Goal: Information Seeking & Learning: Learn about a topic

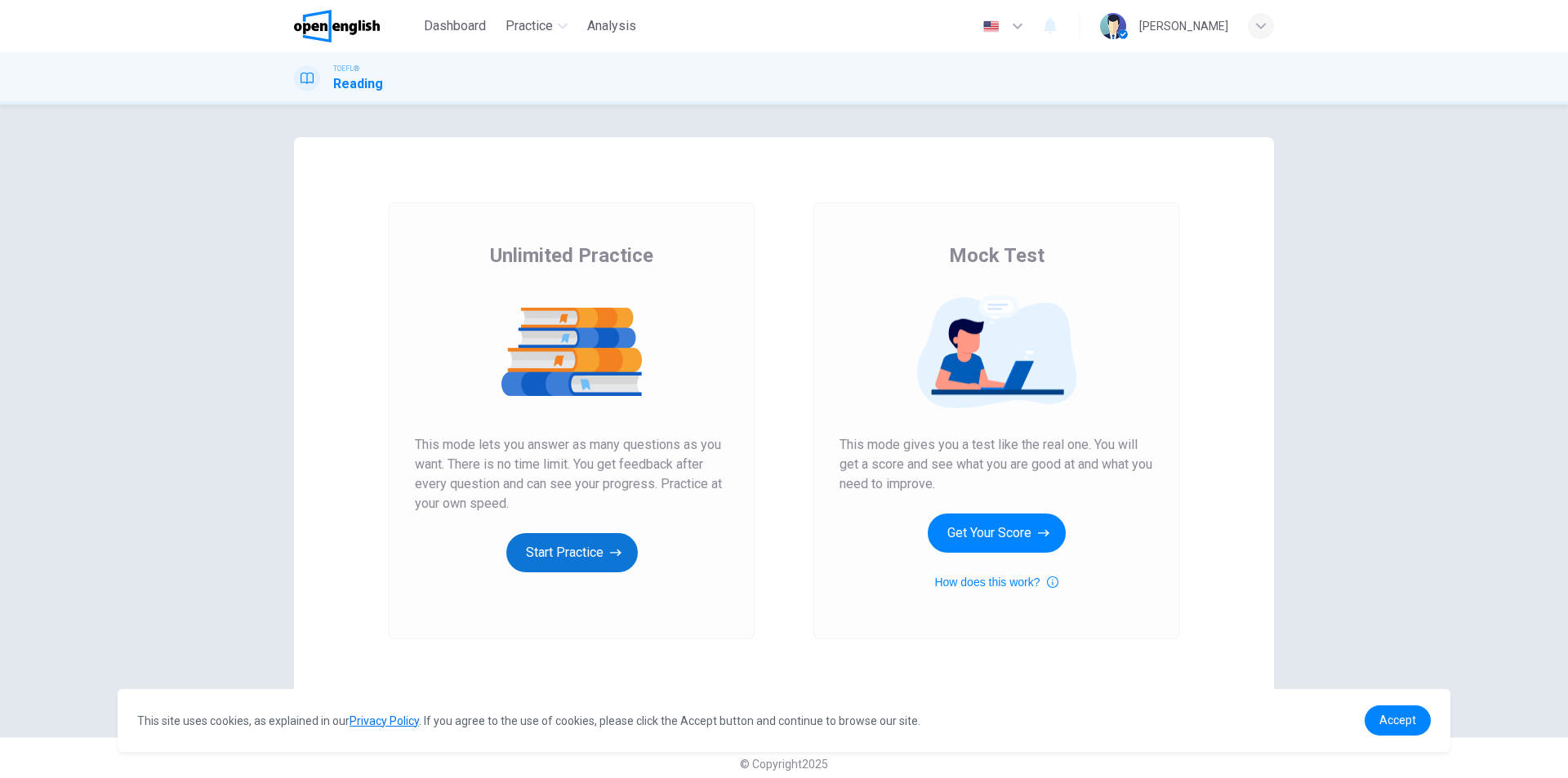
click at [610, 551] on icon "button" at bounding box center [615, 552] width 12 height 16
click at [966, 523] on button "Get Your Score" at bounding box center [997, 534] width 138 height 39
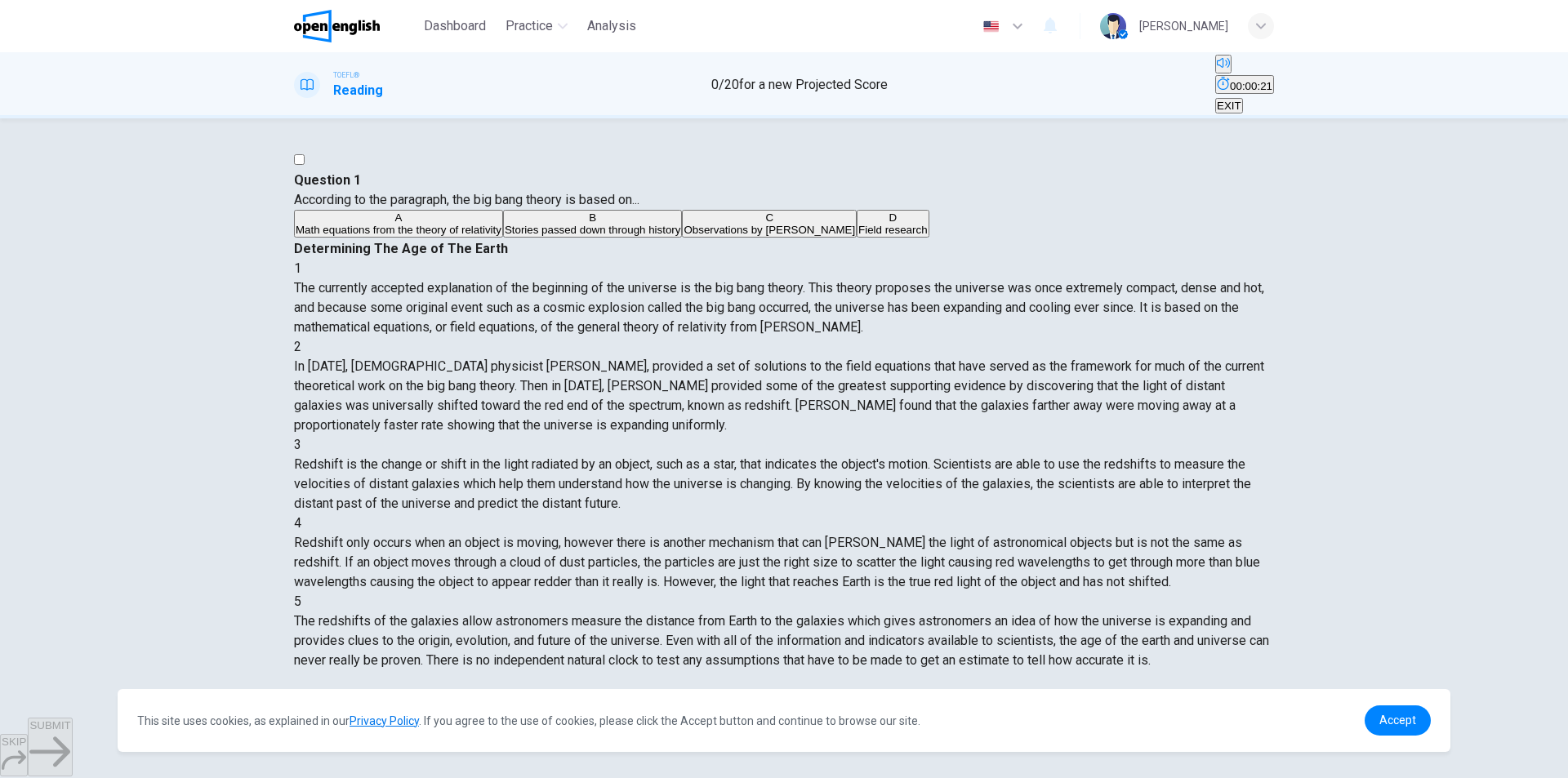
click at [501, 236] on span "Math equations from the theory of relativity" at bounding box center [398, 230] width 206 height 13
click at [1390, 719] on span "Accept" at bounding box center [1397, 720] width 37 height 13
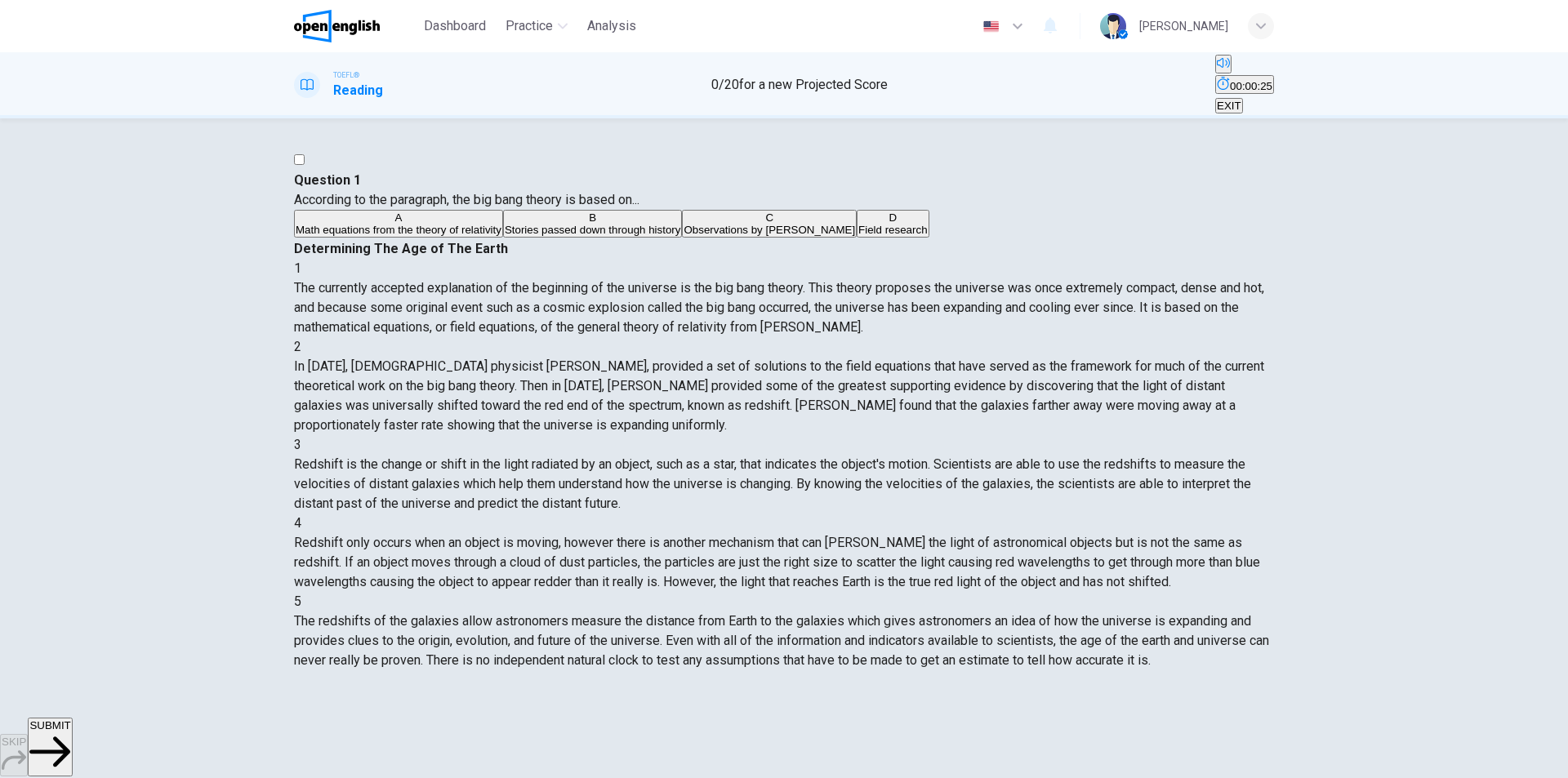
click at [70, 731] on span "SUBMIT" at bounding box center [50, 725] width 41 height 13
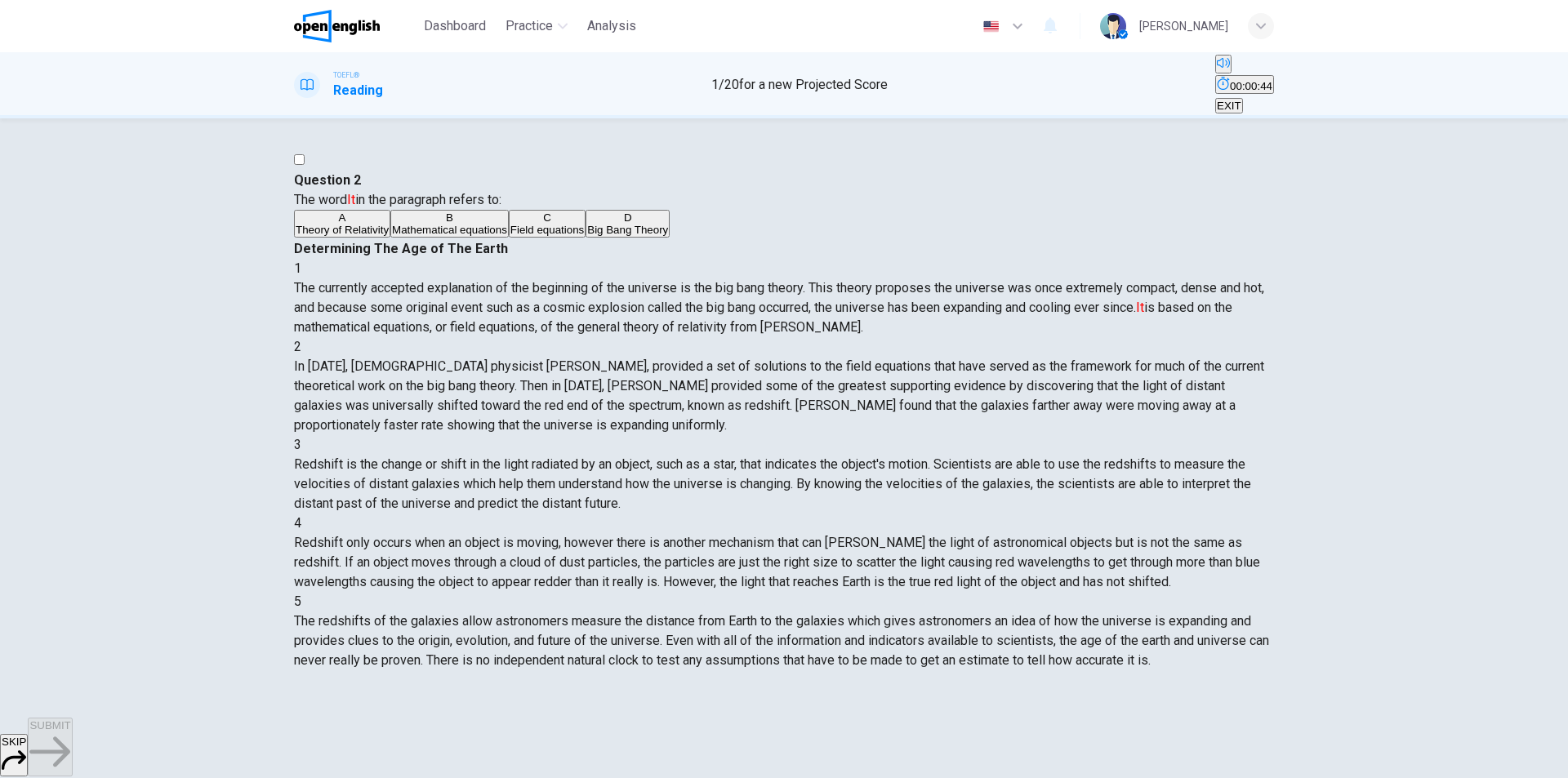
click at [586, 237] on button "D Big Bang Theory" at bounding box center [628, 223] width 84 height 28
click at [72, 757] on button "SUBMIT" at bounding box center [49, 748] width 44 height 59
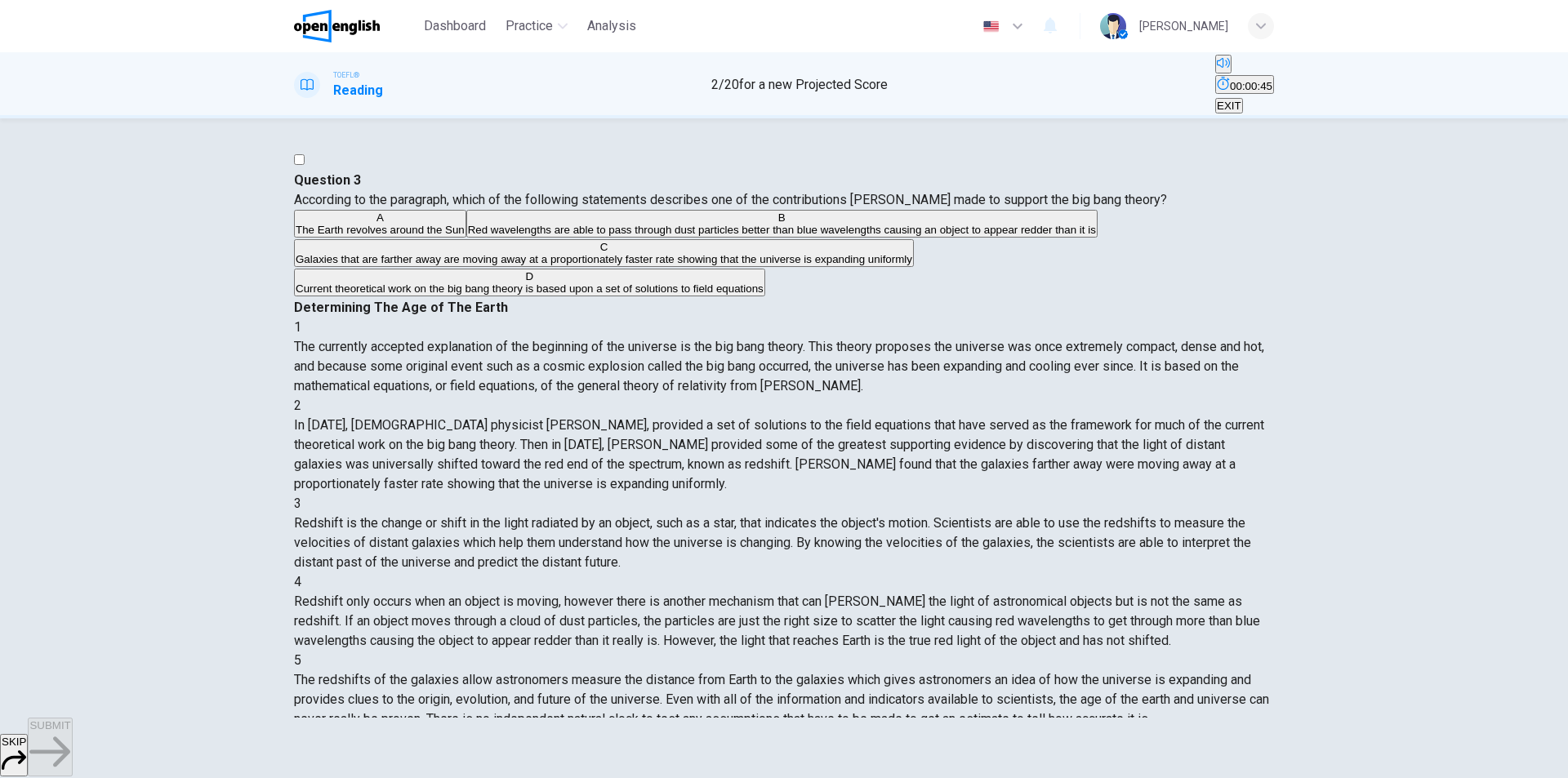
scroll to position [142, 0]
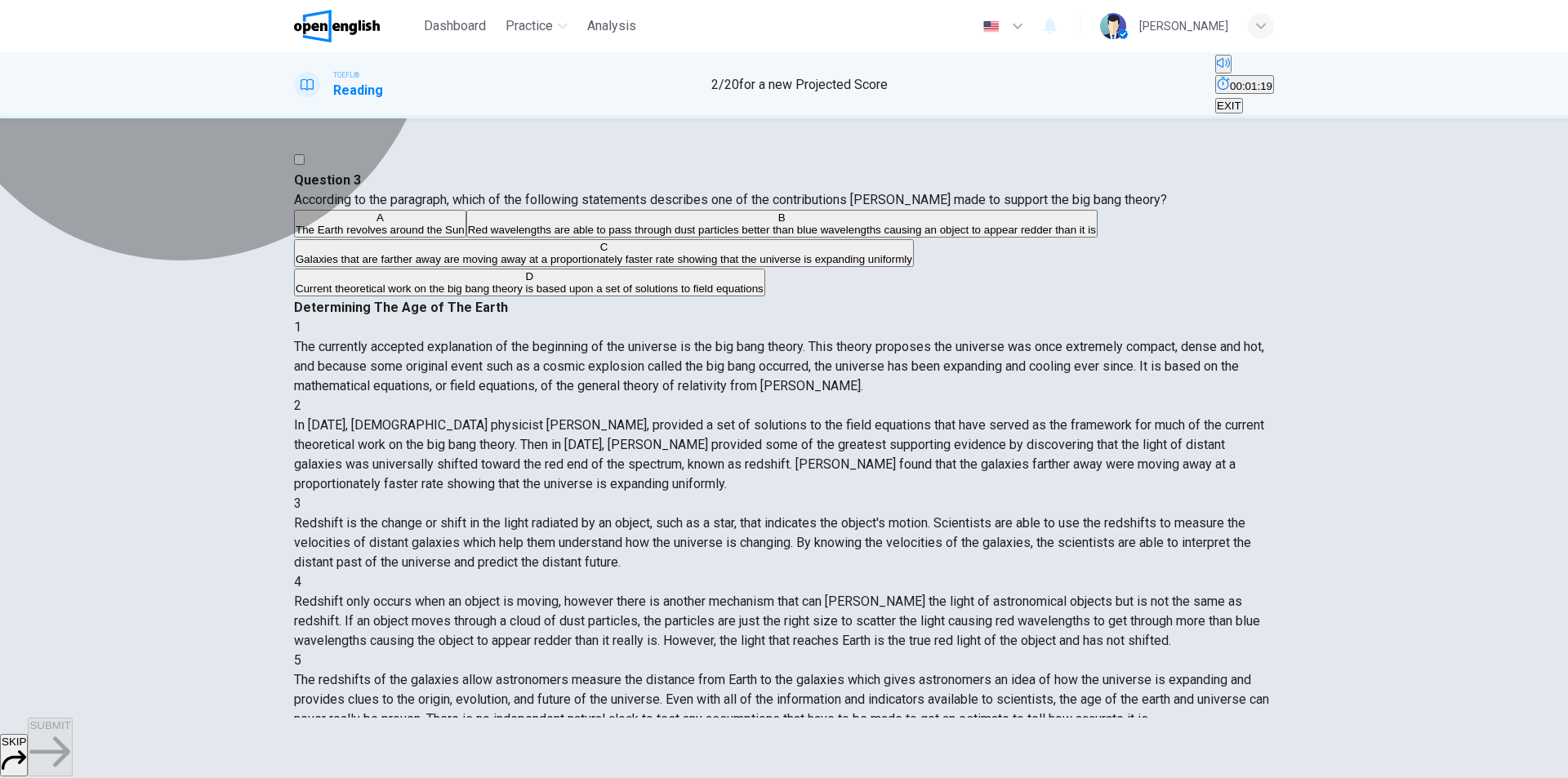
click at [504, 236] on span "Red wavelengths are able to pass through dust particles better than blue wavele…" at bounding box center [782, 230] width 628 height 13
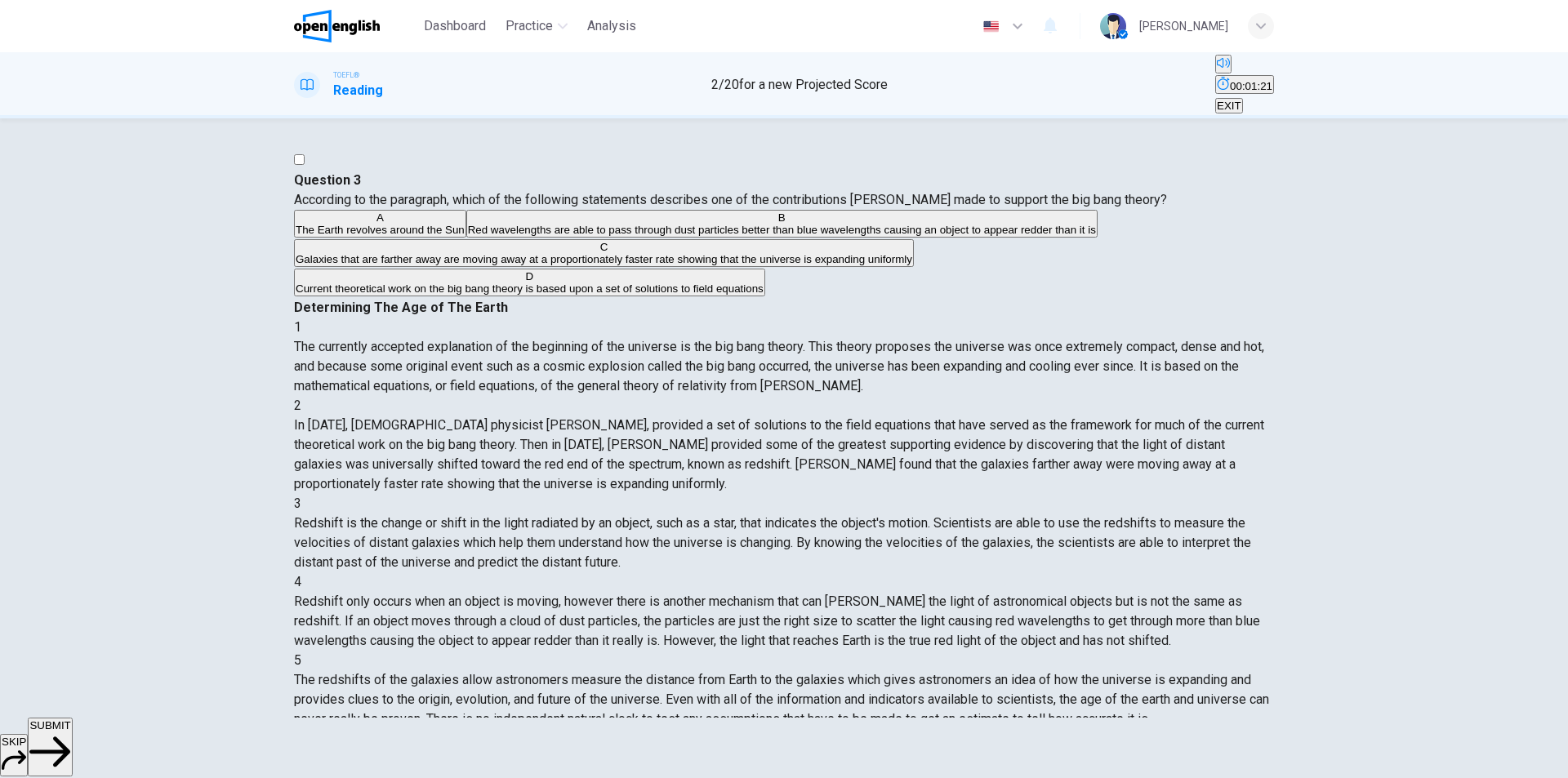
click at [70, 731] on span "SUBMIT" at bounding box center [50, 725] width 41 height 13
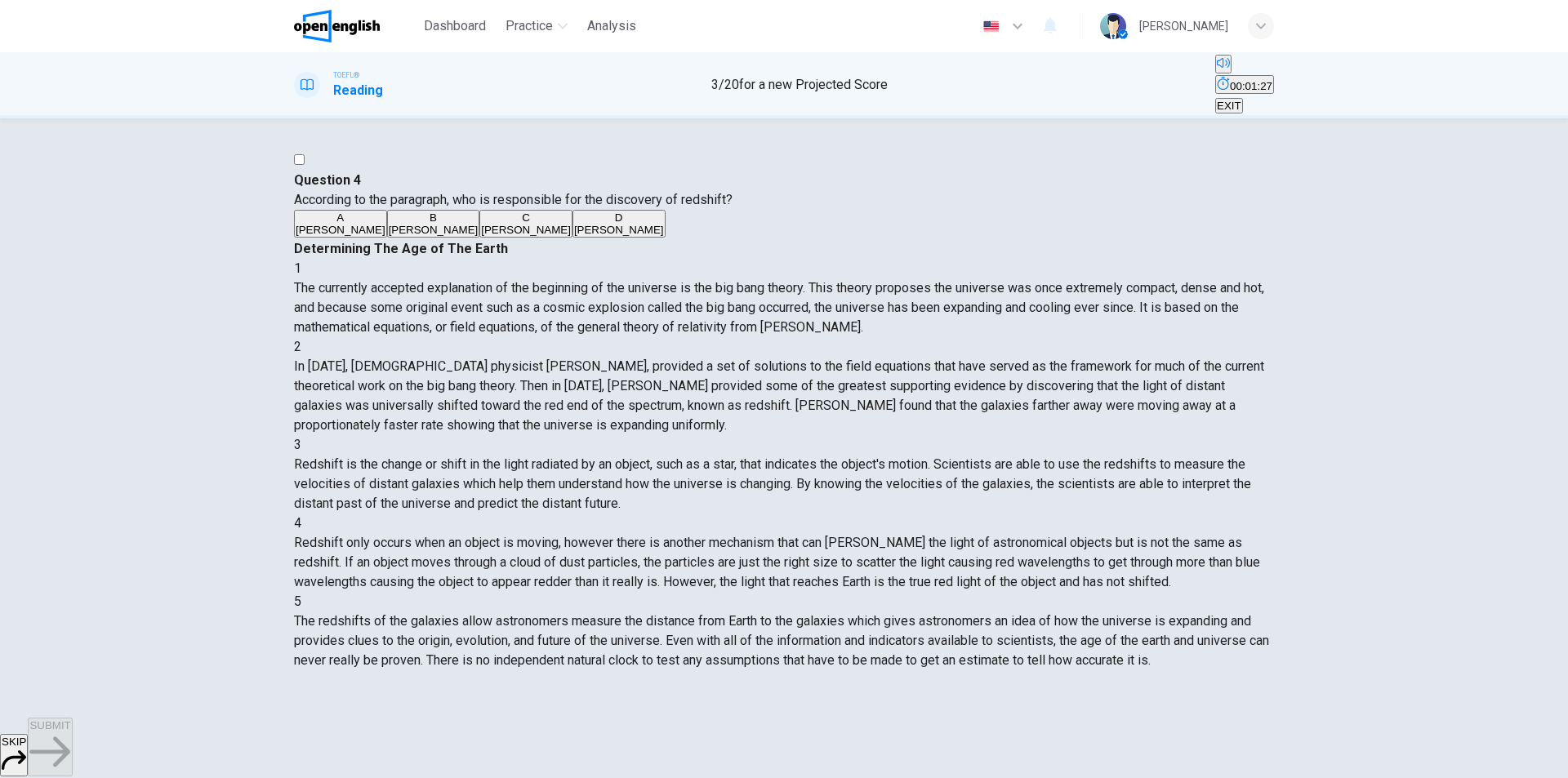
click at [385, 236] on span "Alexander Friedmann" at bounding box center [340, 230] width 90 height 13
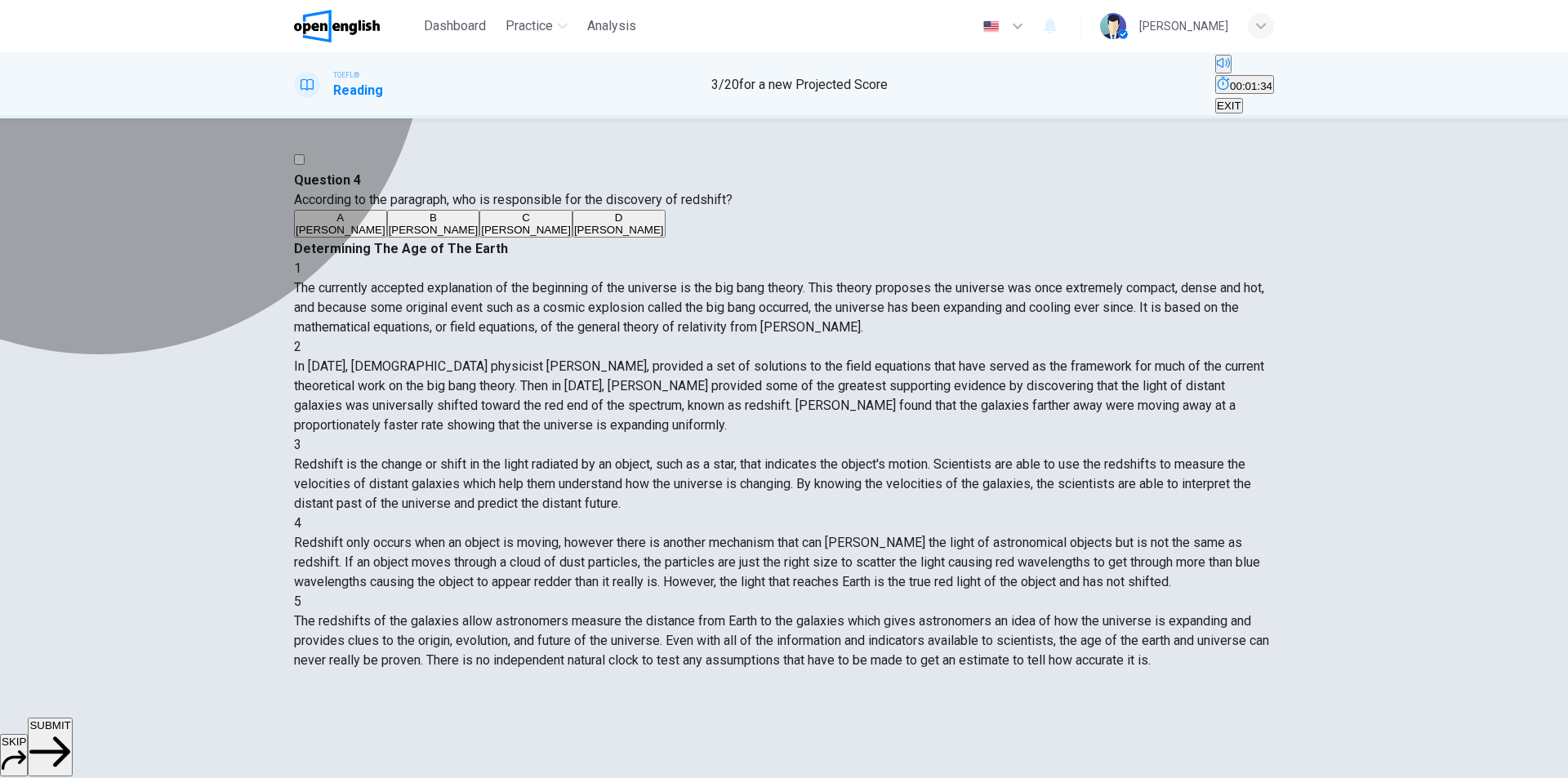
click at [425, 236] on span "Edwinn Hubble" at bounding box center [433, 230] width 90 height 13
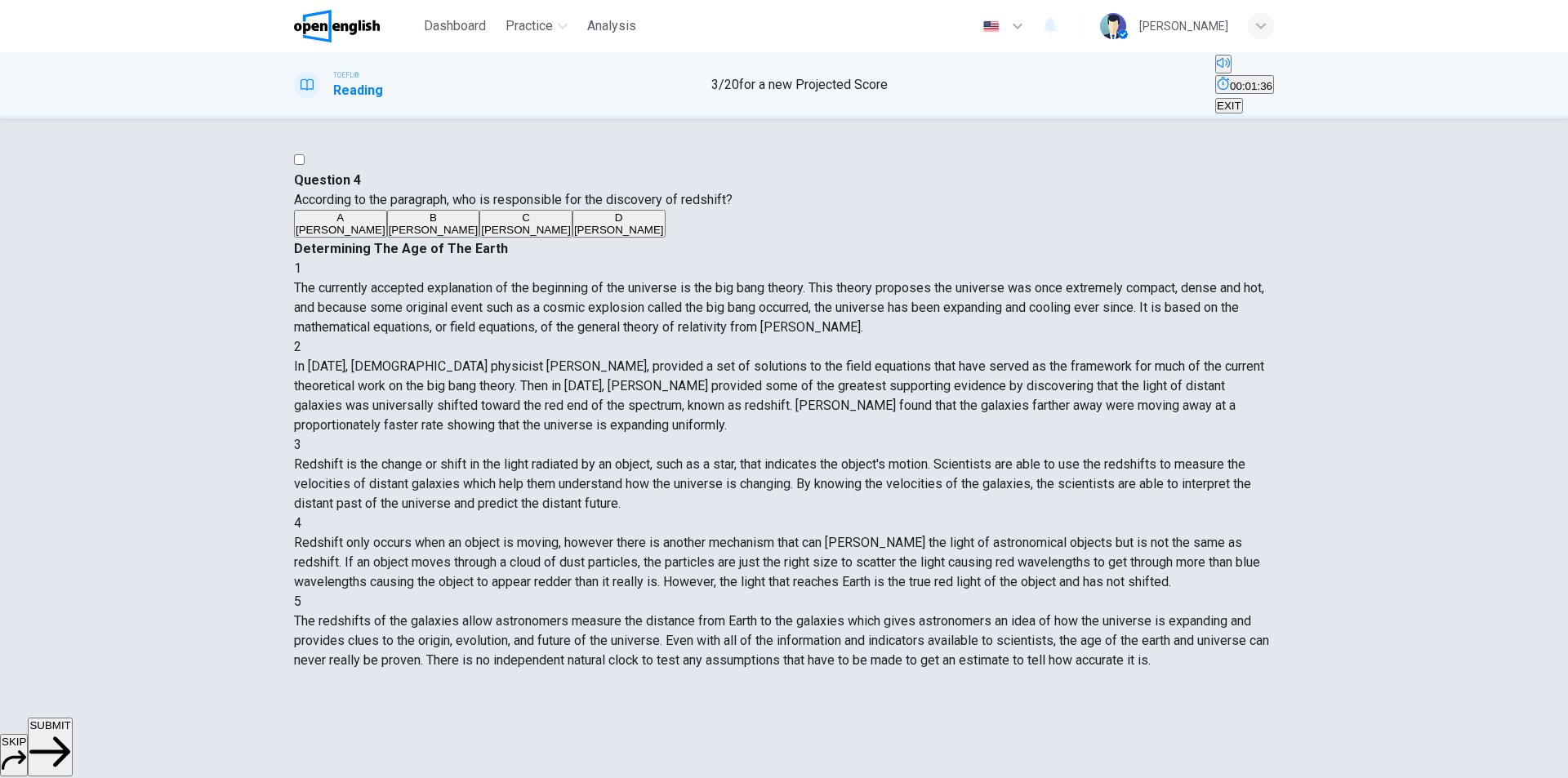
click at [72, 740] on button "SUBMIT" at bounding box center [49, 748] width 44 height 59
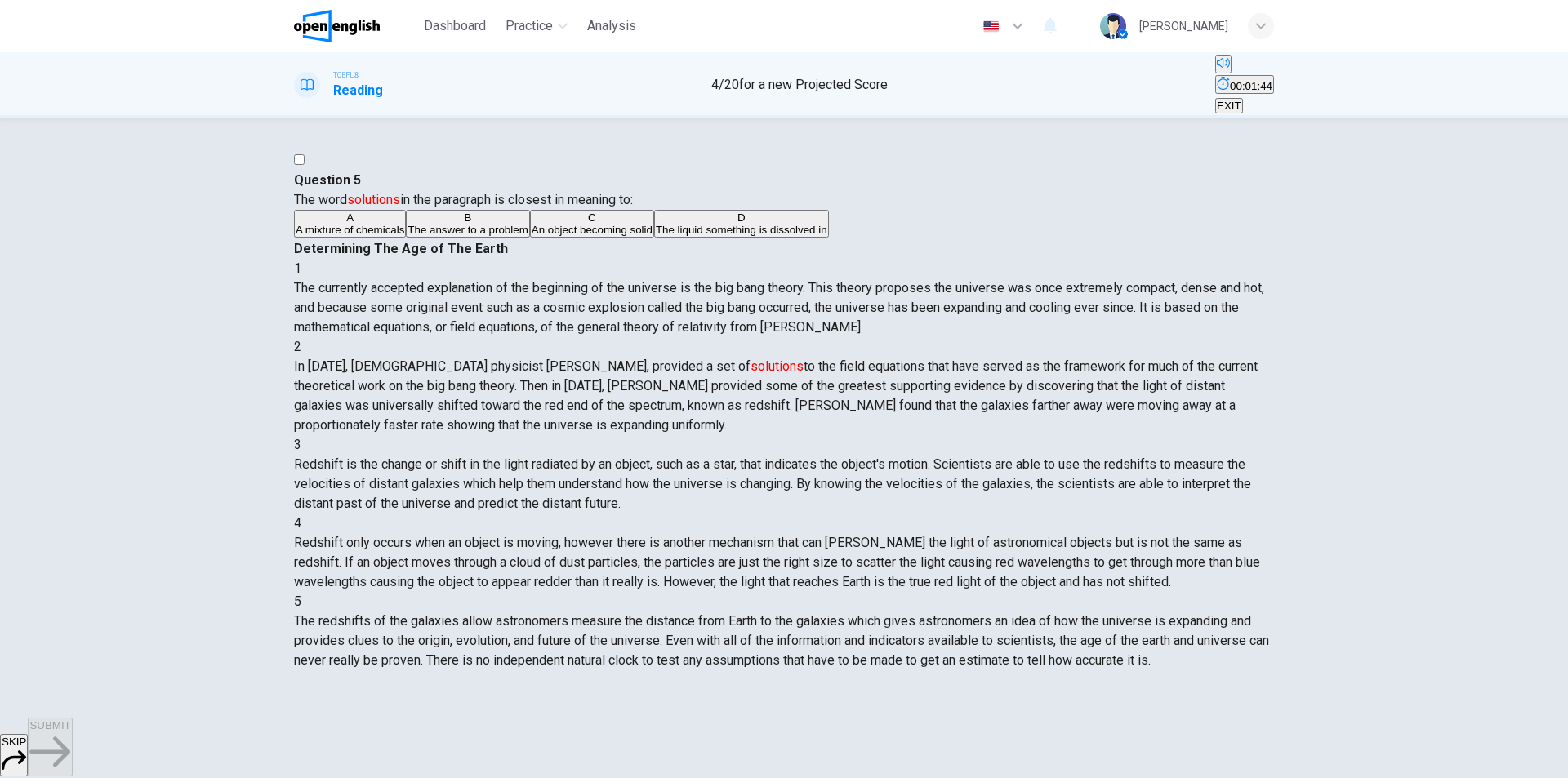
click at [510, 237] on button "B The answer to a problem" at bounding box center [467, 223] width 124 height 28
click at [70, 731] on span "SUBMIT" at bounding box center [50, 725] width 41 height 13
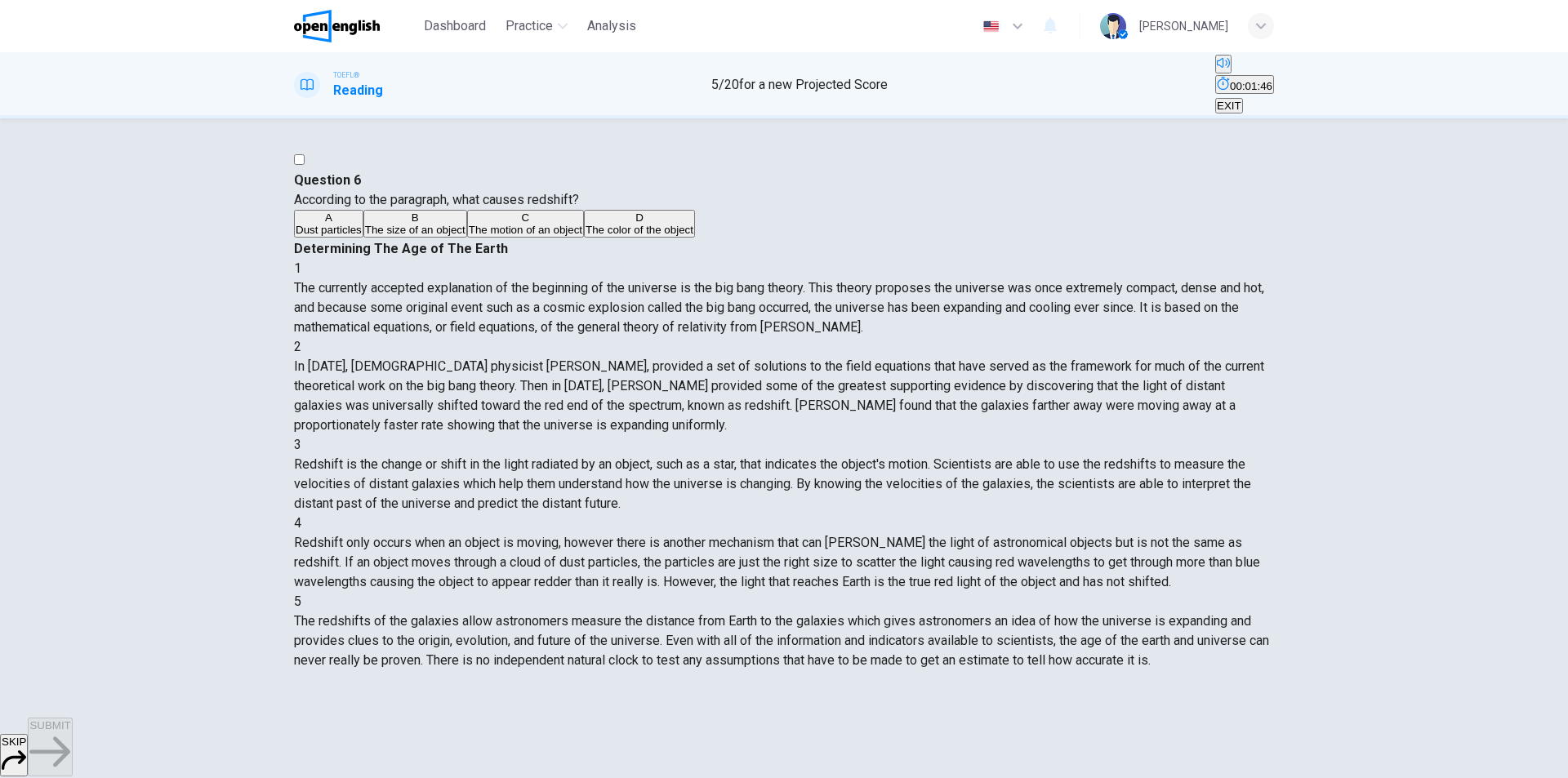
scroll to position [282, 0]
click at [483, 236] on span "The motion of an object" at bounding box center [525, 230] width 114 height 13
click at [72, 736] on button "SUBMIT" at bounding box center [49, 748] width 44 height 59
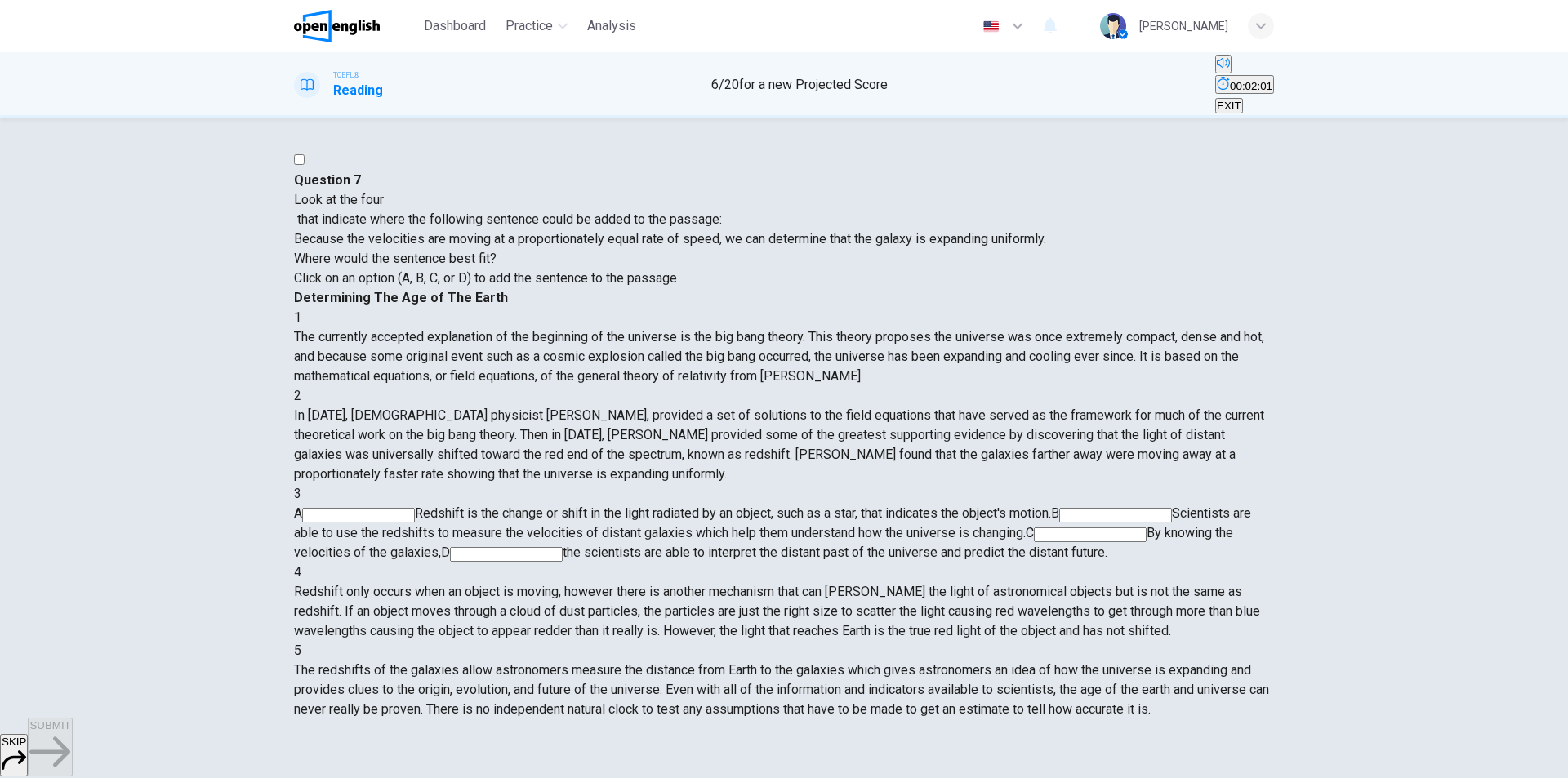
scroll to position [135, 0]
click at [1059, 508] on input at bounding box center [1116, 515] width 113 height 14
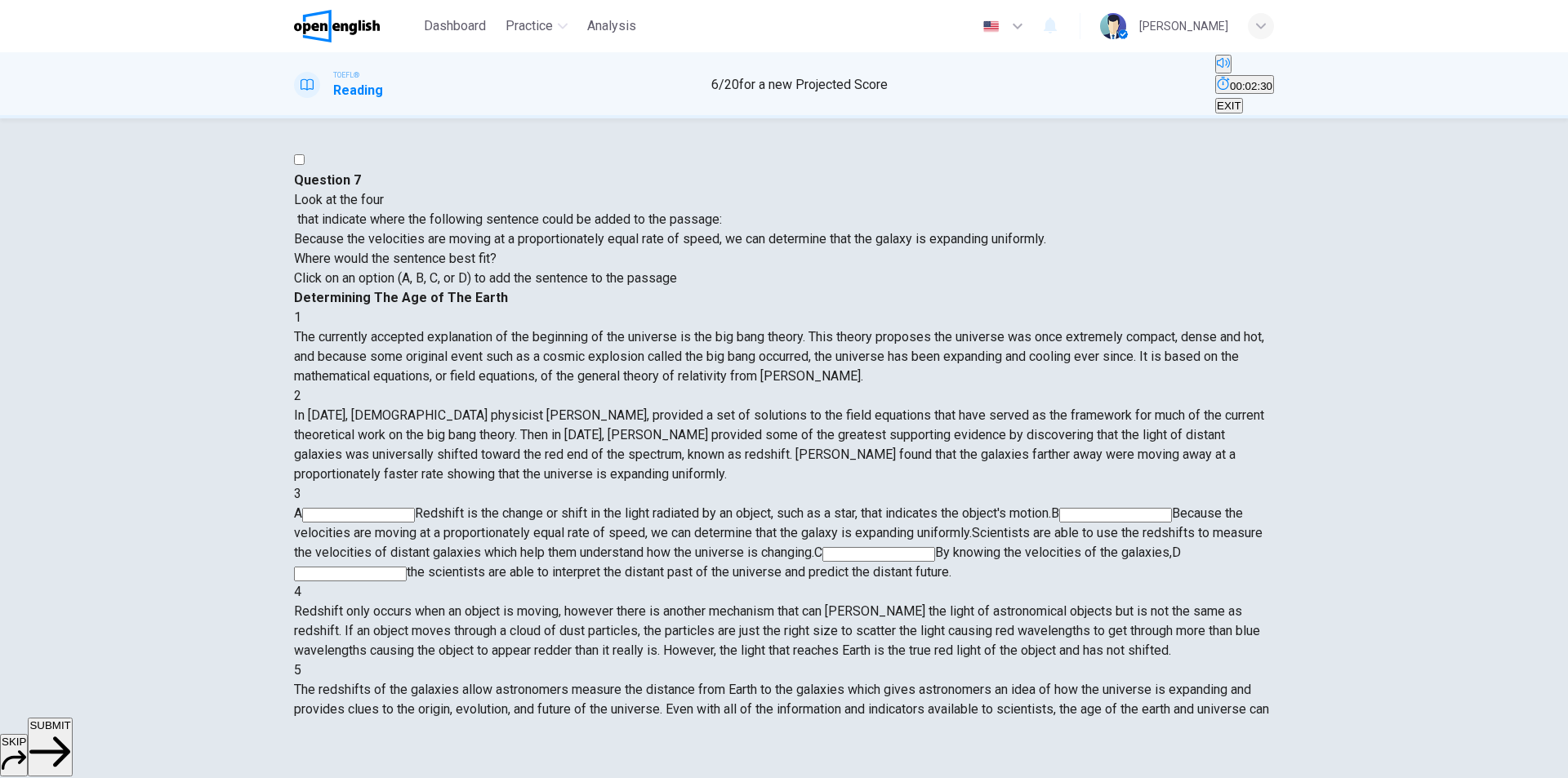
click at [72, 727] on button "SUBMIT" at bounding box center [49, 748] width 44 height 59
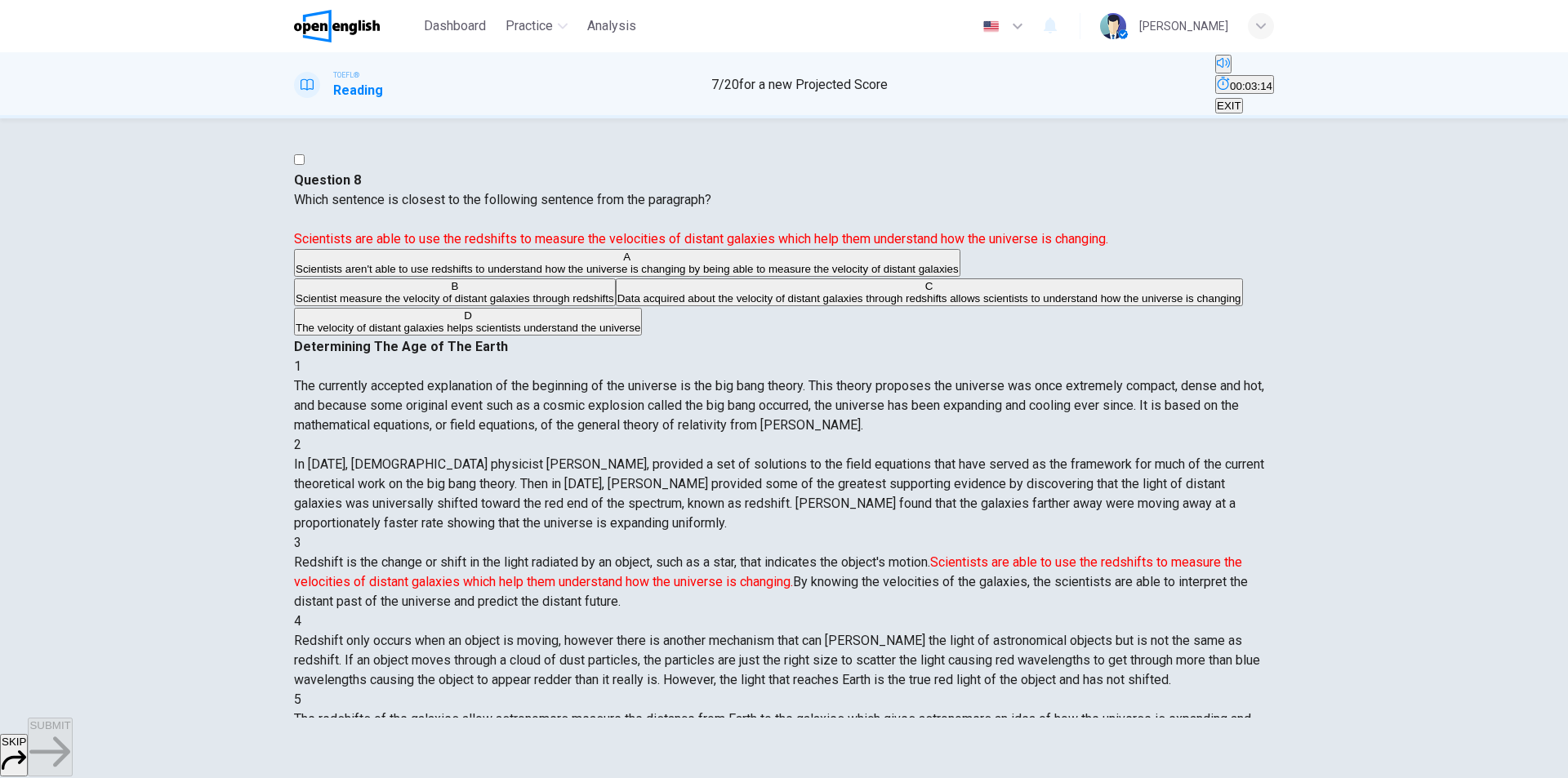
click at [441, 304] on span "Scientist measure the velocity of distant galaxies through redshifts" at bounding box center [455, 298] width 319 height 13
click at [617, 304] on span "Data acquired about the velocity of distant galaxies through redshifts allows s…" at bounding box center [929, 298] width 624 height 13
click at [72, 729] on button "SUBMIT" at bounding box center [49, 748] width 44 height 59
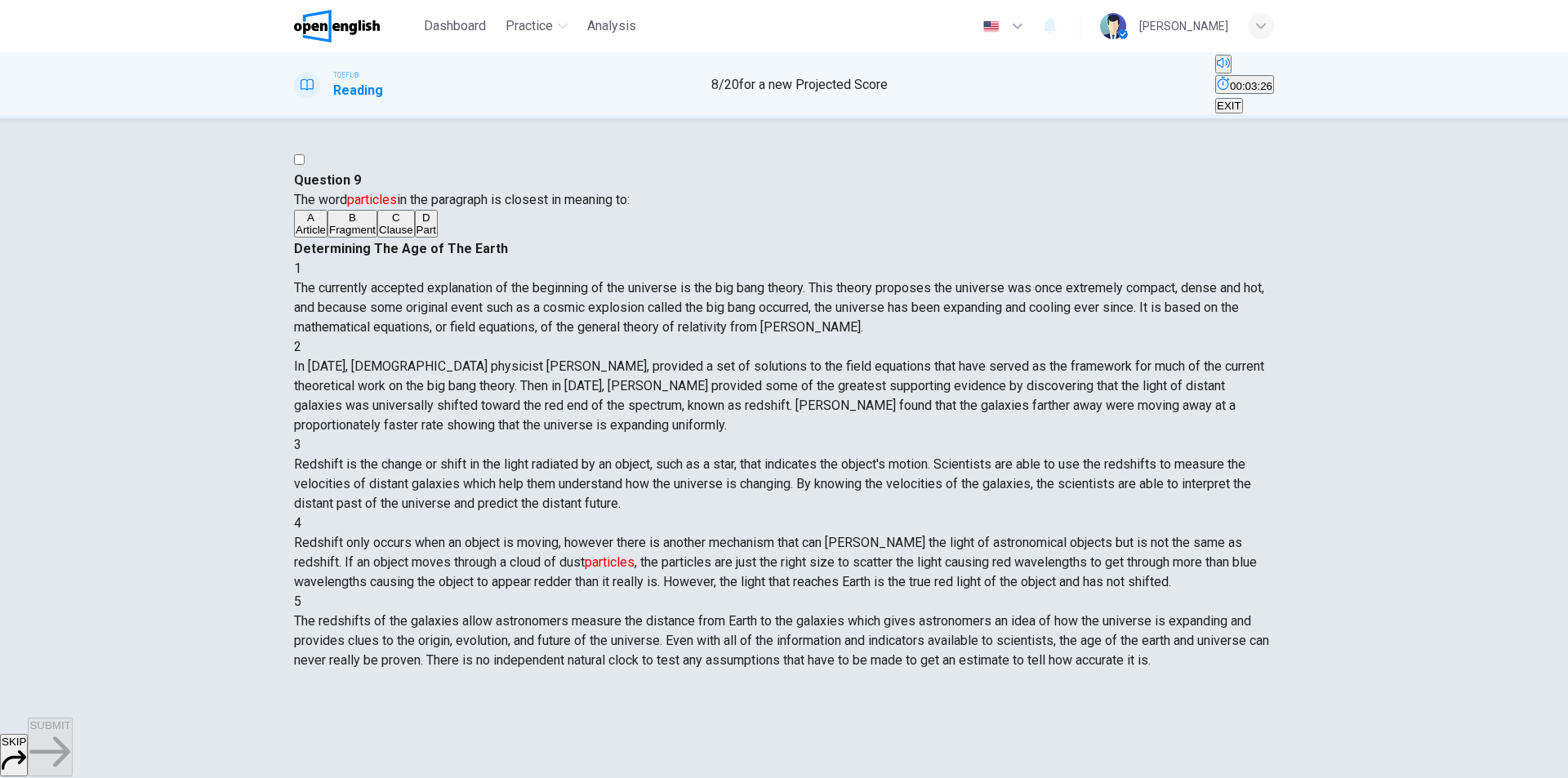
scroll to position [263, 0]
click at [375, 236] on span "Fragment" at bounding box center [353, 230] width 47 height 13
click at [72, 733] on button "SUBMIT" at bounding box center [49, 748] width 44 height 59
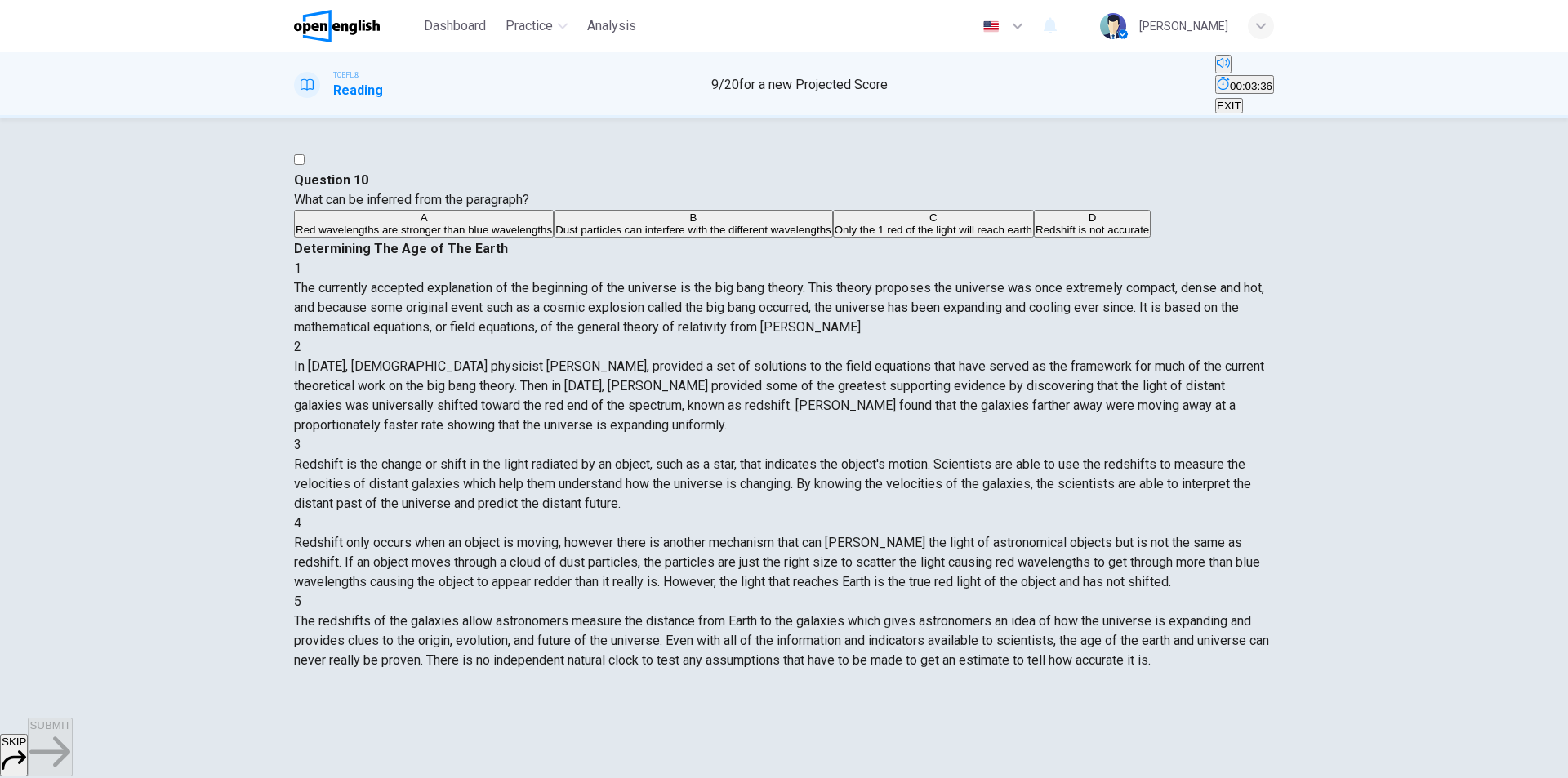
scroll to position [163, 0]
click at [600, 236] on span "Dust particles can interfere with the different wavelengths" at bounding box center [693, 230] width 276 height 13
click at [72, 753] on button "SUBMIT" at bounding box center [49, 748] width 44 height 59
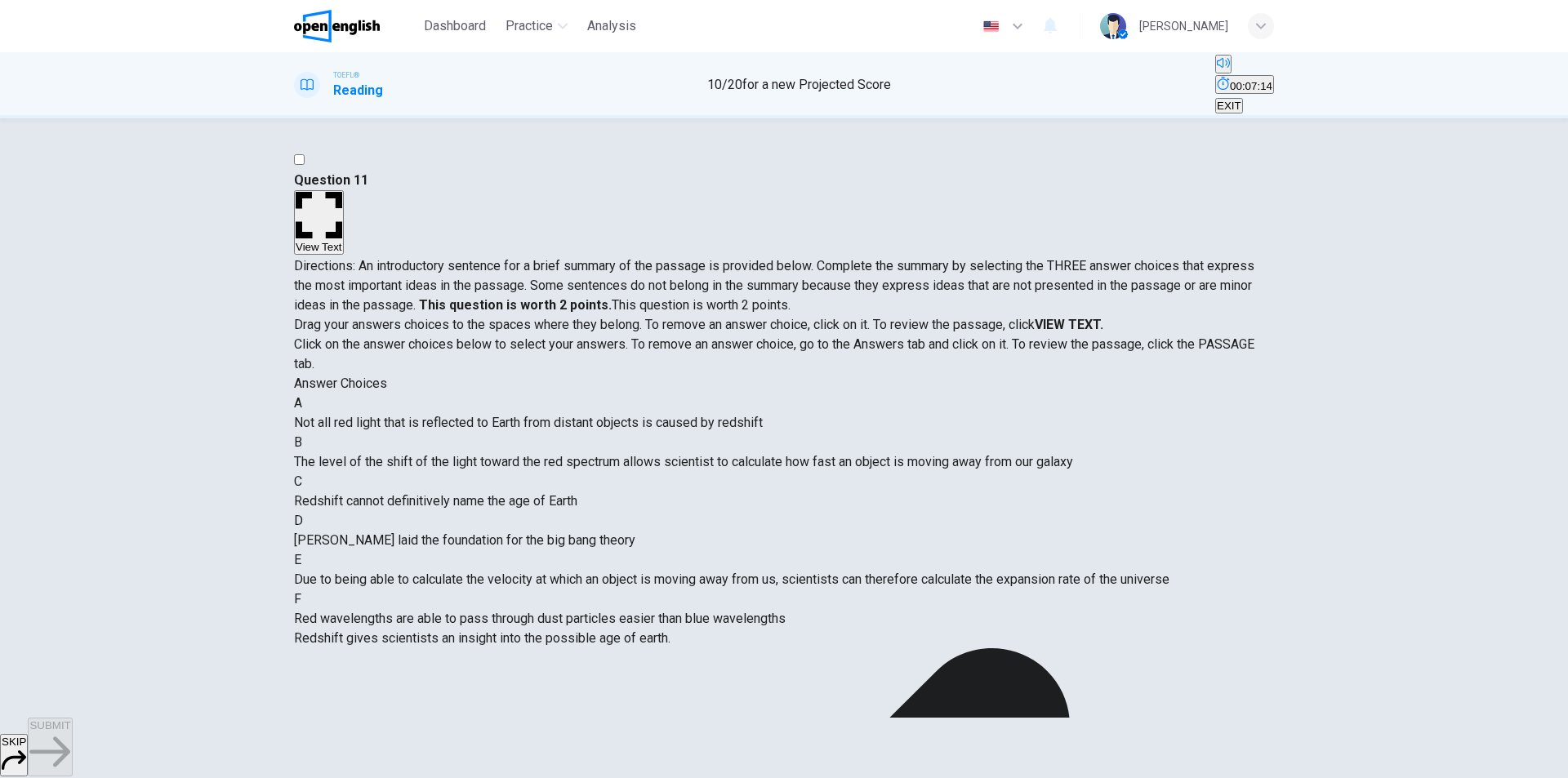
click at [1241, 99] on span "EXIT" at bounding box center [1229, 106] width 24 height 13
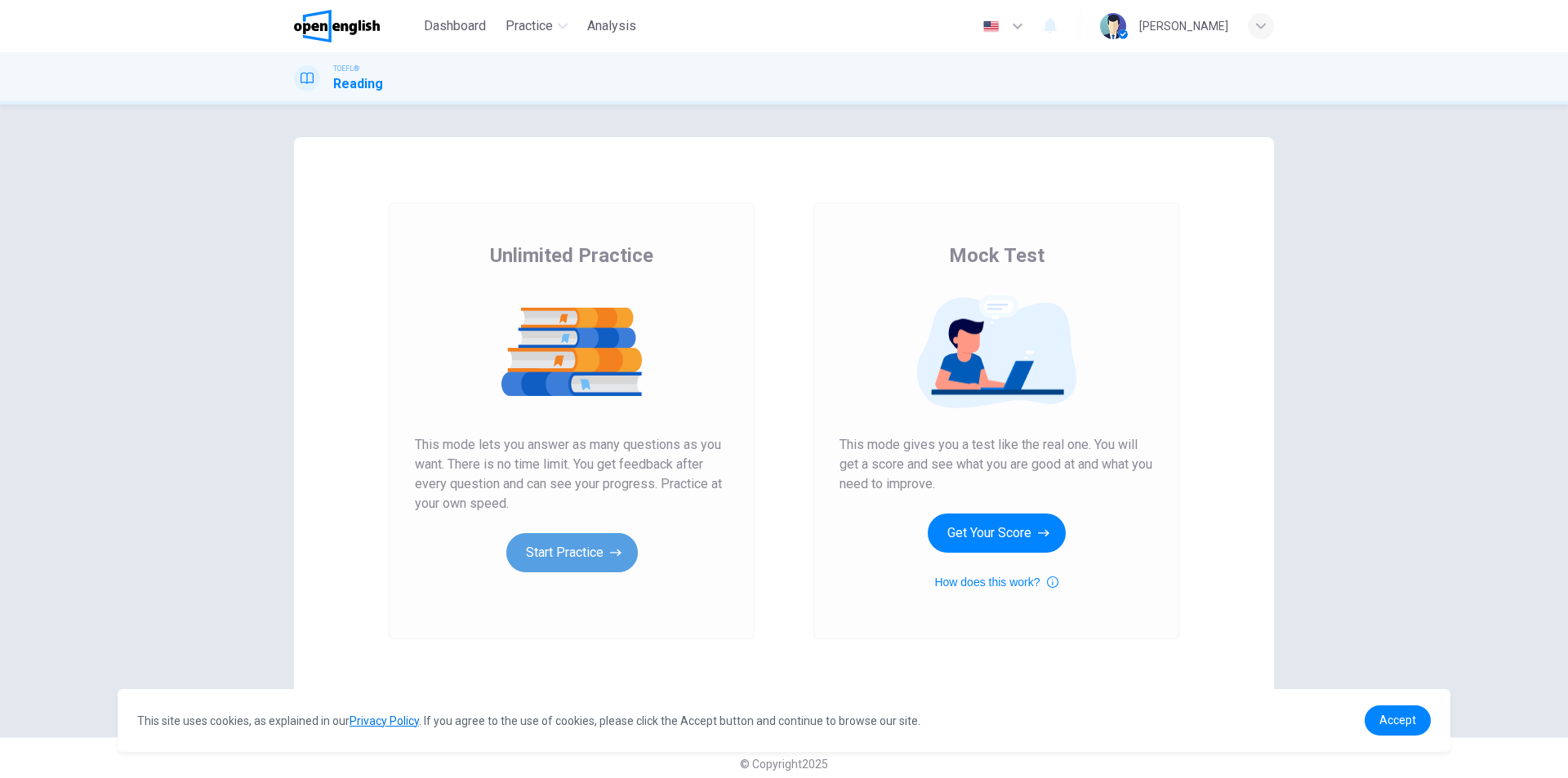
click at [577, 551] on button "Start Practice" at bounding box center [571, 553] width 132 height 39
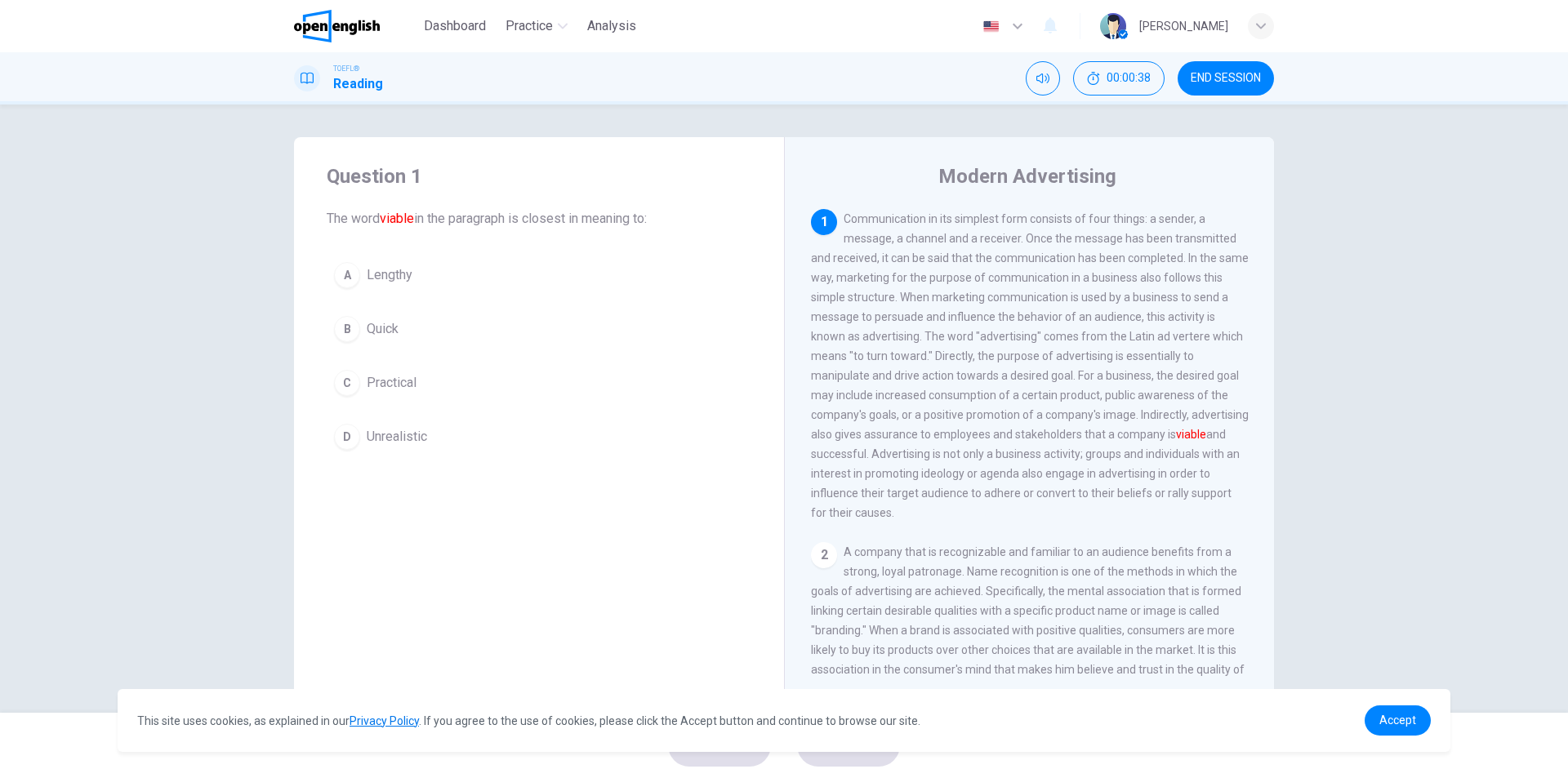
click at [394, 388] on span "Practical" at bounding box center [391, 383] width 50 height 20
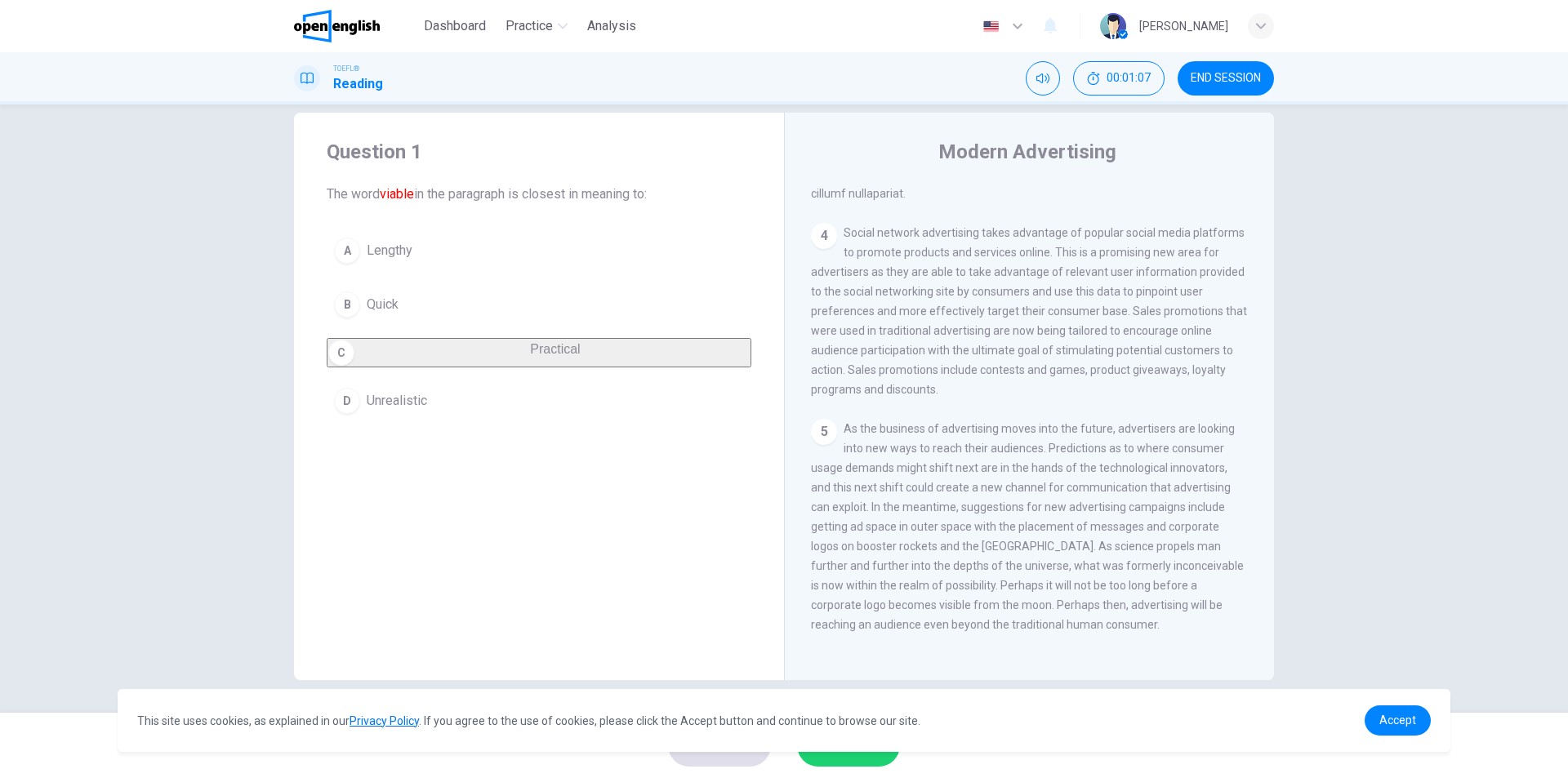
scroll to position [833, 0]
click at [1397, 722] on span "Accept" at bounding box center [1397, 720] width 37 height 13
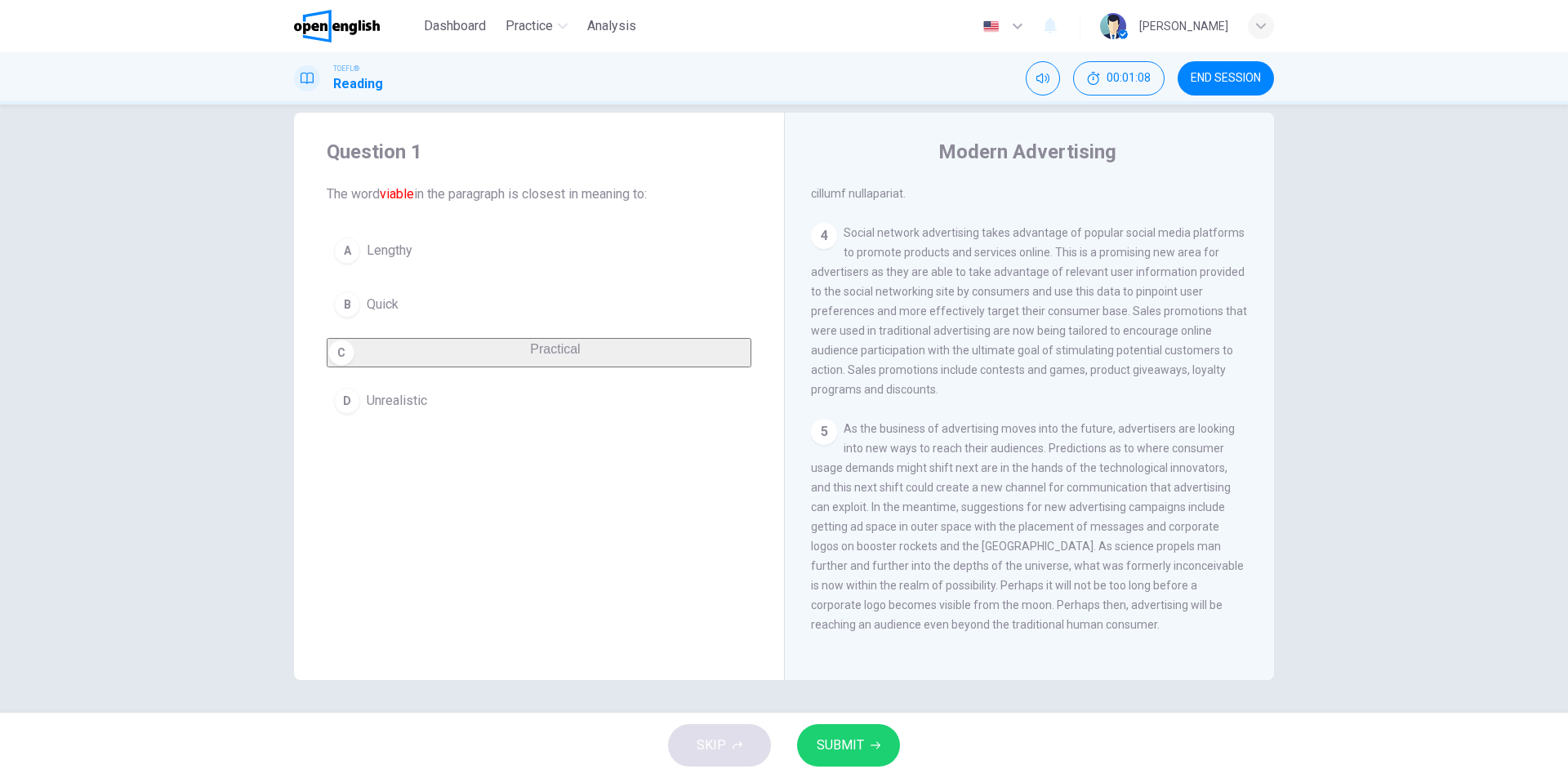
click at [846, 745] on span "SUBMIT" at bounding box center [840, 746] width 47 height 23
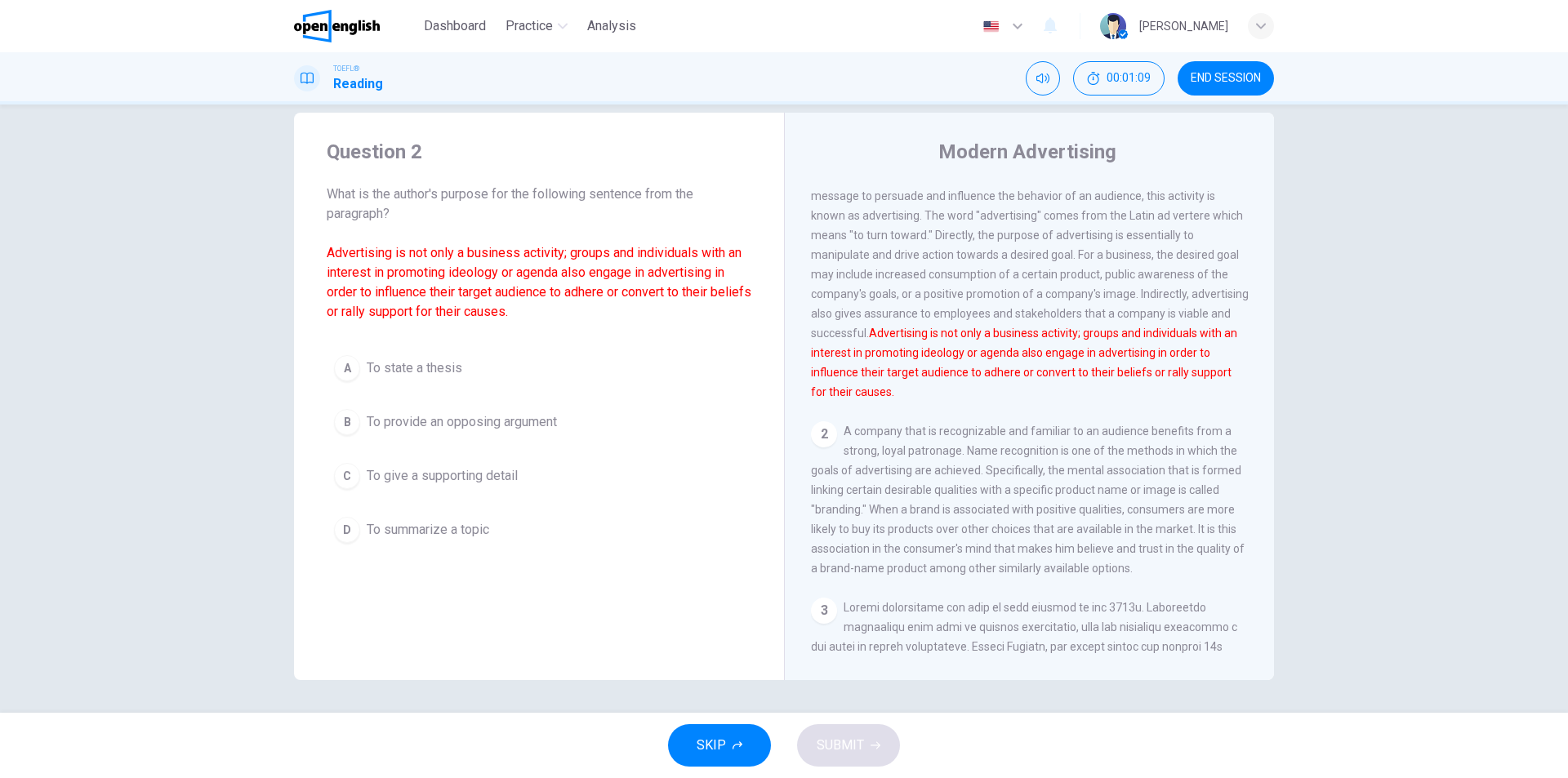
scroll to position [0, 0]
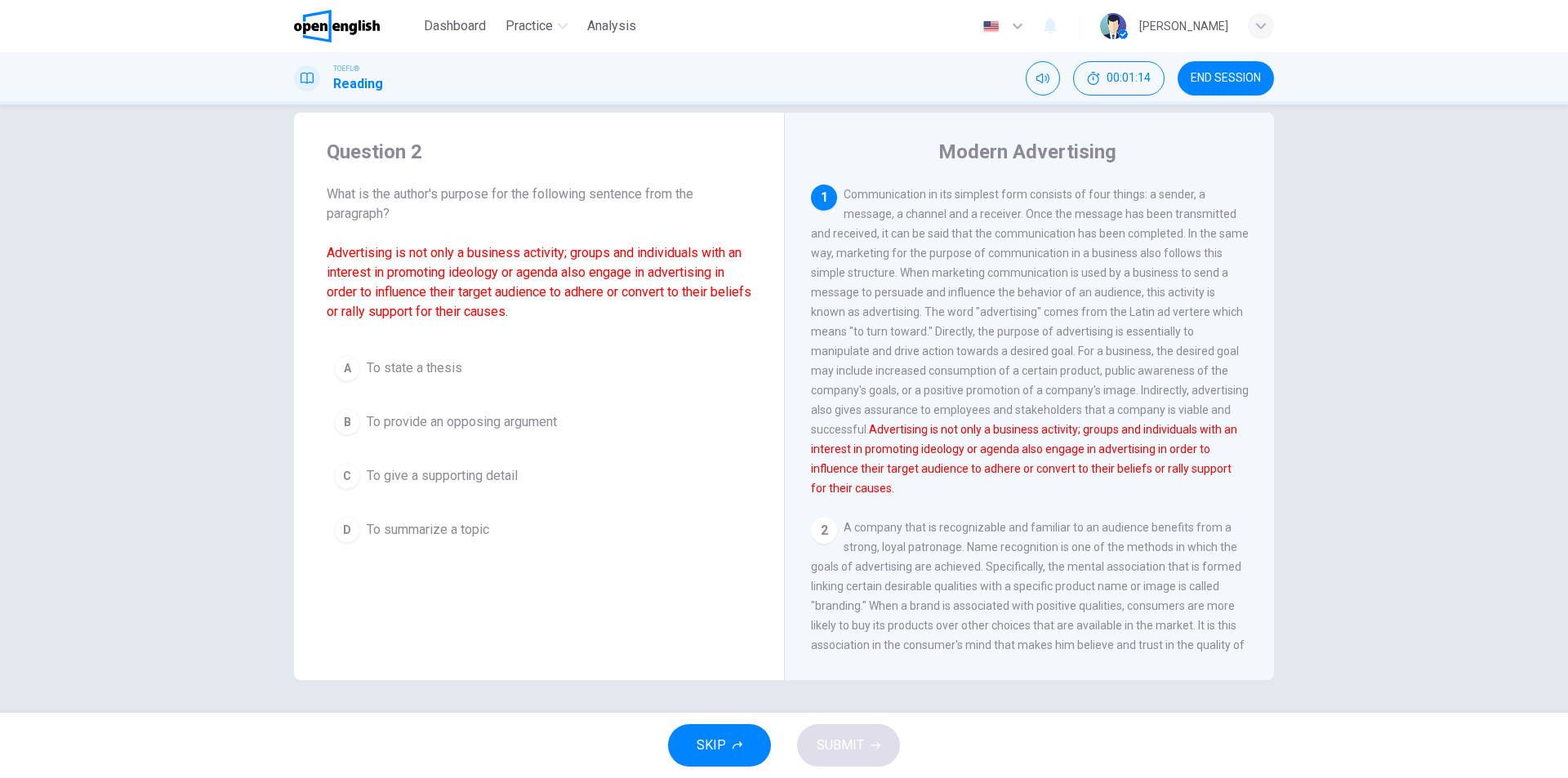
drag, startPoint x: 340, startPoint y: 250, endPoint x: 431, endPoint y: 274, distance: 94.1
click at [431, 274] on font "Advertising is not only a business activity; groups and individuals with an int…" at bounding box center [539, 282] width 424 height 74
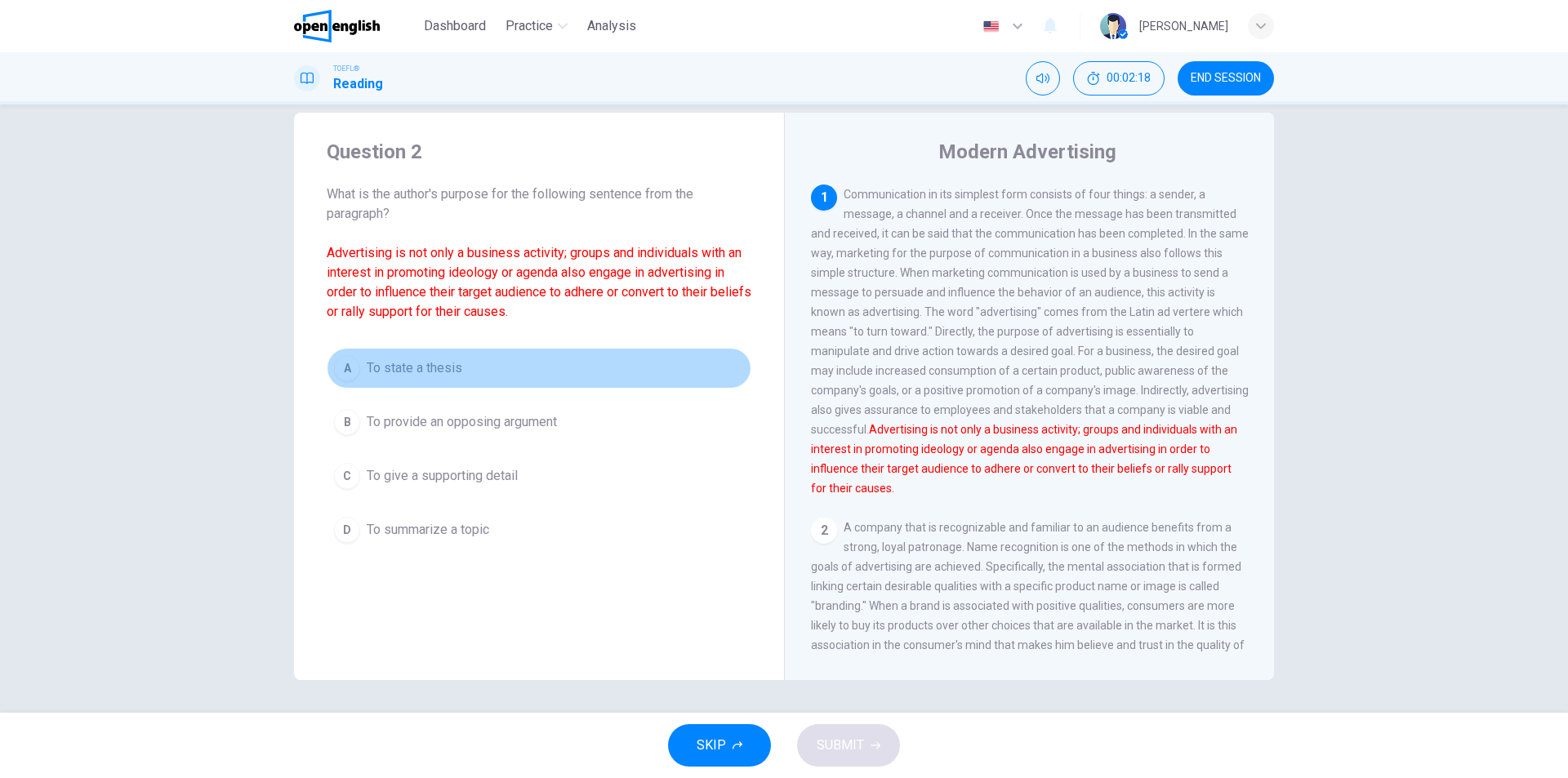
click at [414, 372] on span "To state a thesis" at bounding box center [414, 368] width 96 height 20
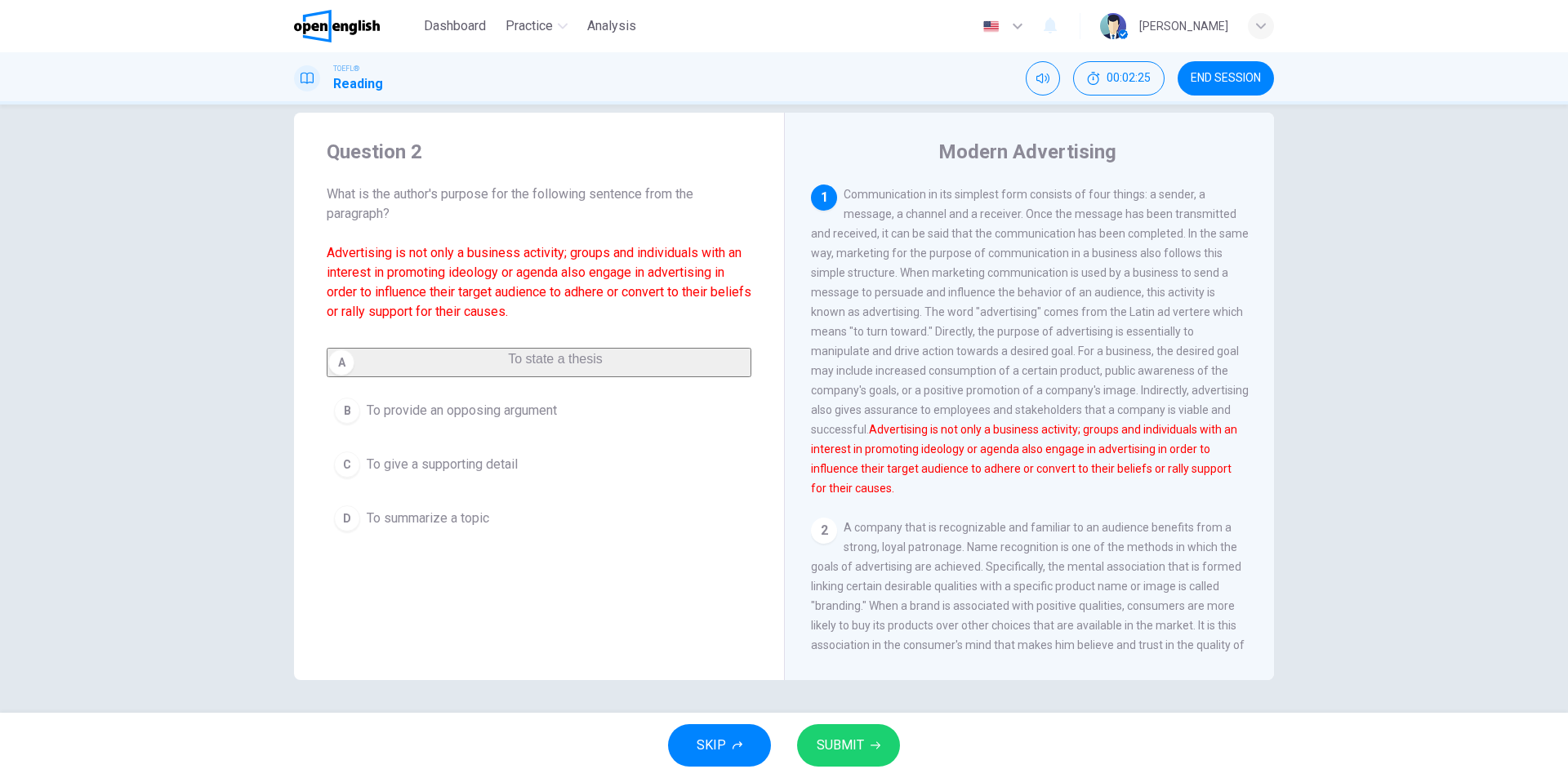
click at [867, 740] on button "SUBMIT" at bounding box center [848, 745] width 103 height 42
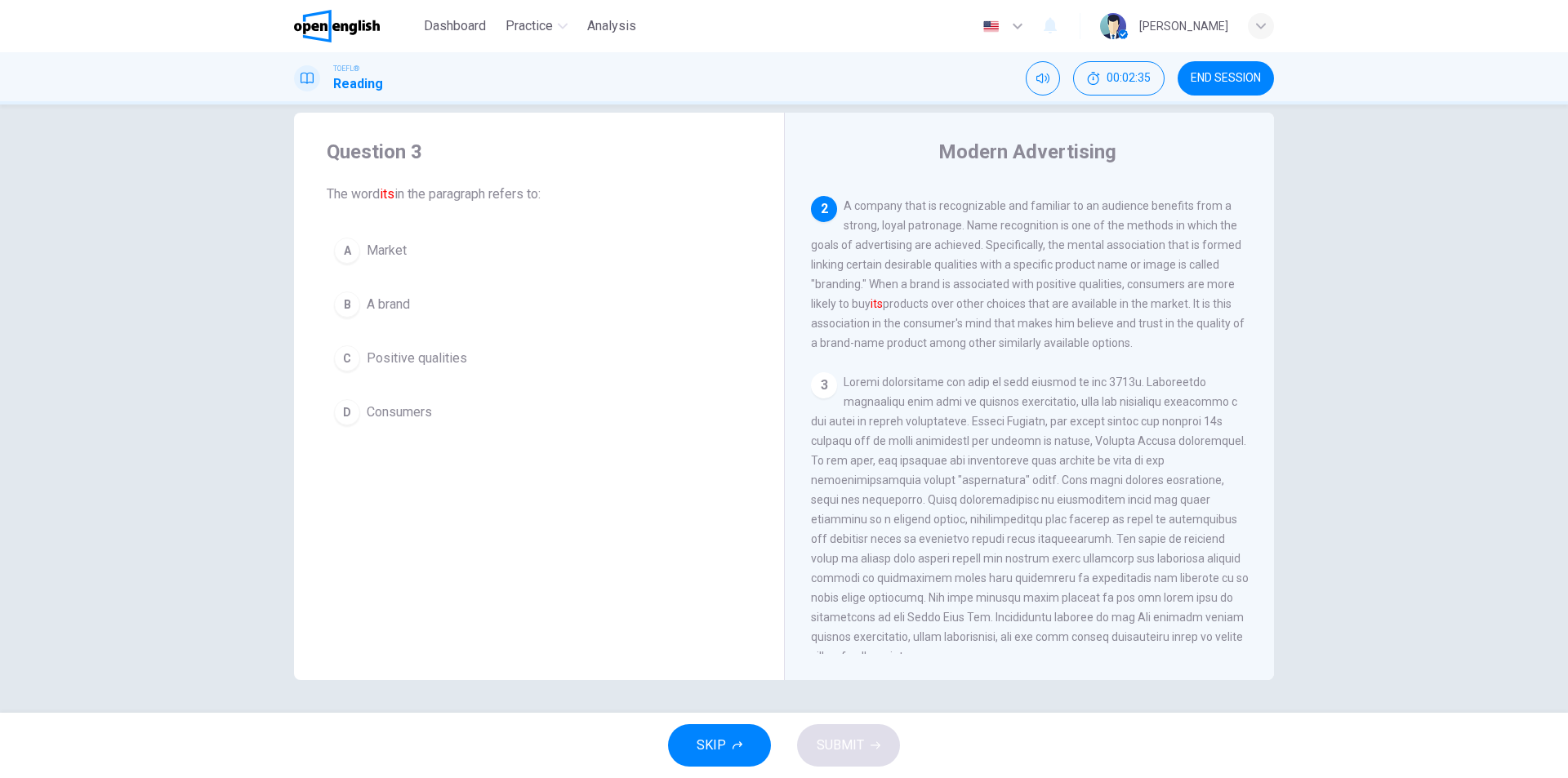
scroll to position [285, 0]
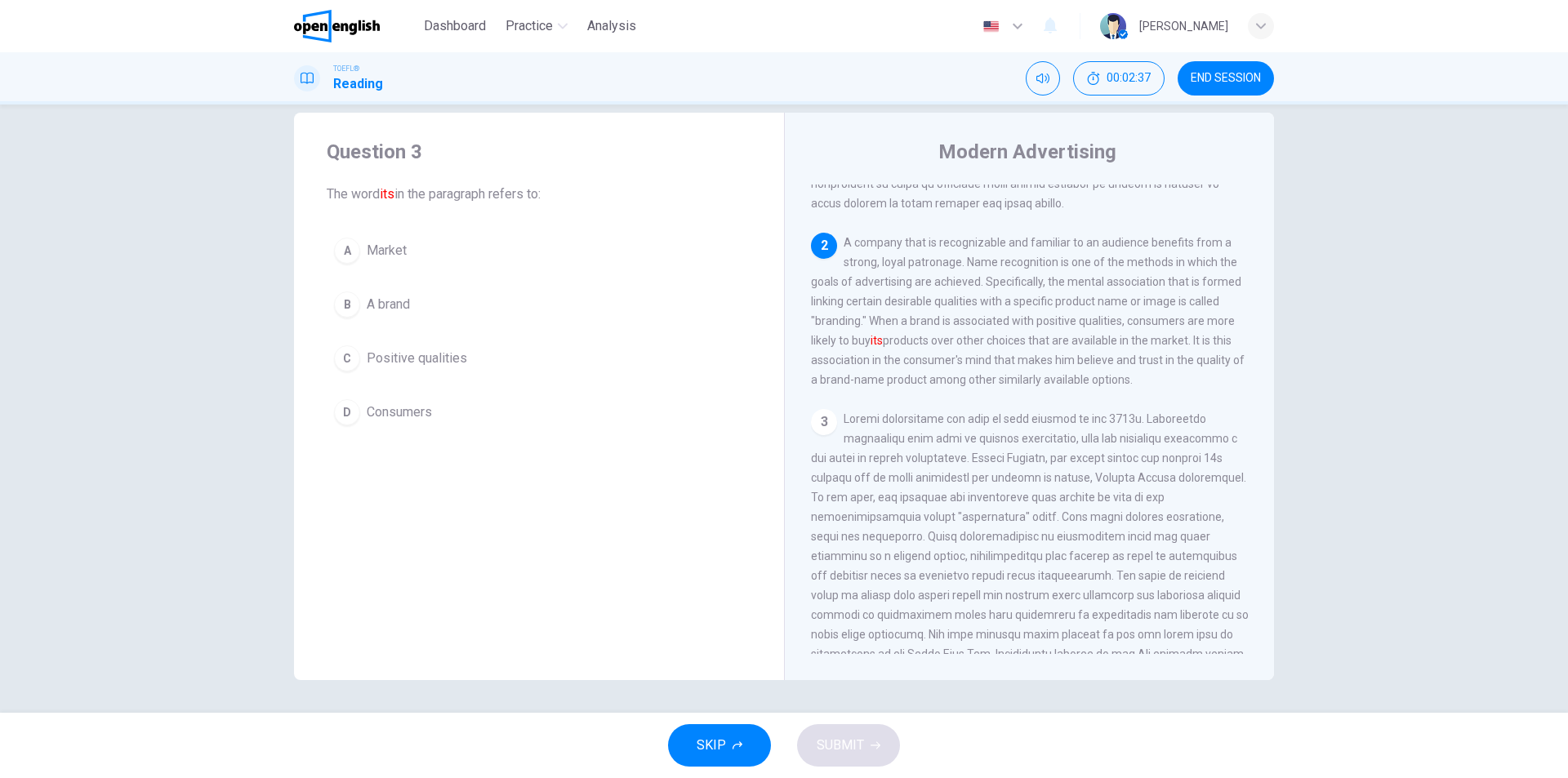
drag, startPoint x: 845, startPoint y: 258, endPoint x: 907, endPoint y: 259, distance: 62.0
click at [907, 259] on span "A company that is recognizable and familiar to an audience benefits from a stro…" at bounding box center [1028, 312] width 433 height 150
click at [407, 296] on span "A brand" at bounding box center [388, 304] width 43 height 20
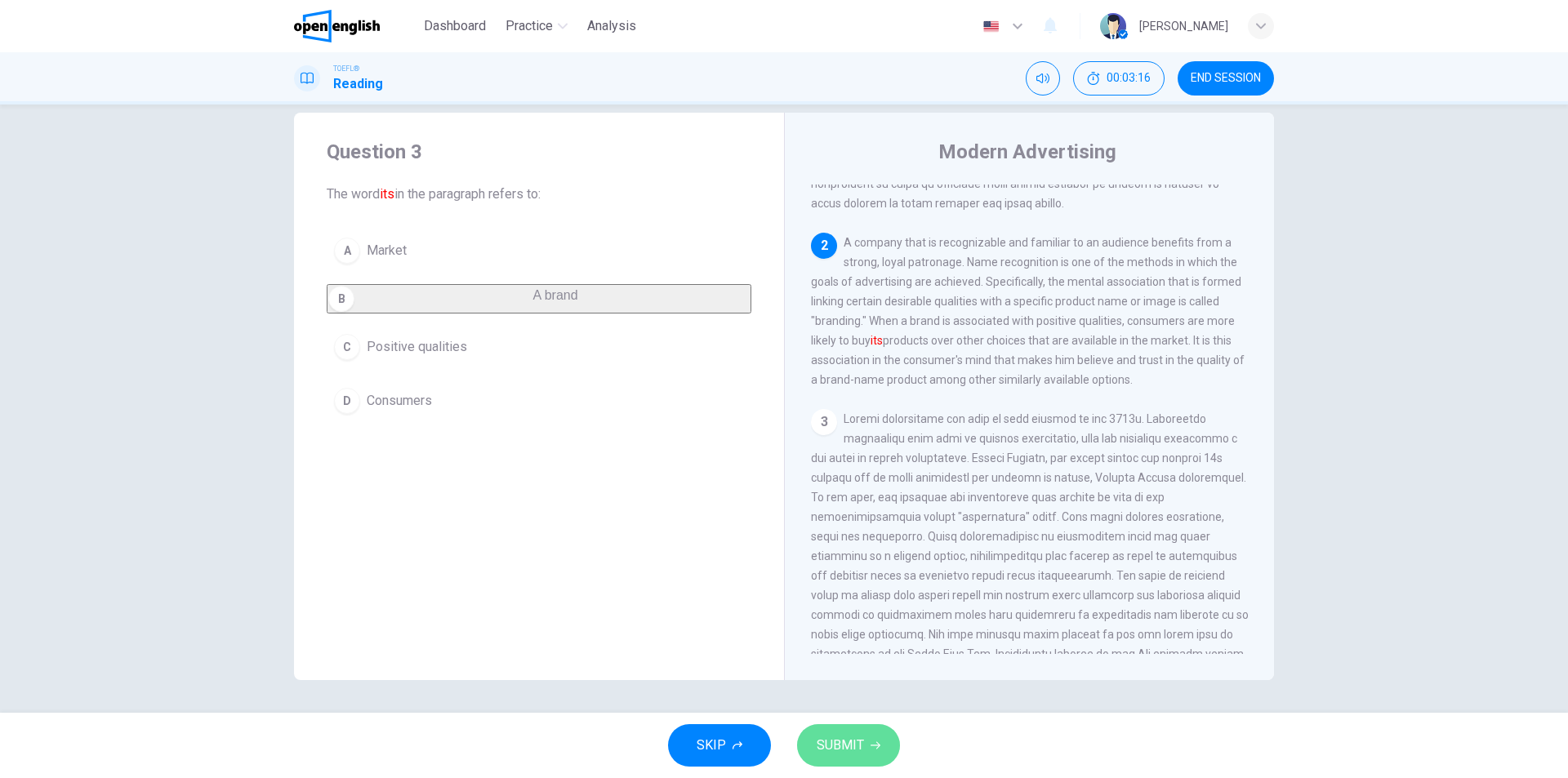
click at [877, 735] on button "SUBMIT" at bounding box center [848, 745] width 103 height 42
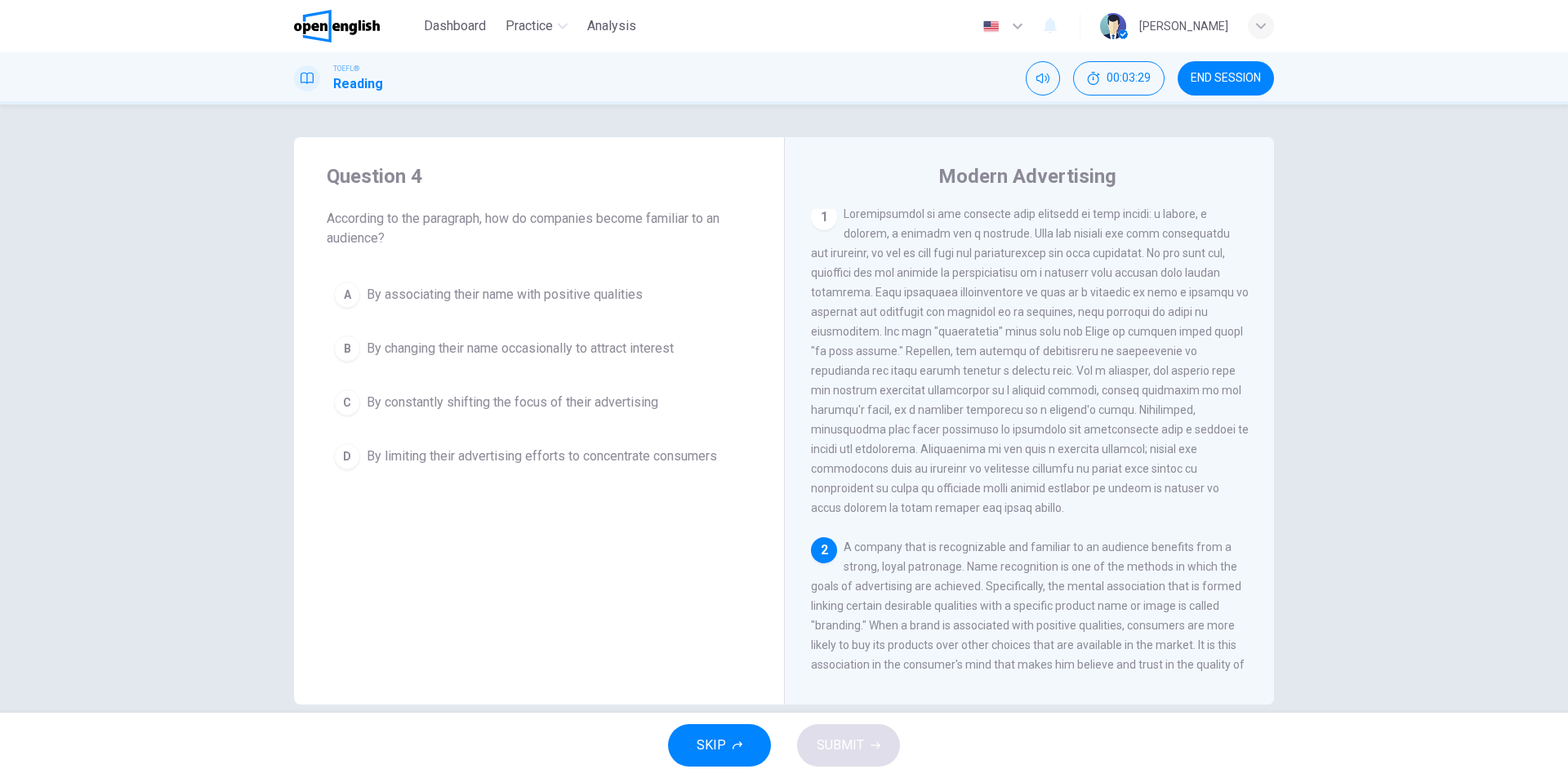
scroll to position [0, 0]
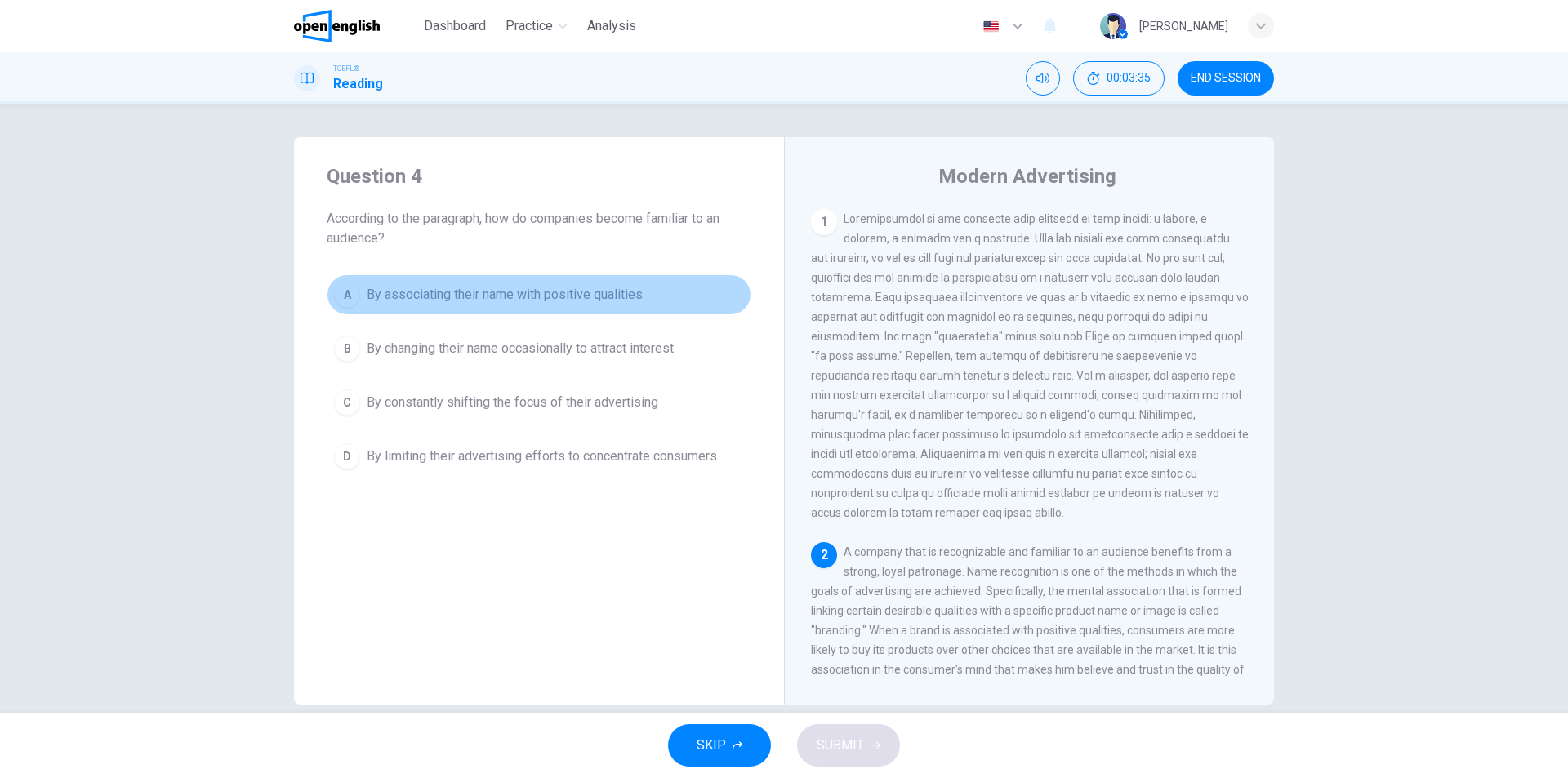
click at [544, 281] on button "A By associating their name with positive qualities" at bounding box center [539, 295] width 424 height 41
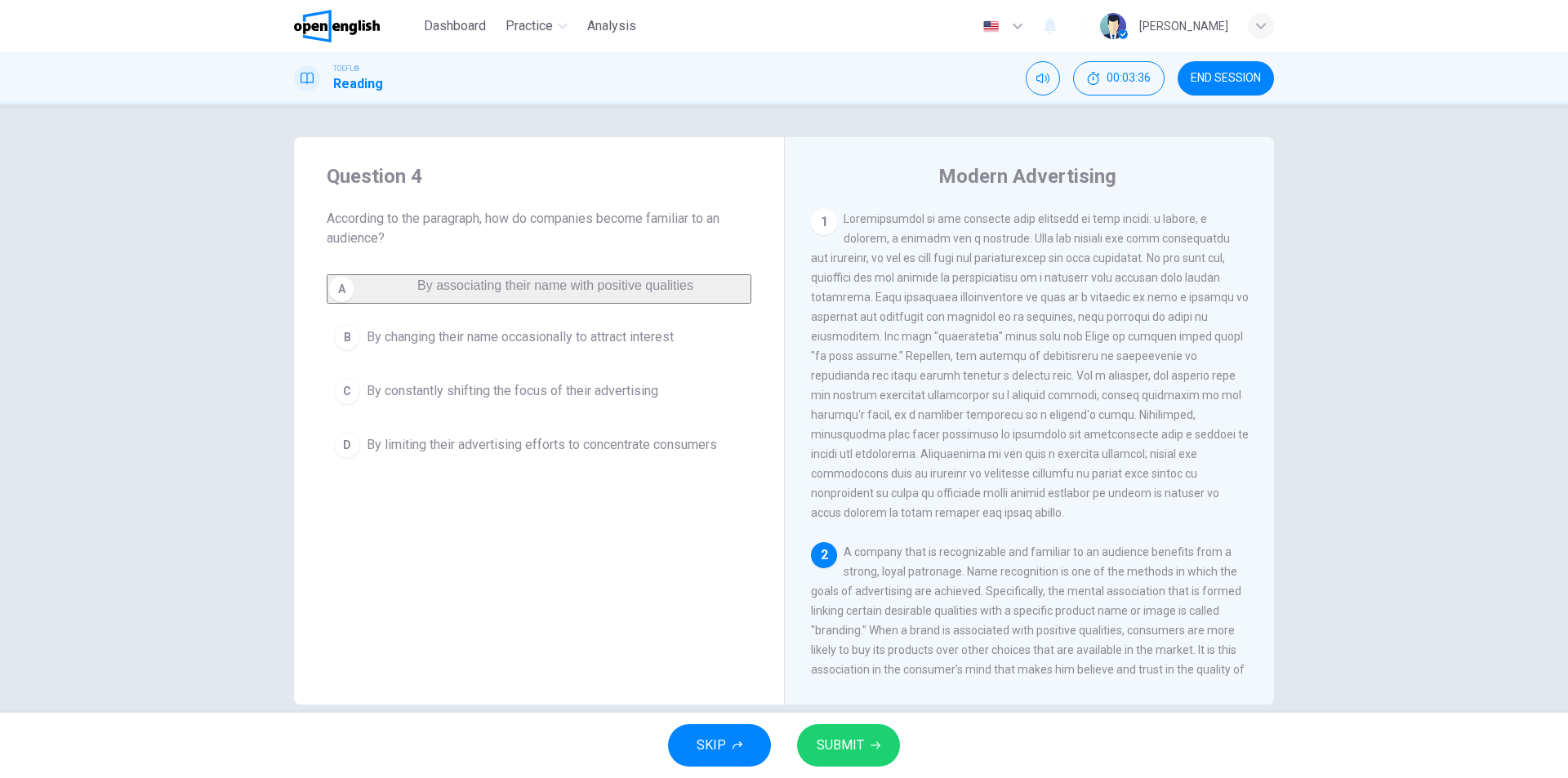
click at [858, 735] on span "SUBMIT" at bounding box center [840, 746] width 47 height 23
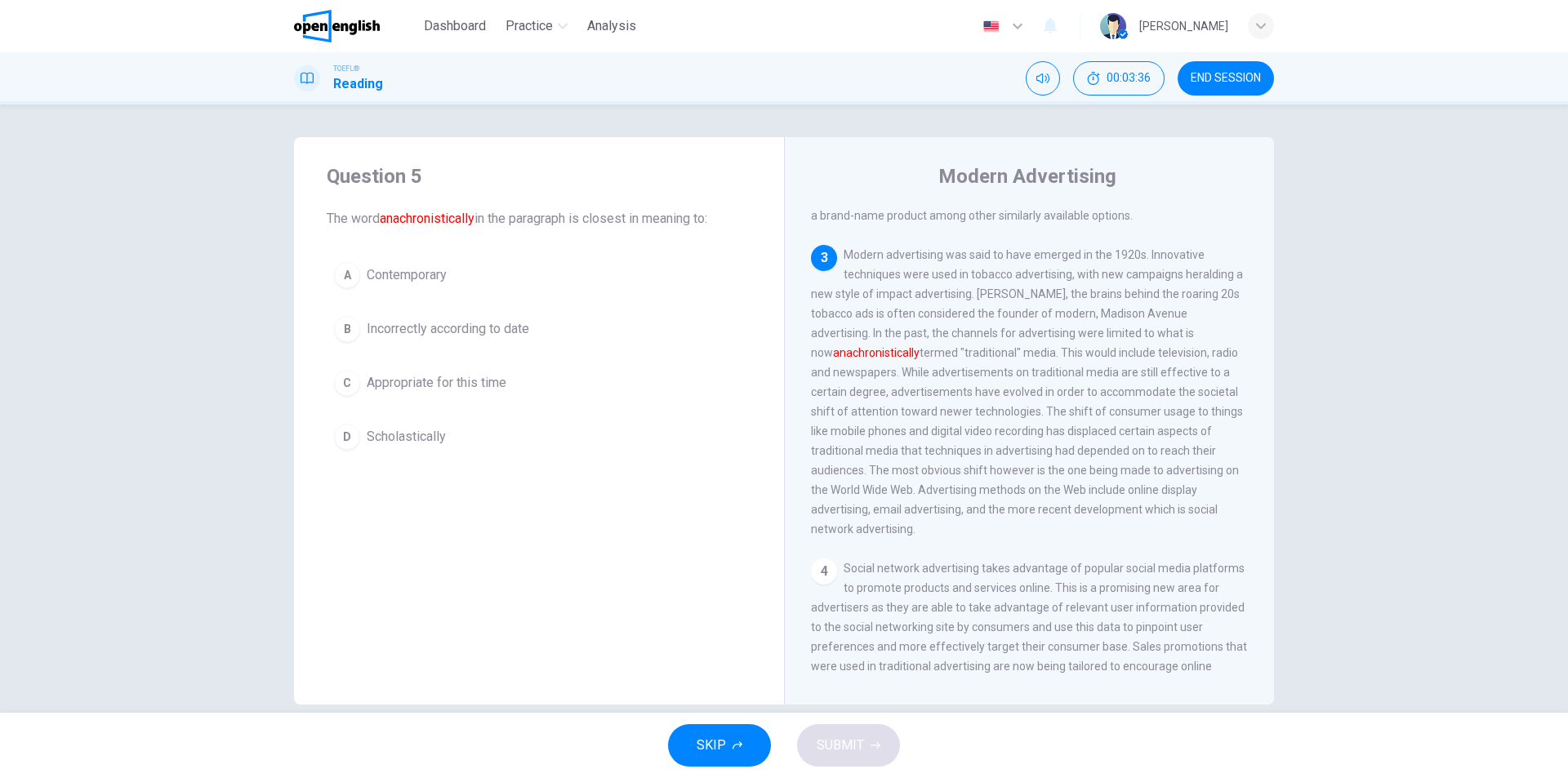
scroll to position [529, 0]
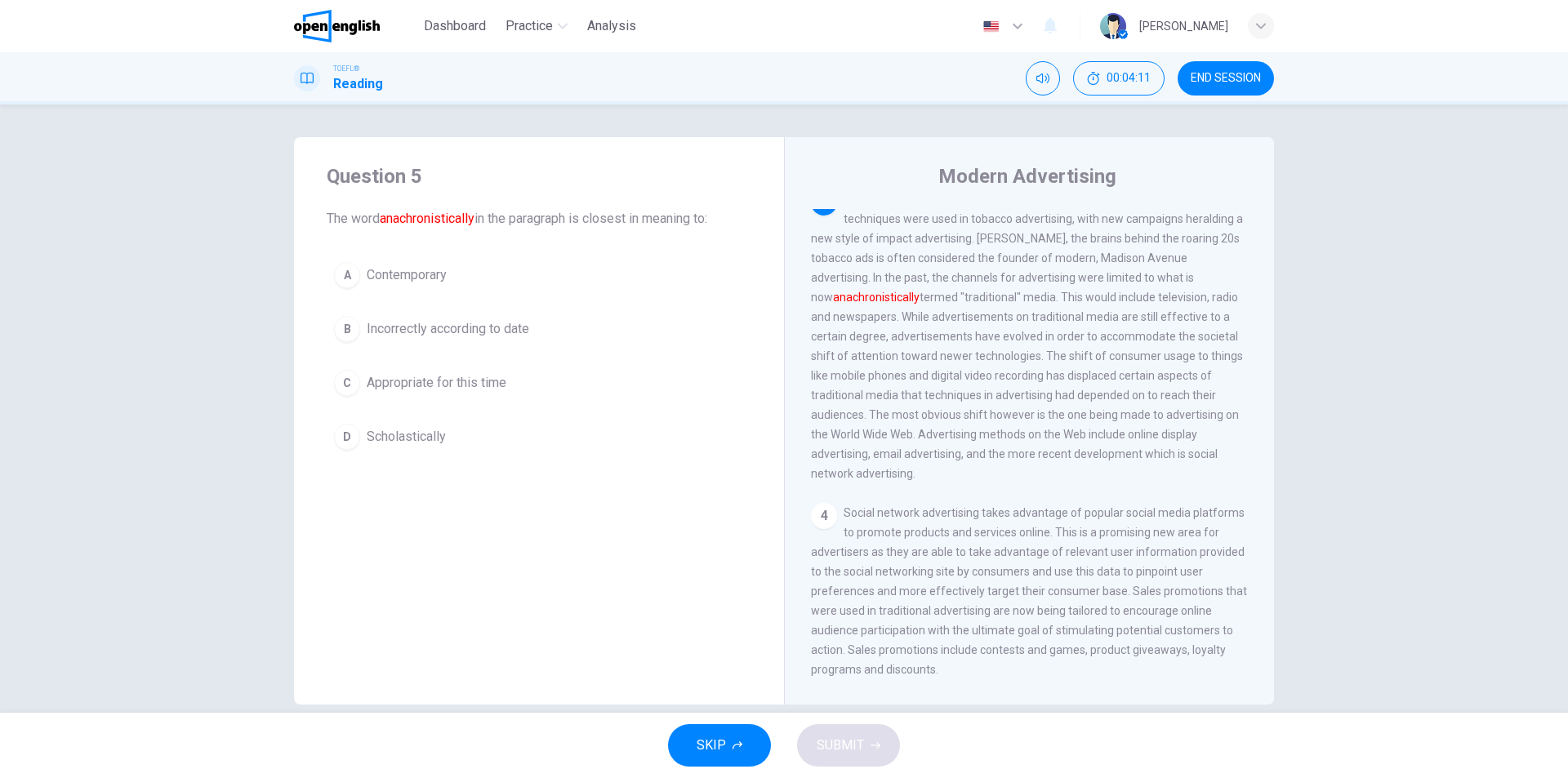
click at [408, 336] on span "Incorrectly according to date" at bounding box center [447, 329] width 162 height 20
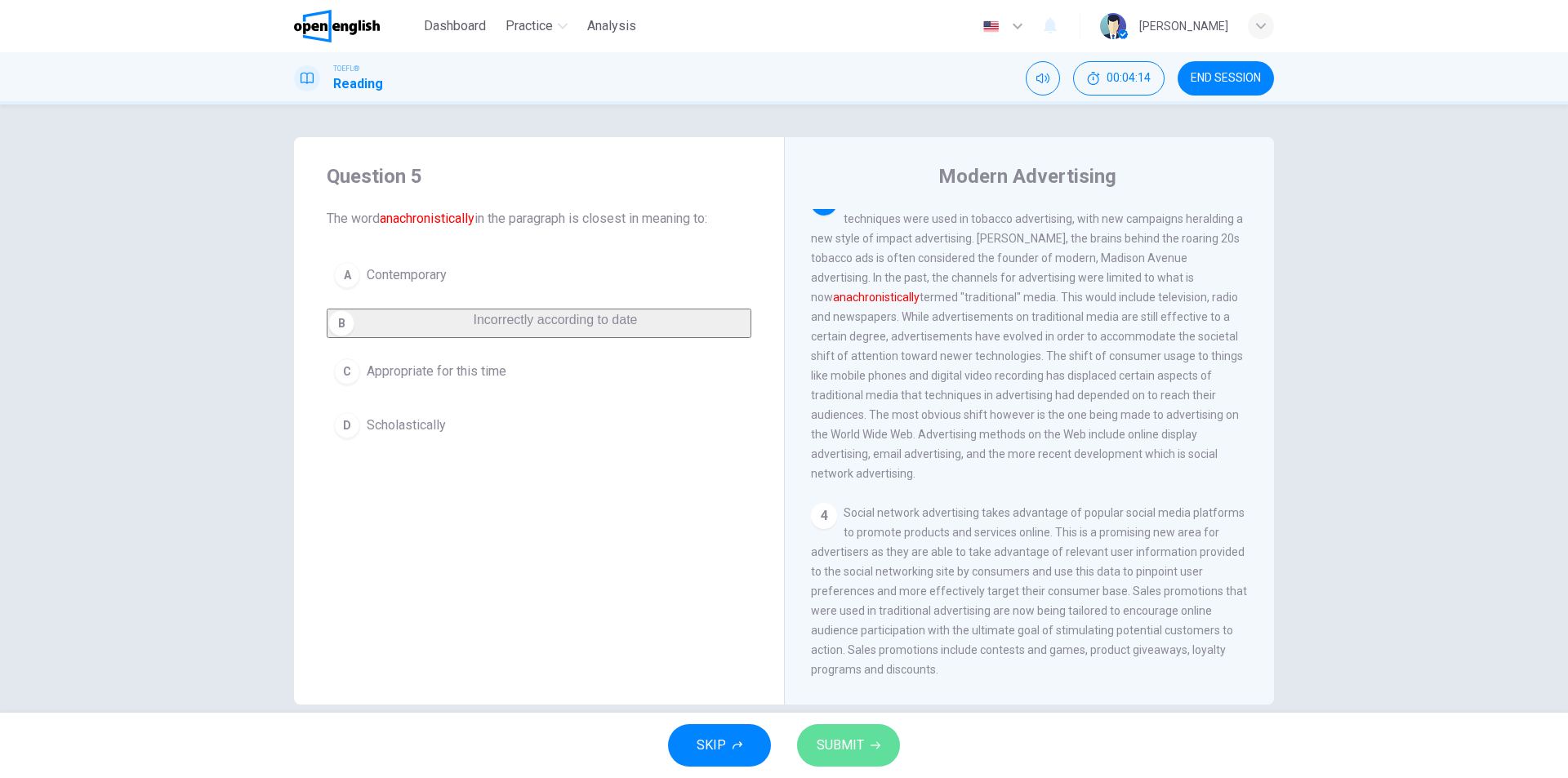
click at [867, 750] on button "SUBMIT" at bounding box center [848, 745] width 103 height 42
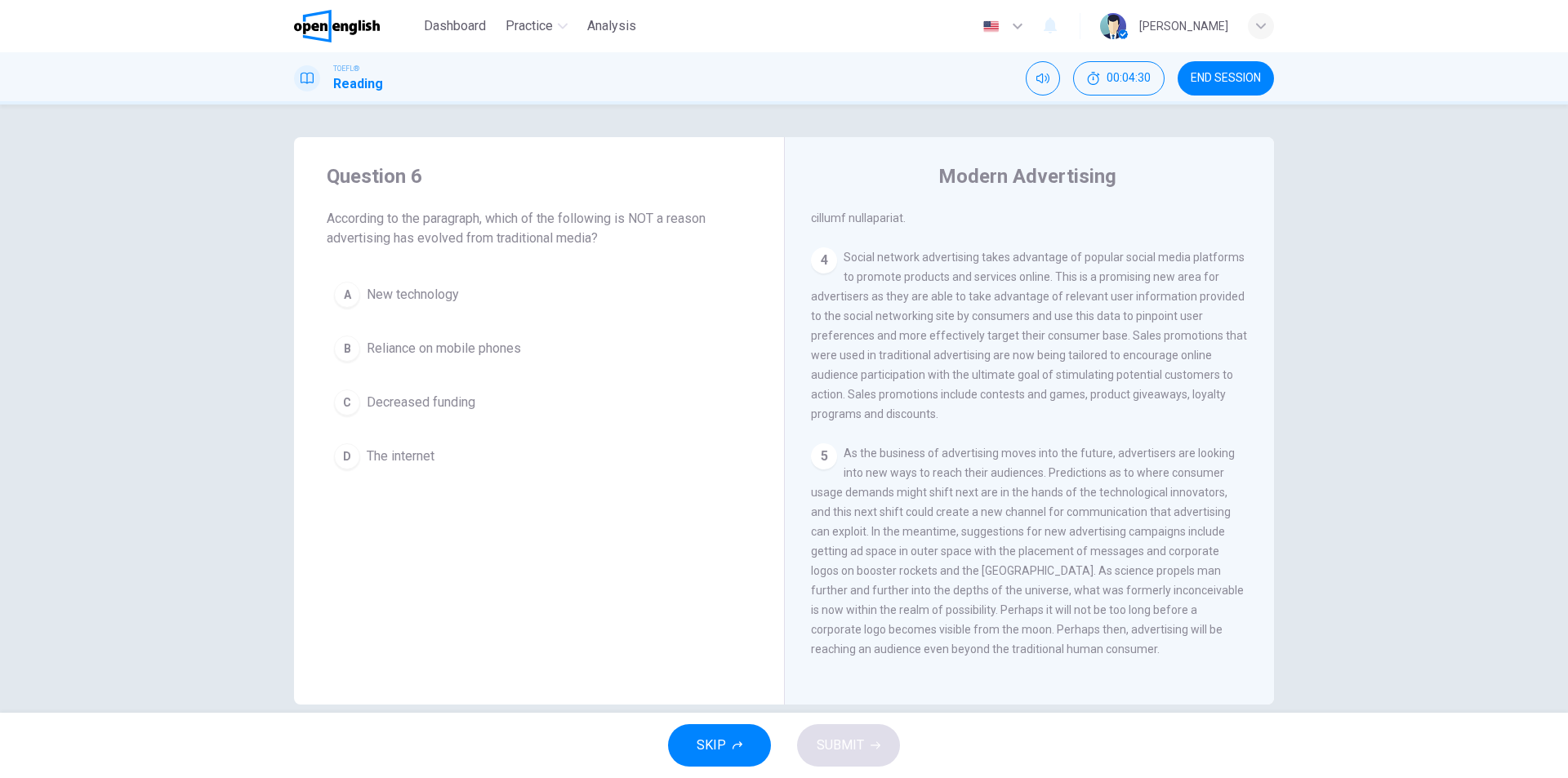
scroll to position [833, 0]
click at [389, 398] on span "Decreased funding" at bounding box center [420, 403] width 108 height 20
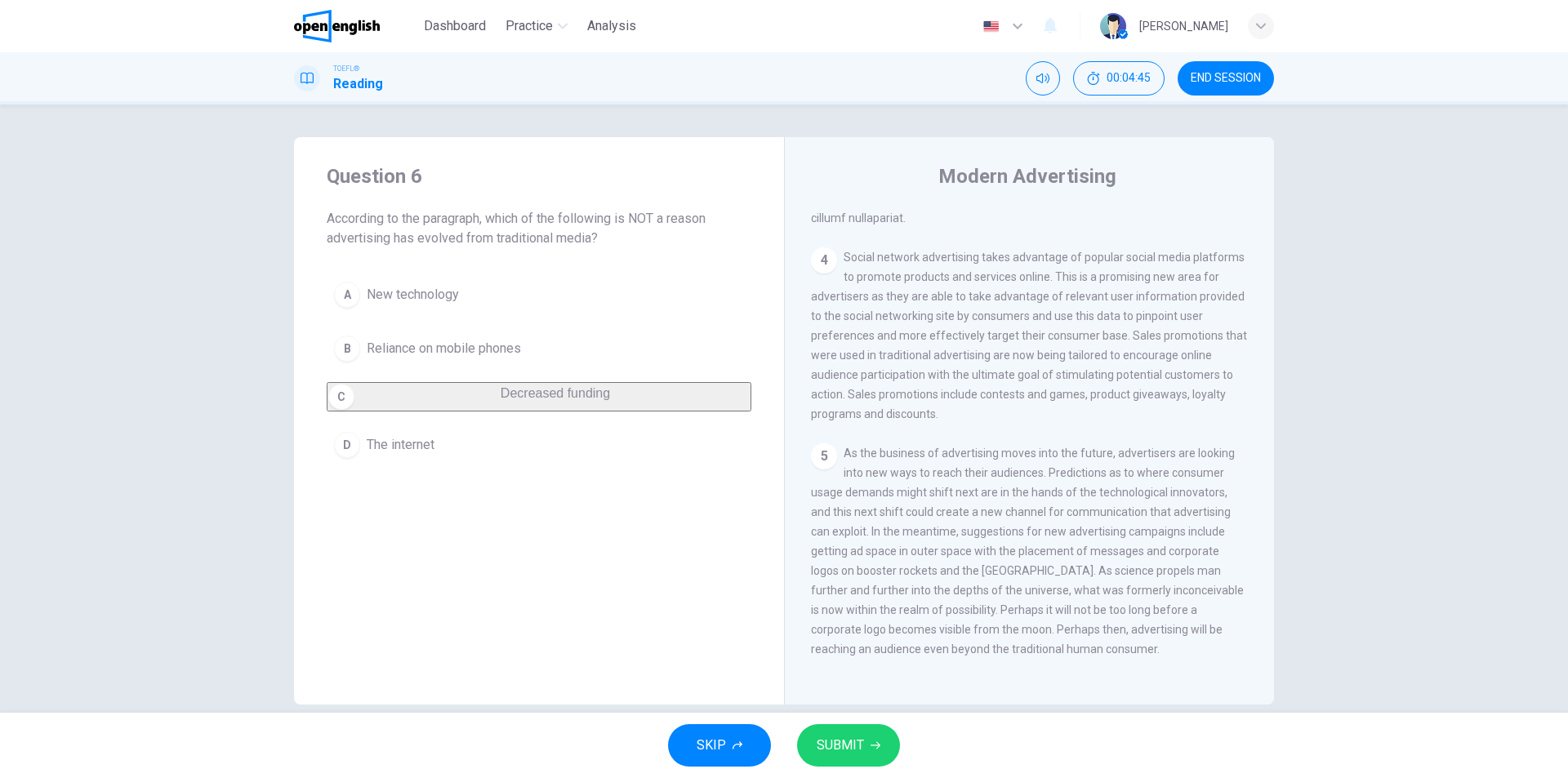
click at [838, 745] on span "SUBMIT" at bounding box center [840, 746] width 47 height 23
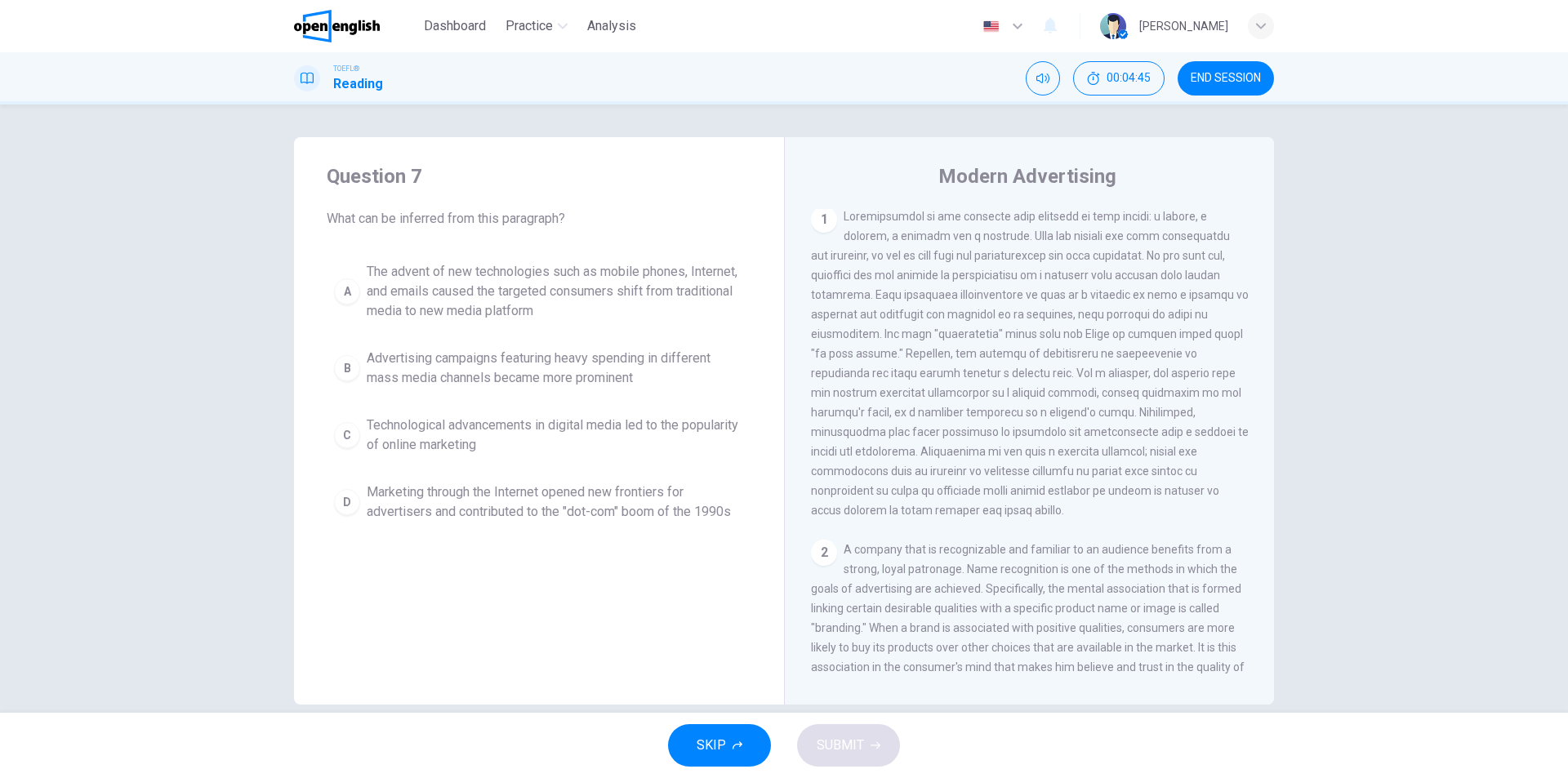
scroll to position [0, 0]
click at [358, 224] on span "What can be inferred from this paragraph?" at bounding box center [539, 218] width 424 height 20
drag, startPoint x: 358, startPoint y: 224, endPoint x: 395, endPoint y: 214, distance: 38.3
click at [395, 214] on span "What can be inferred from this paragraph?" at bounding box center [539, 218] width 424 height 20
drag, startPoint x: 839, startPoint y: 217, endPoint x: 858, endPoint y: 215, distance: 19.1
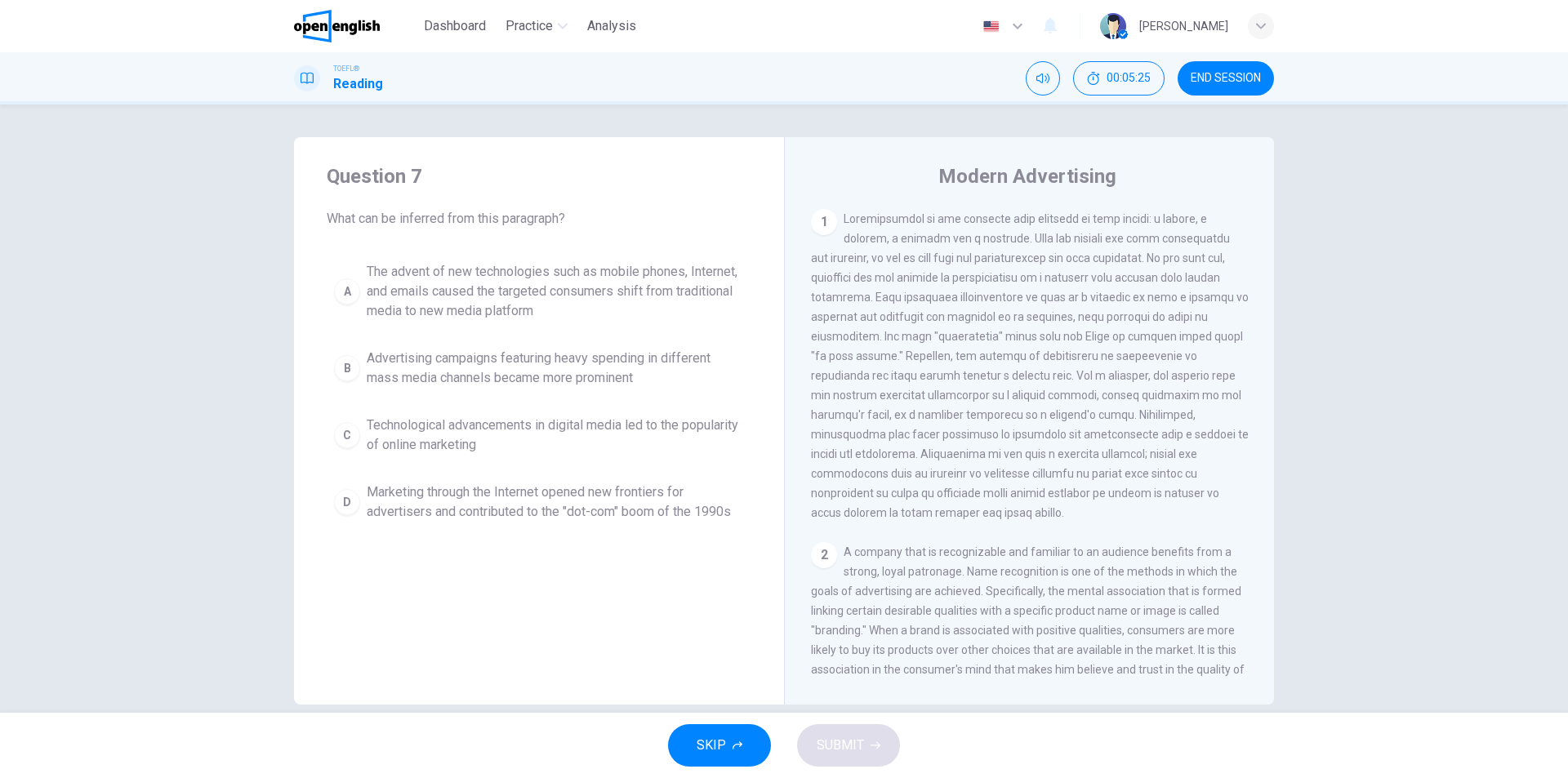
click at [858, 215] on span at bounding box center [1030, 365] width 438 height 307
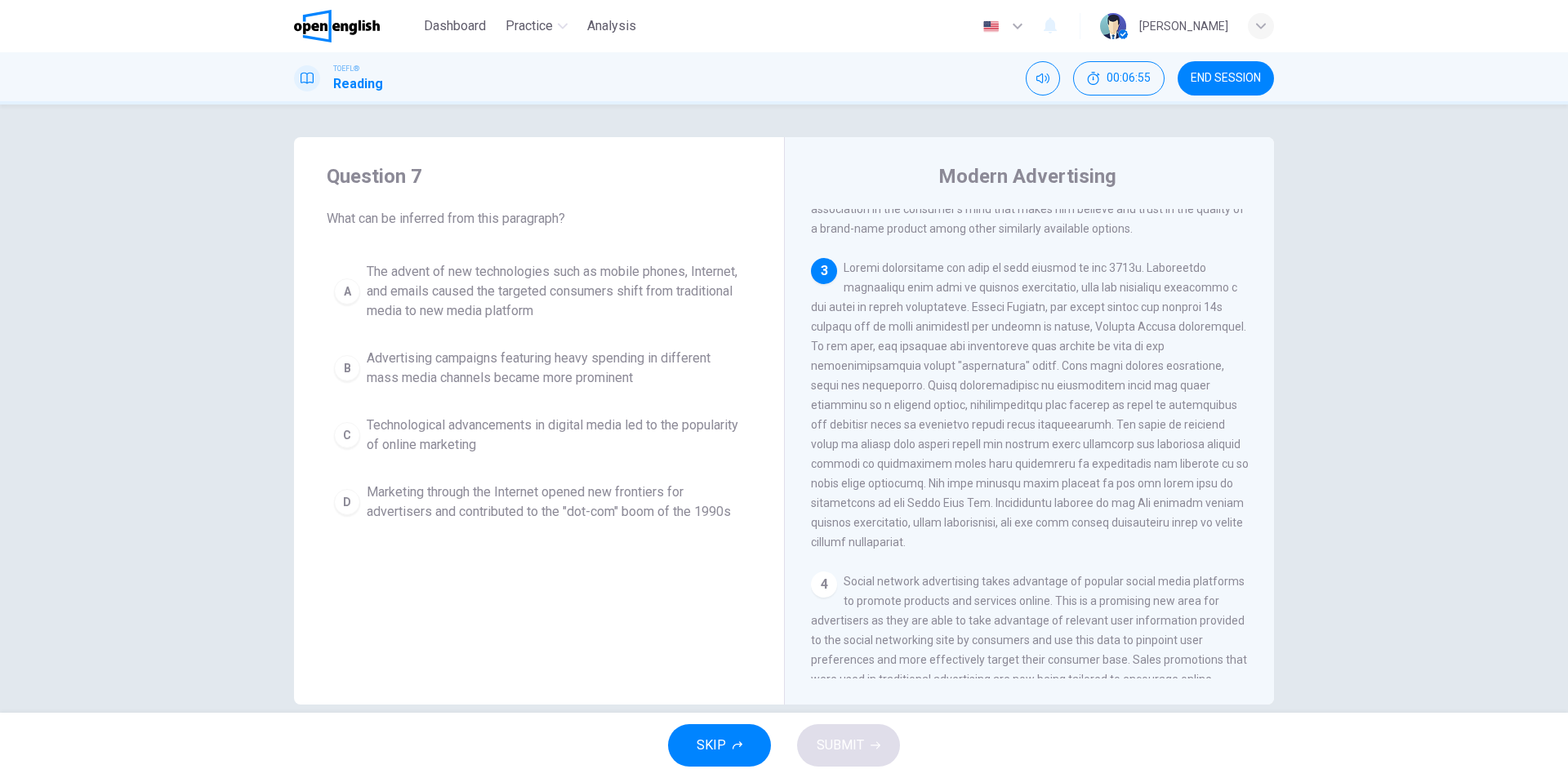
scroll to position [490, 0]
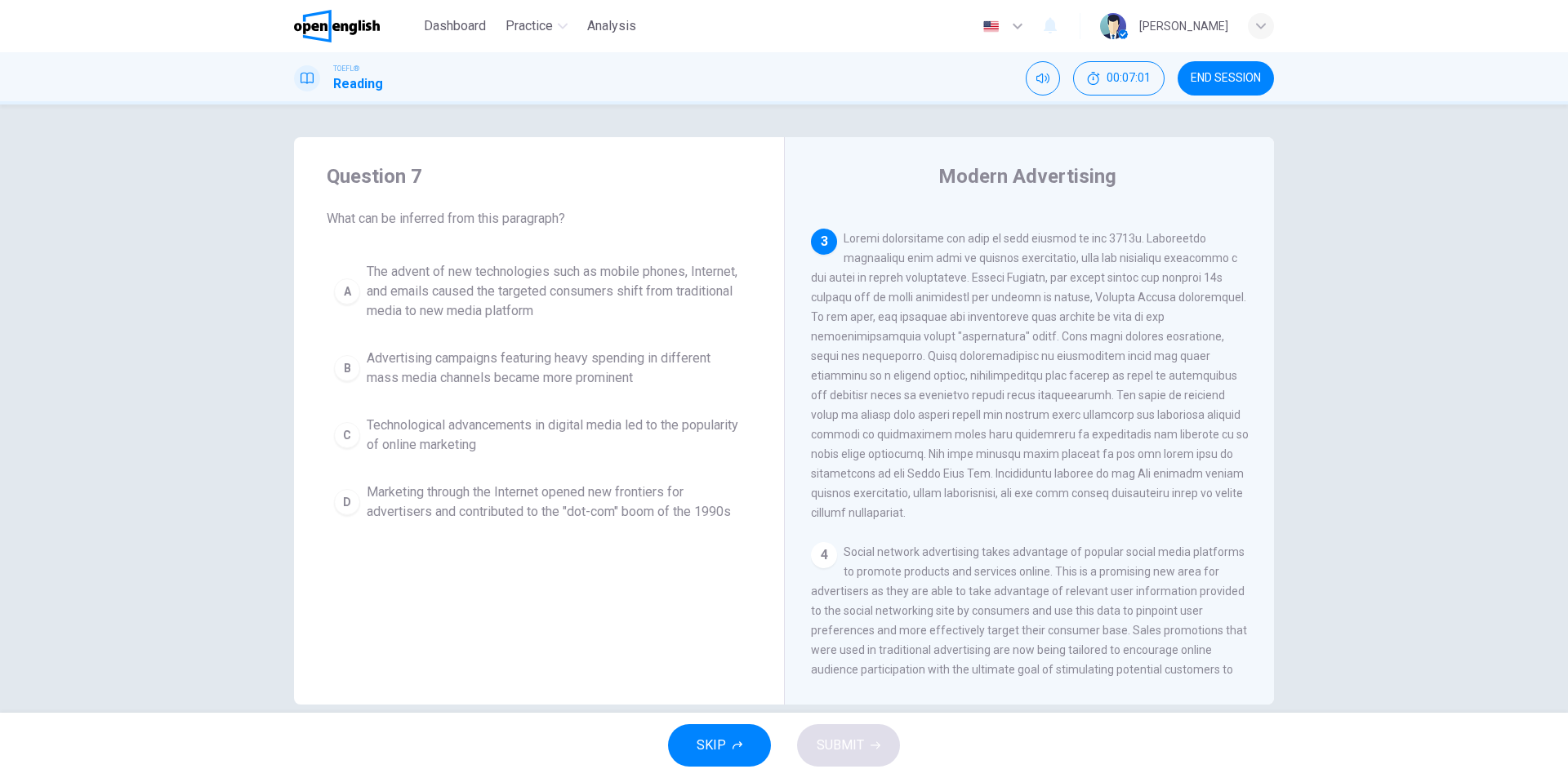
drag, startPoint x: 894, startPoint y: 261, endPoint x: 977, endPoint y: 265, distance: 83.1
click at [977, 265] on div "3" at bounding box center [1030, 375] width 438 height 294
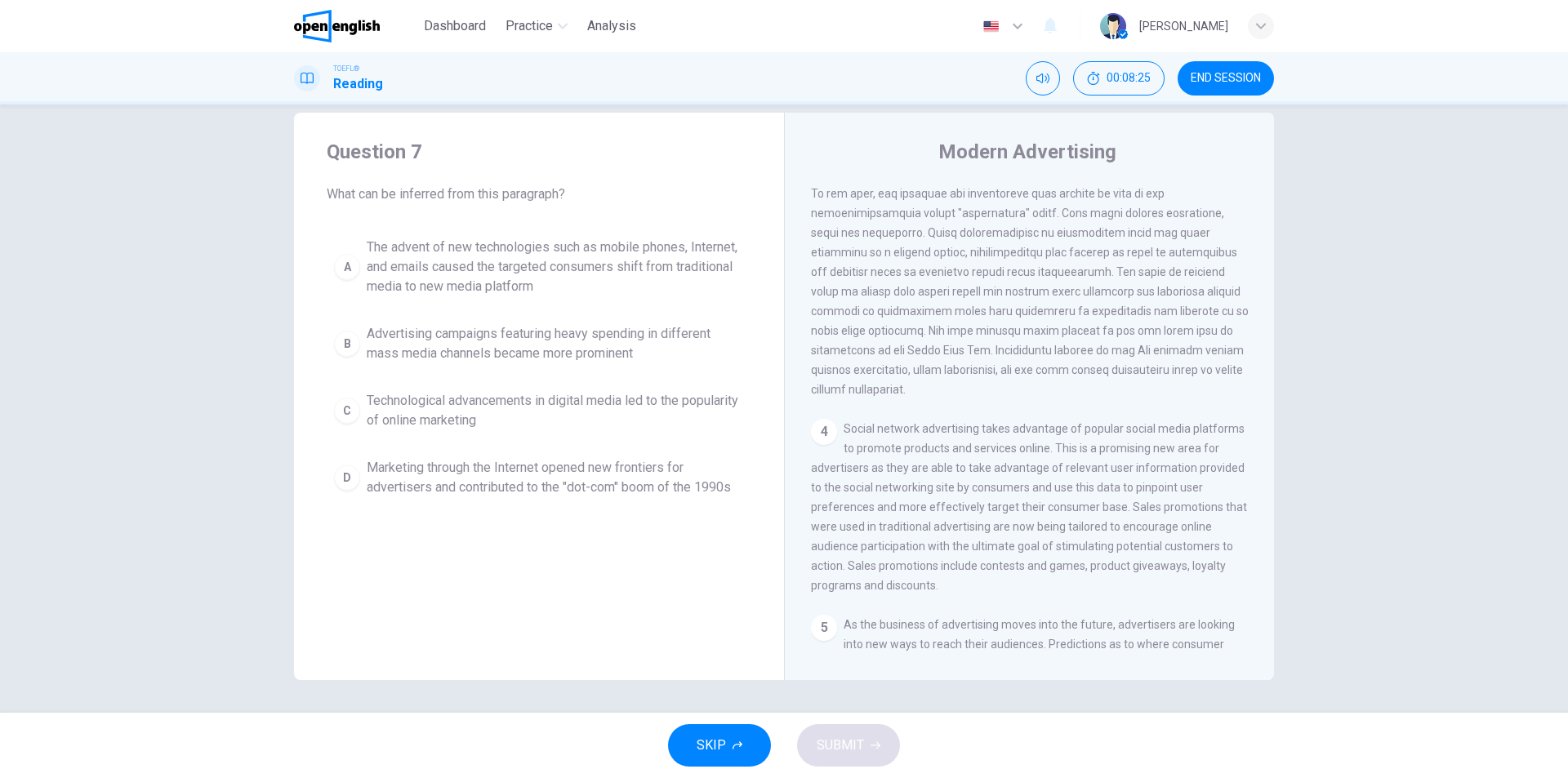
scroll to position [571, 0]
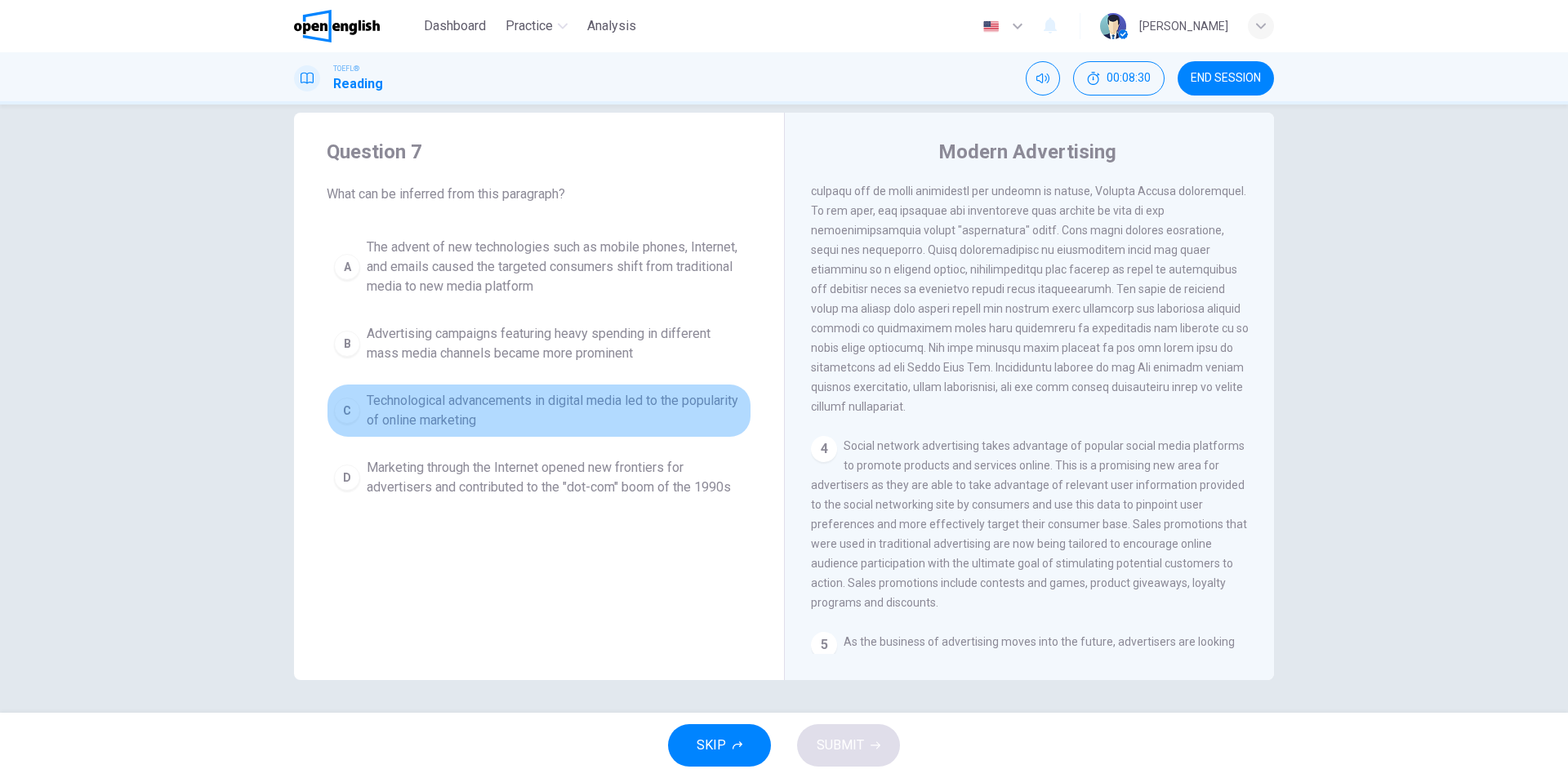
click at [602, 405] on span "Technological advancements in digital media led to the popularity of online mar…" at bounding box center [554, 411] width 377 height 39
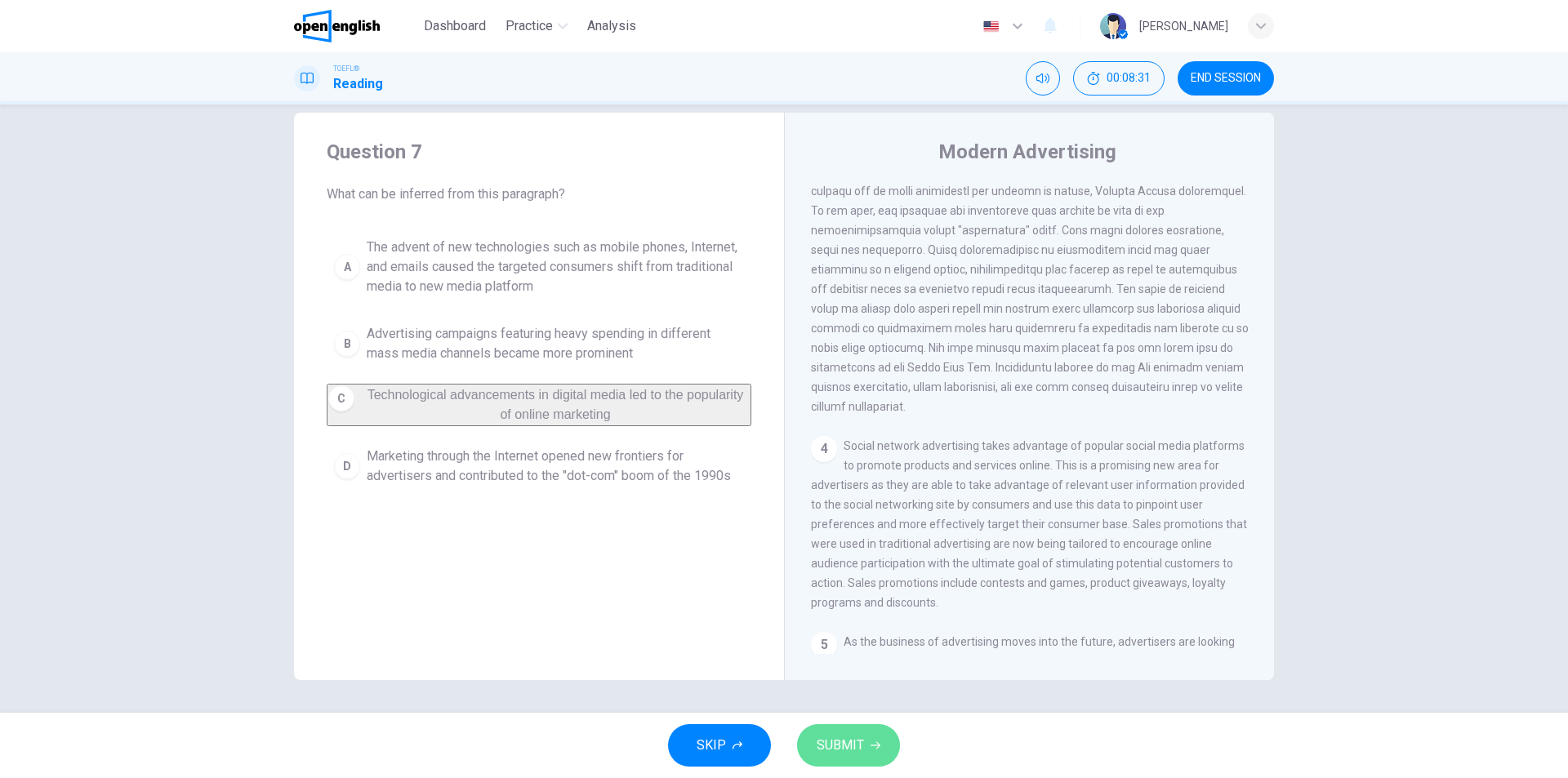
click at [866, 745] on button "SUBMIT" at bounding box center [848, 745] width 103 height 42
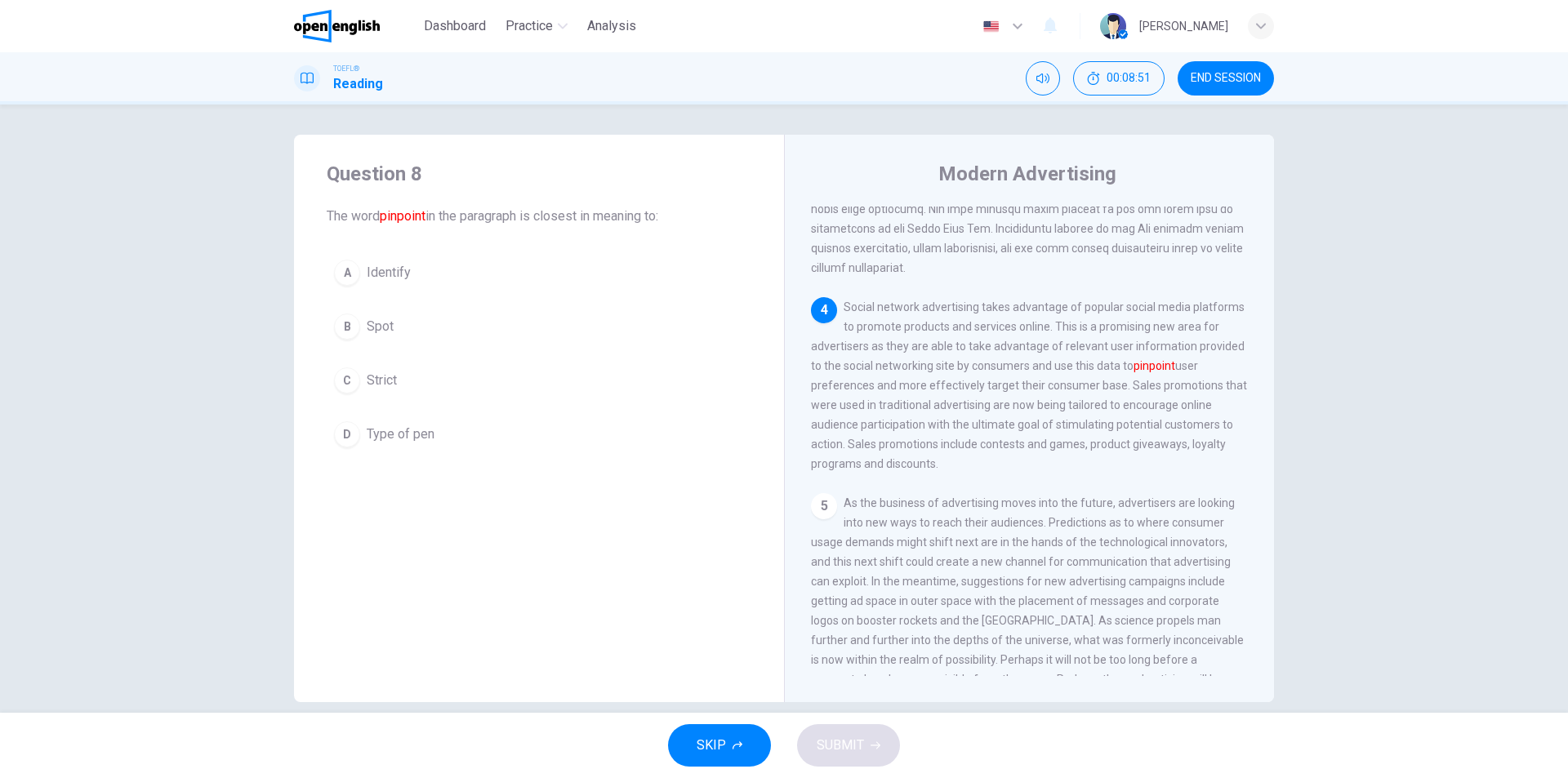
scroll to position [0, 0]
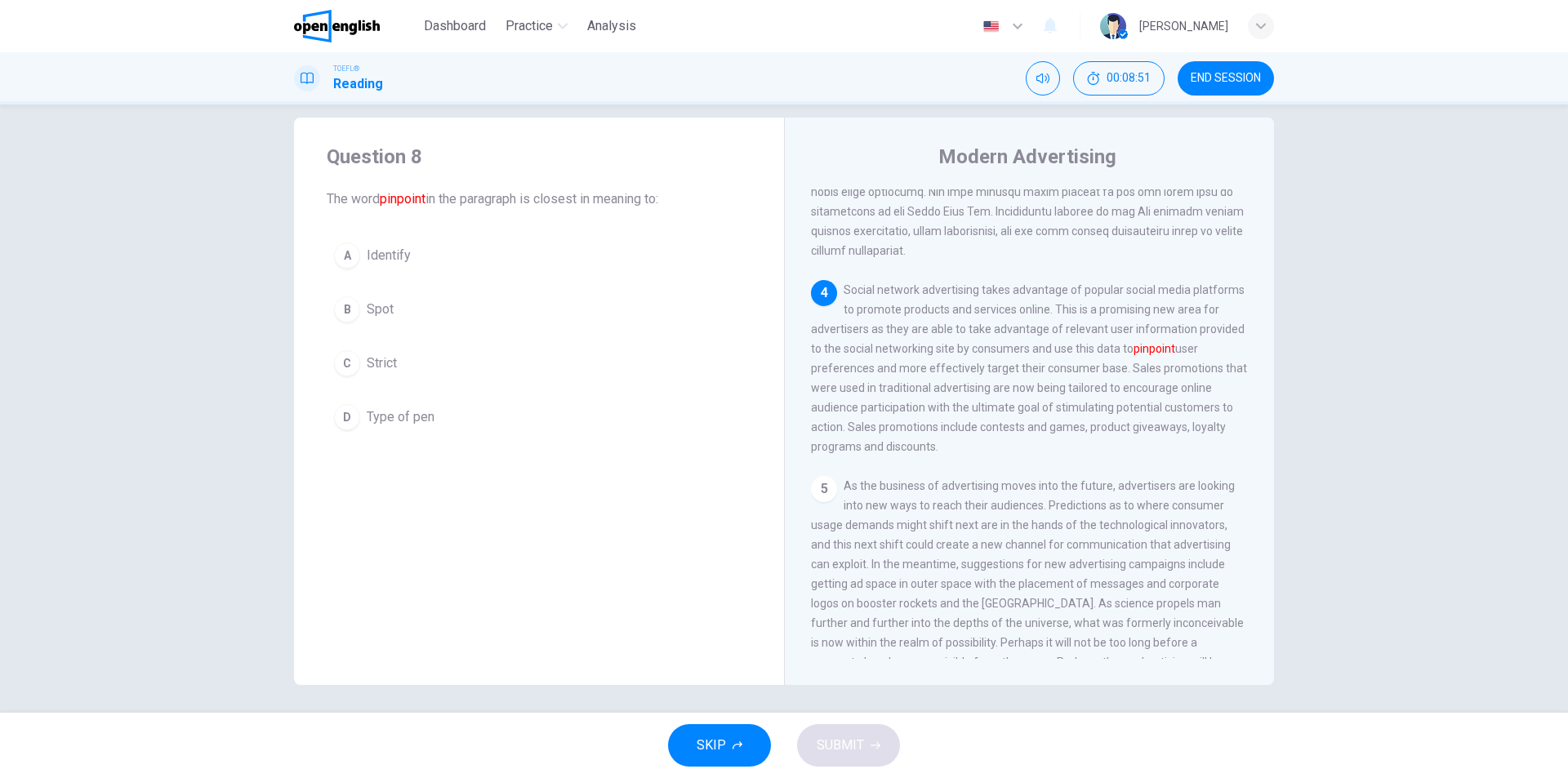
click at [441, 284] on div "A Identify B Spot C Strict D Type of pen" at bounding box center [539, 337] width 424 height 202
click at [459, 234] on button "A Identify" at bounding box center [539, 251] width 424 height 41
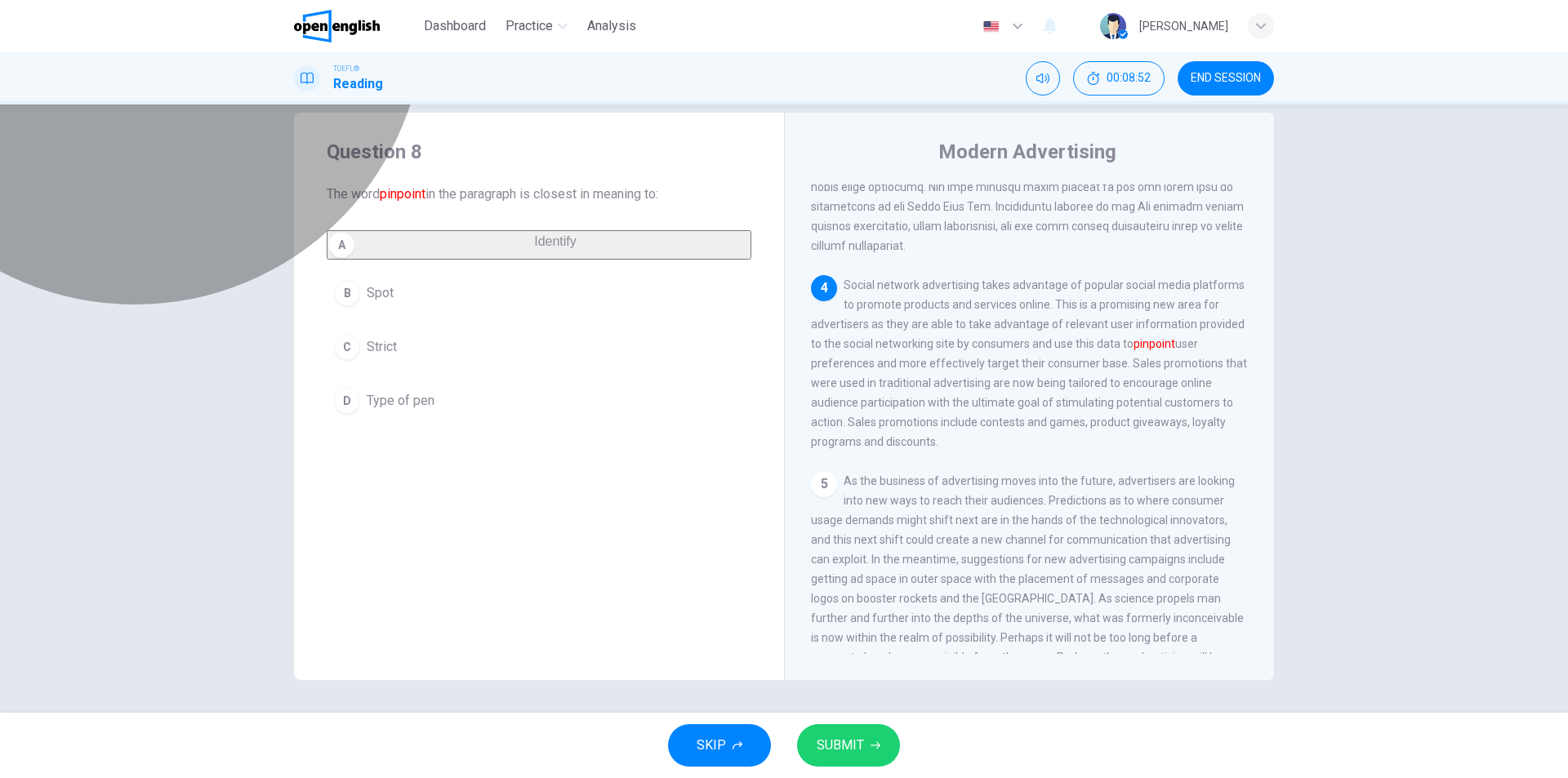
click at [458, 245] on button "A Identify" at bounding box center [539, 244] width 424 height 30
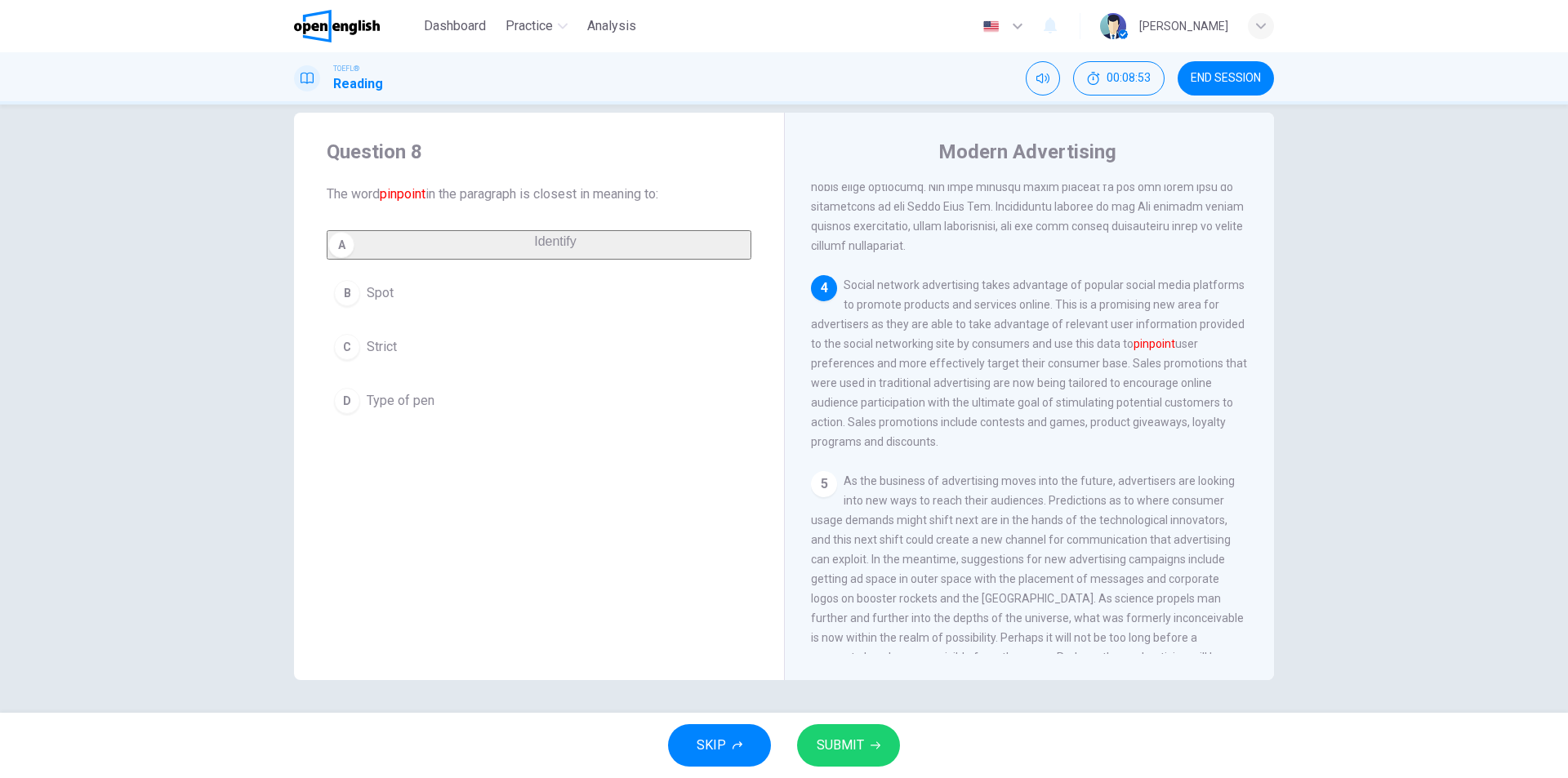
click at [834, 765] on button "SUBMIT" at bounding box center [848, 745] width 103 height 42
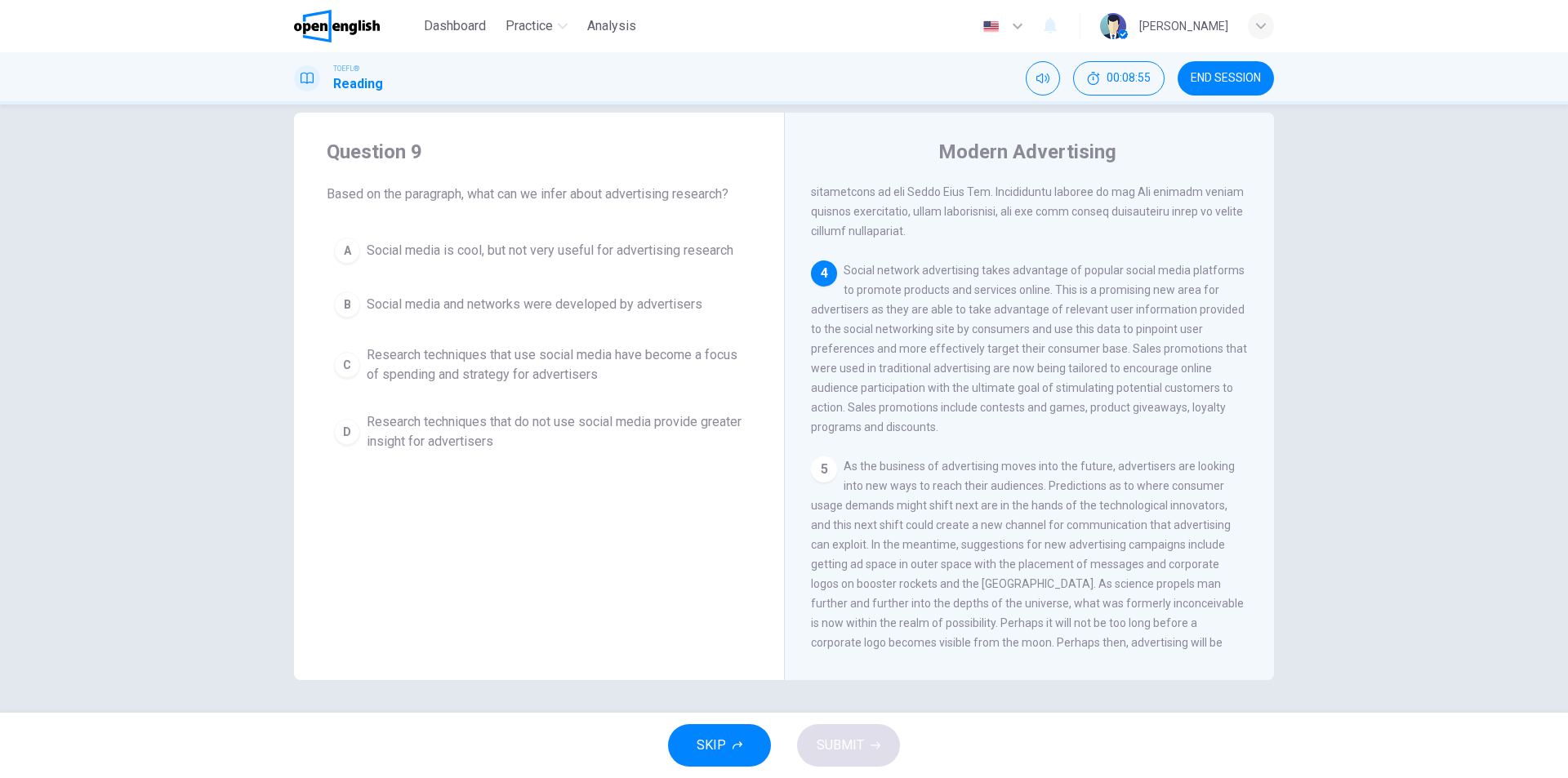
scroll to position [816, 0]
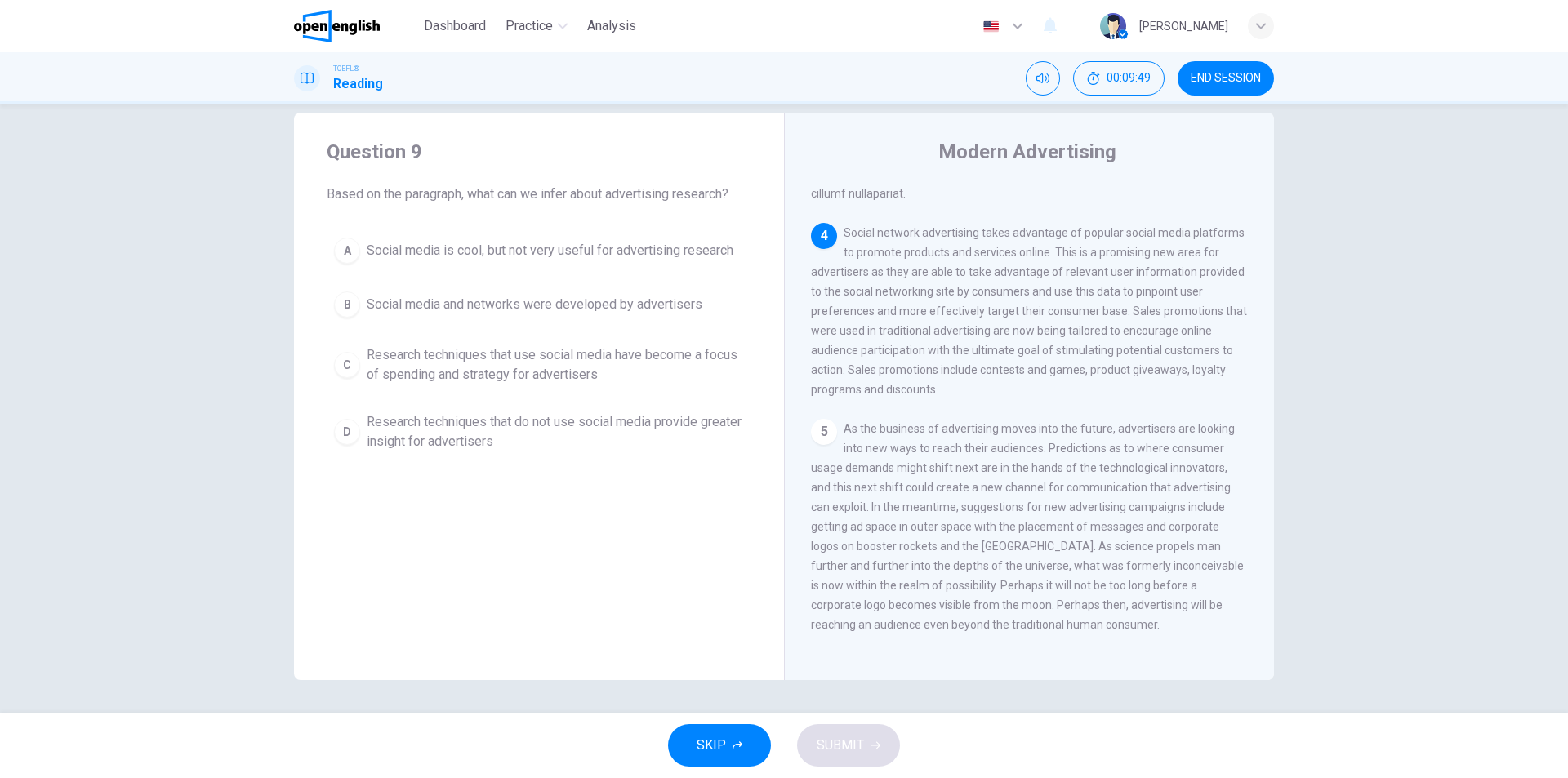
click at [544, 375] on span "Research techniques that use social media have become a focus of spending and s…" at bounding box center [554, 365] width 377 height 39
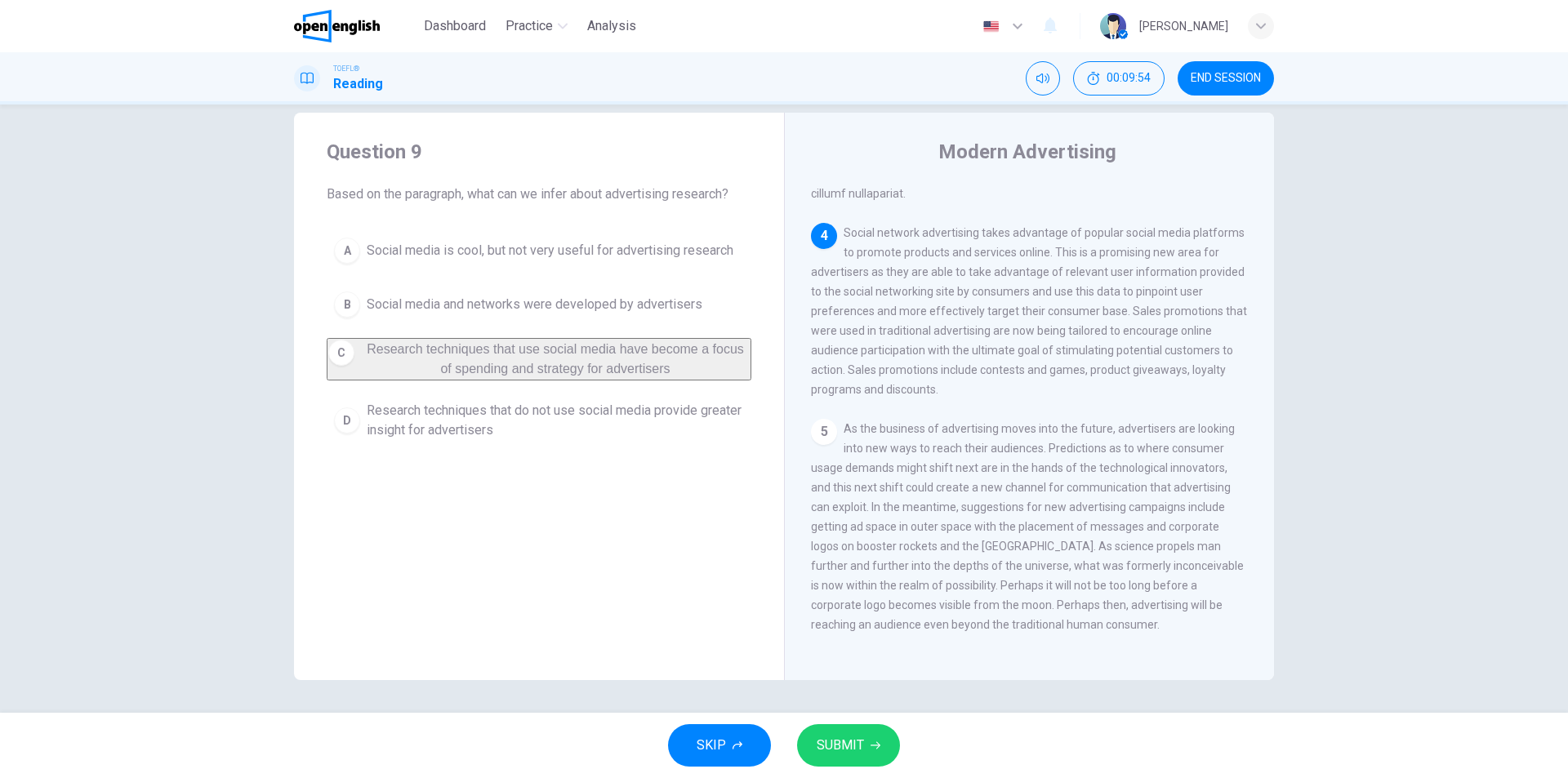
click at [848, 737] on span "SUBMIT" at bounding box center [840, 746] width 47 height 23
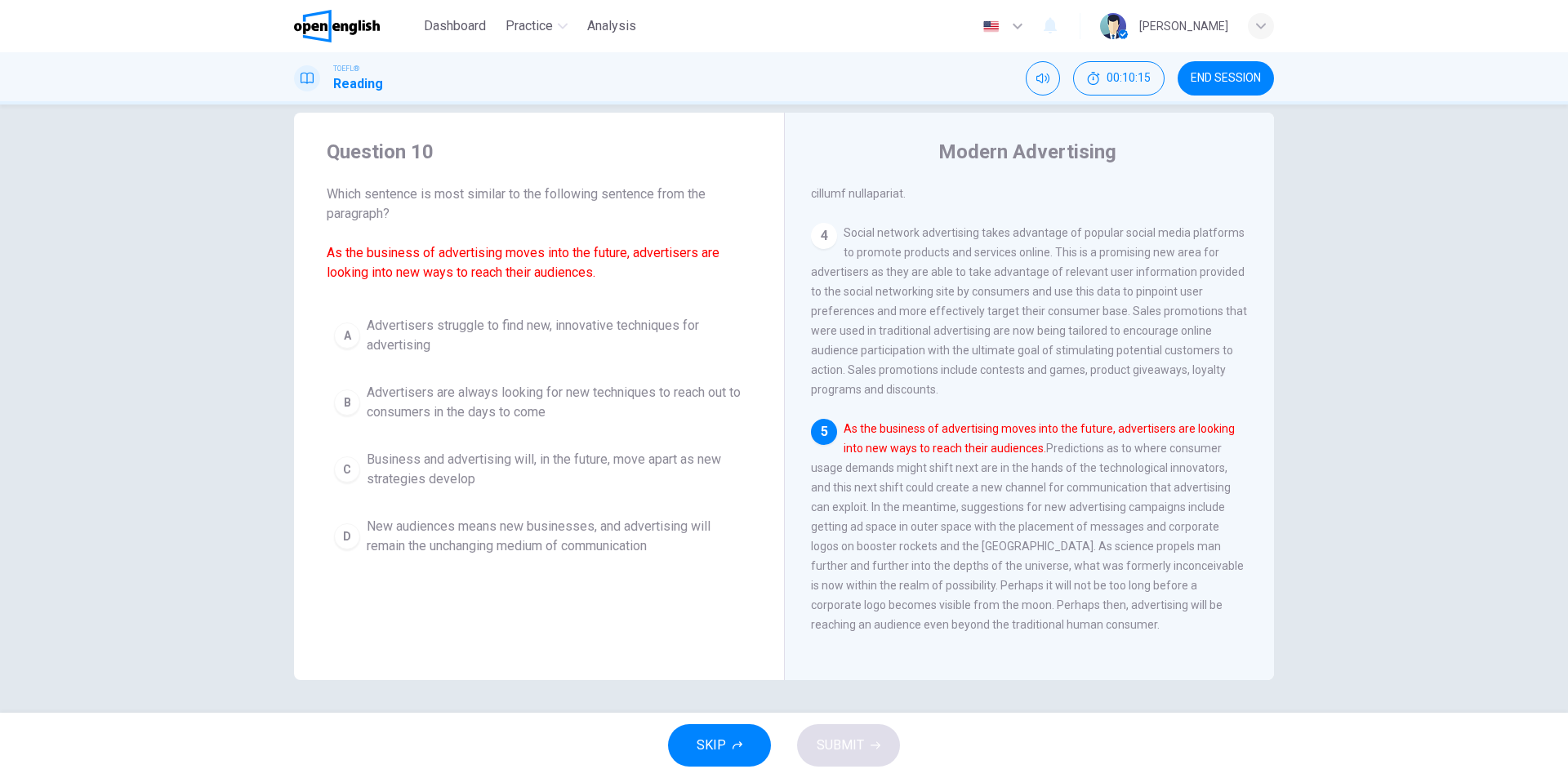
click at [496, 394] on span "Advertisers are always looking for new techniques to reach out to consumers in …" at bounding box center [554, 403] width 377 height 39
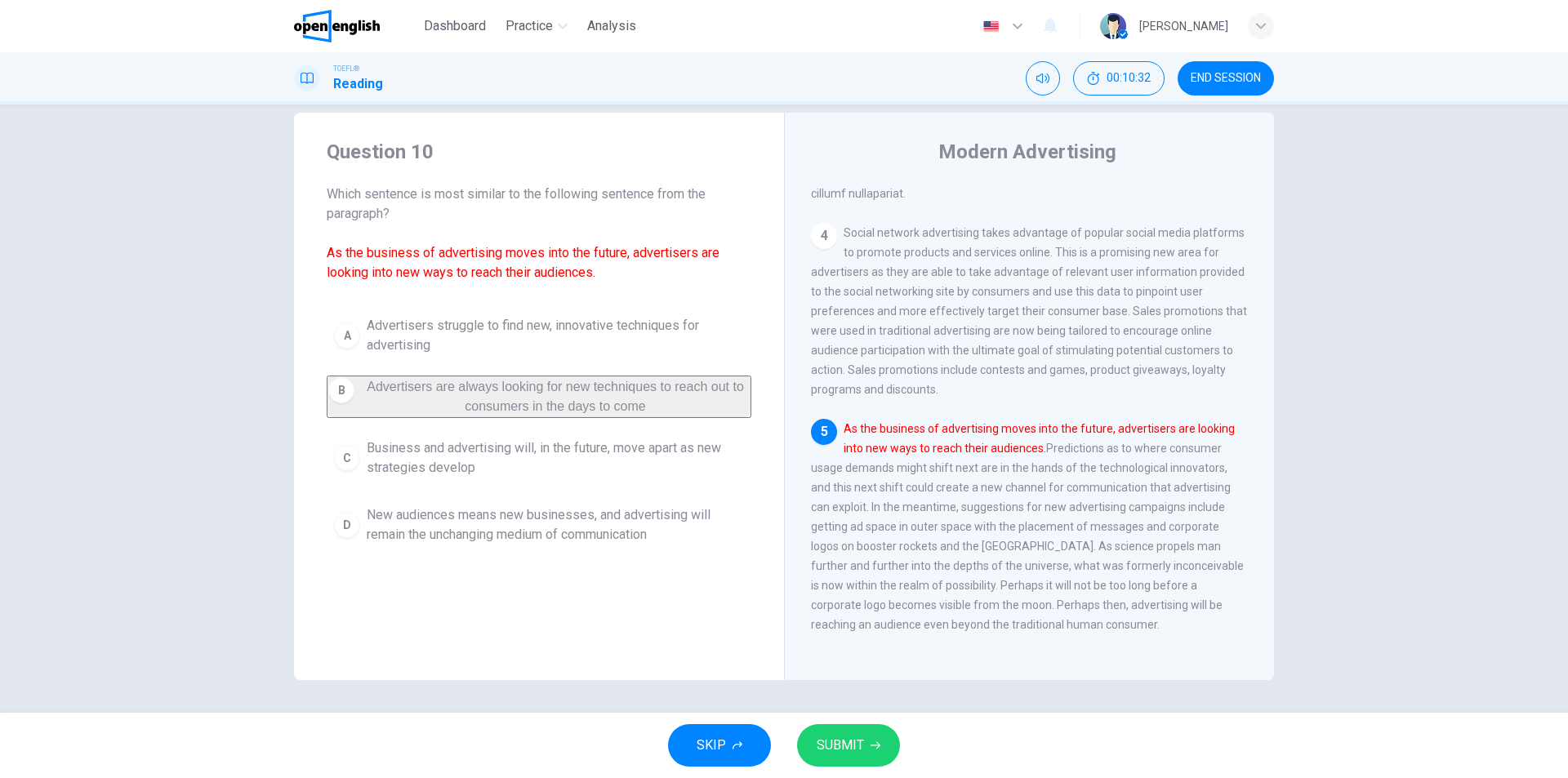
click at [588, 454] on span "Business and advertising will, in the future, move apart as new strategies deve…" at bounding box center [554, 458] width 377 height 39
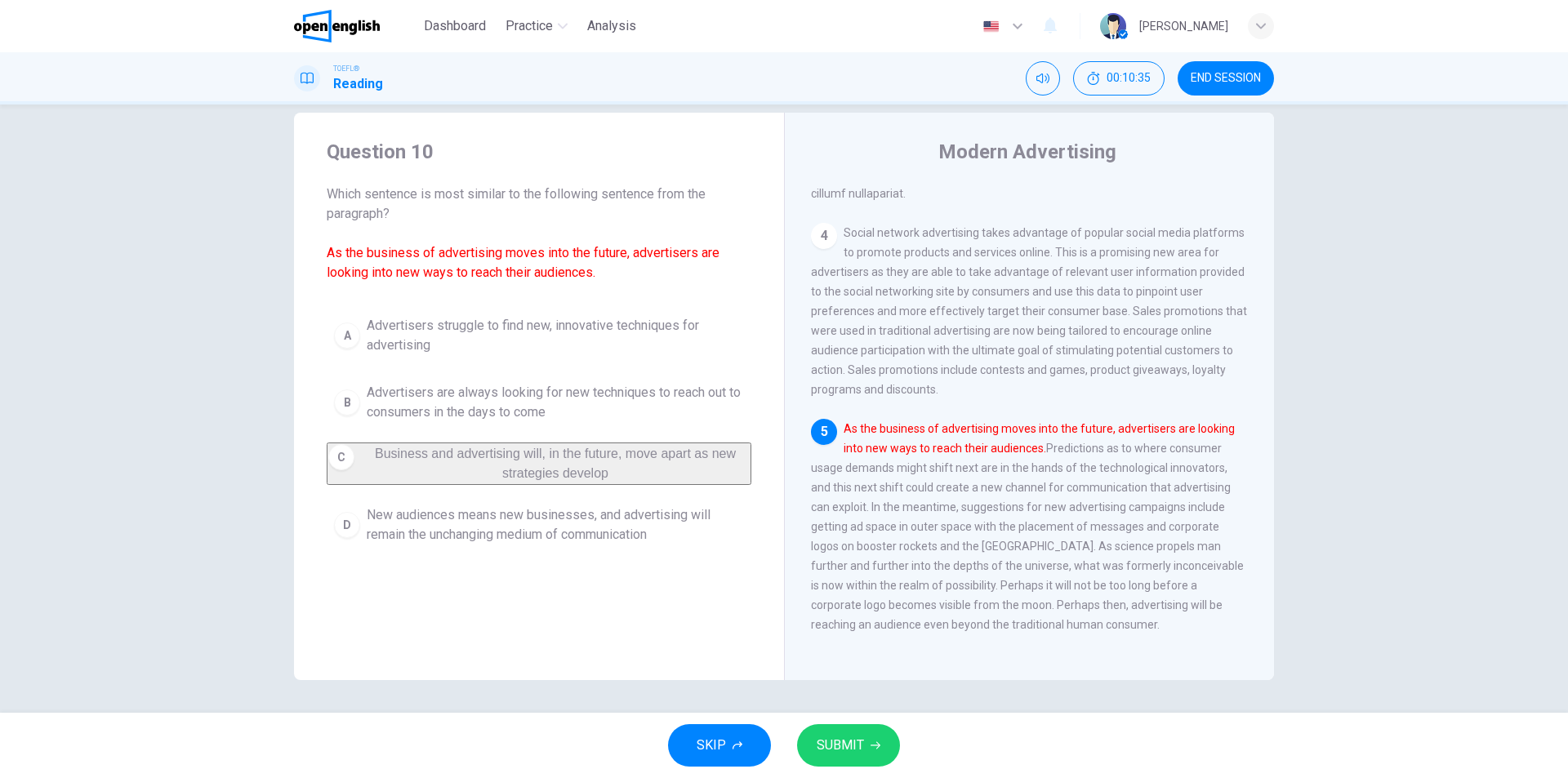
click at [821, 759] on button "SUBMIT" at bounding box center [848, 745] width 103 height 42
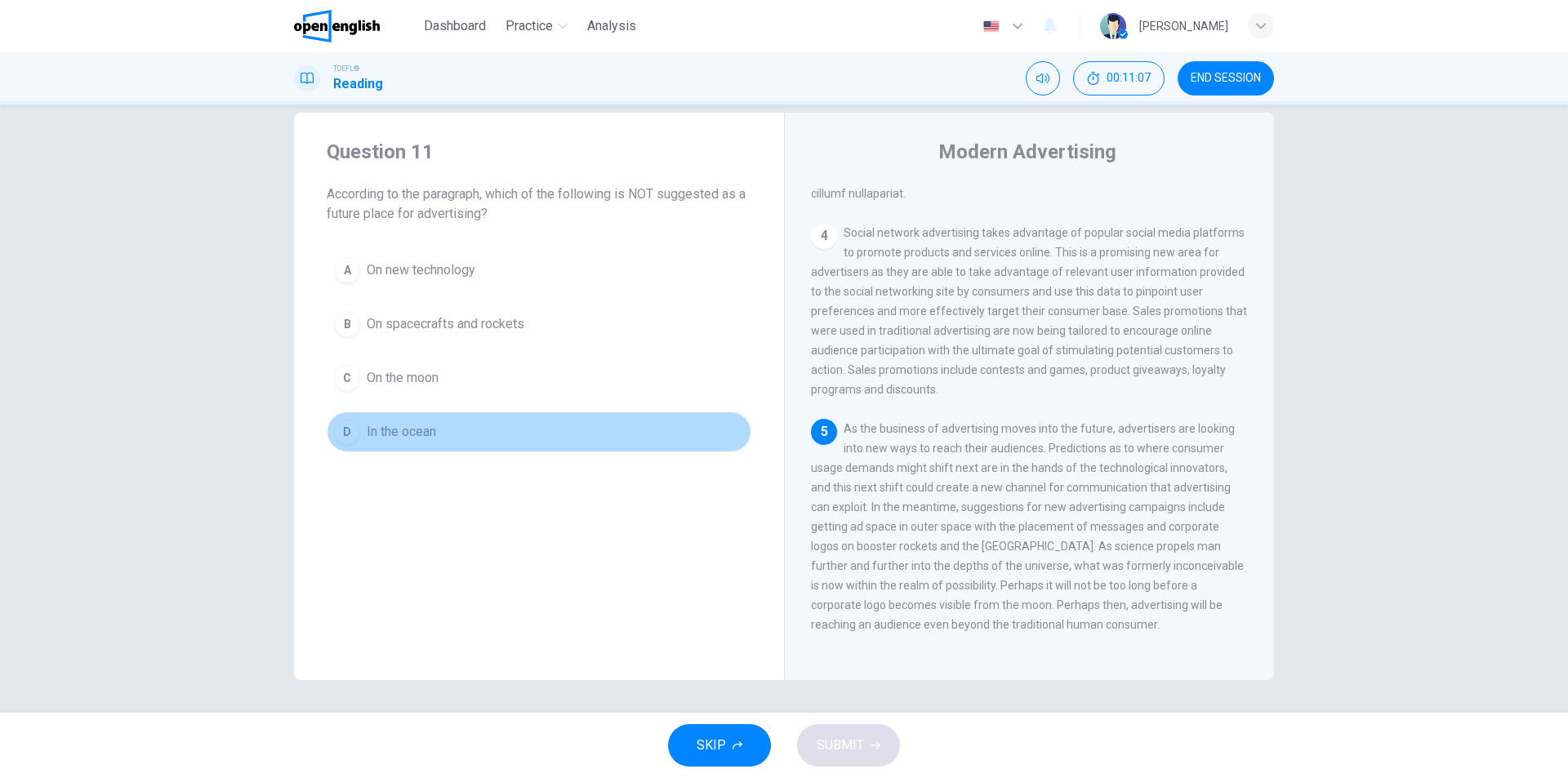
click at [400, 432] on span "In the ocean" at bounding box center [401, 432] width 70 height 20
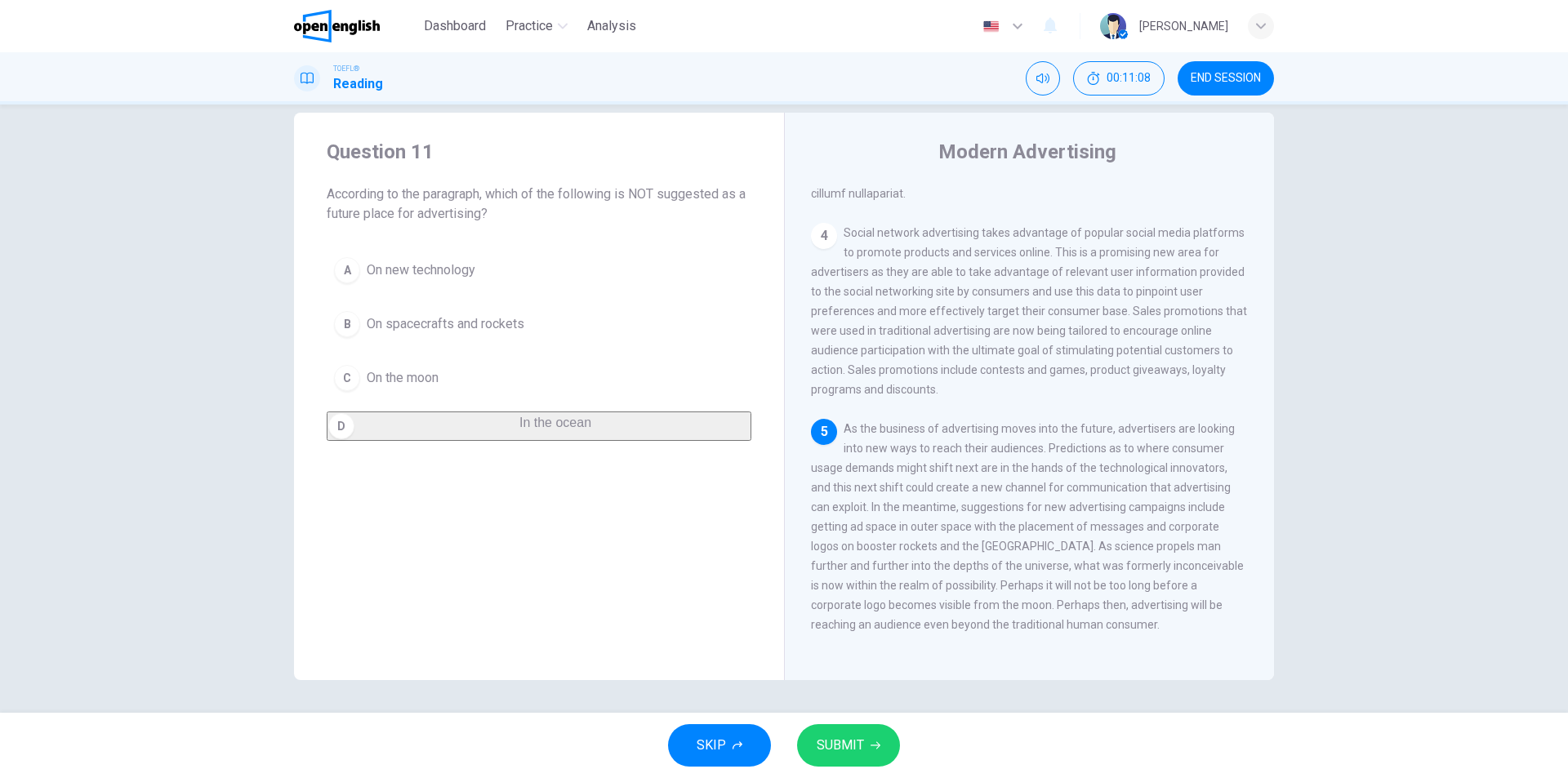
click at [841, 753] on span "SUBMIT" at bounding box center [840, 746] width 47 height 23
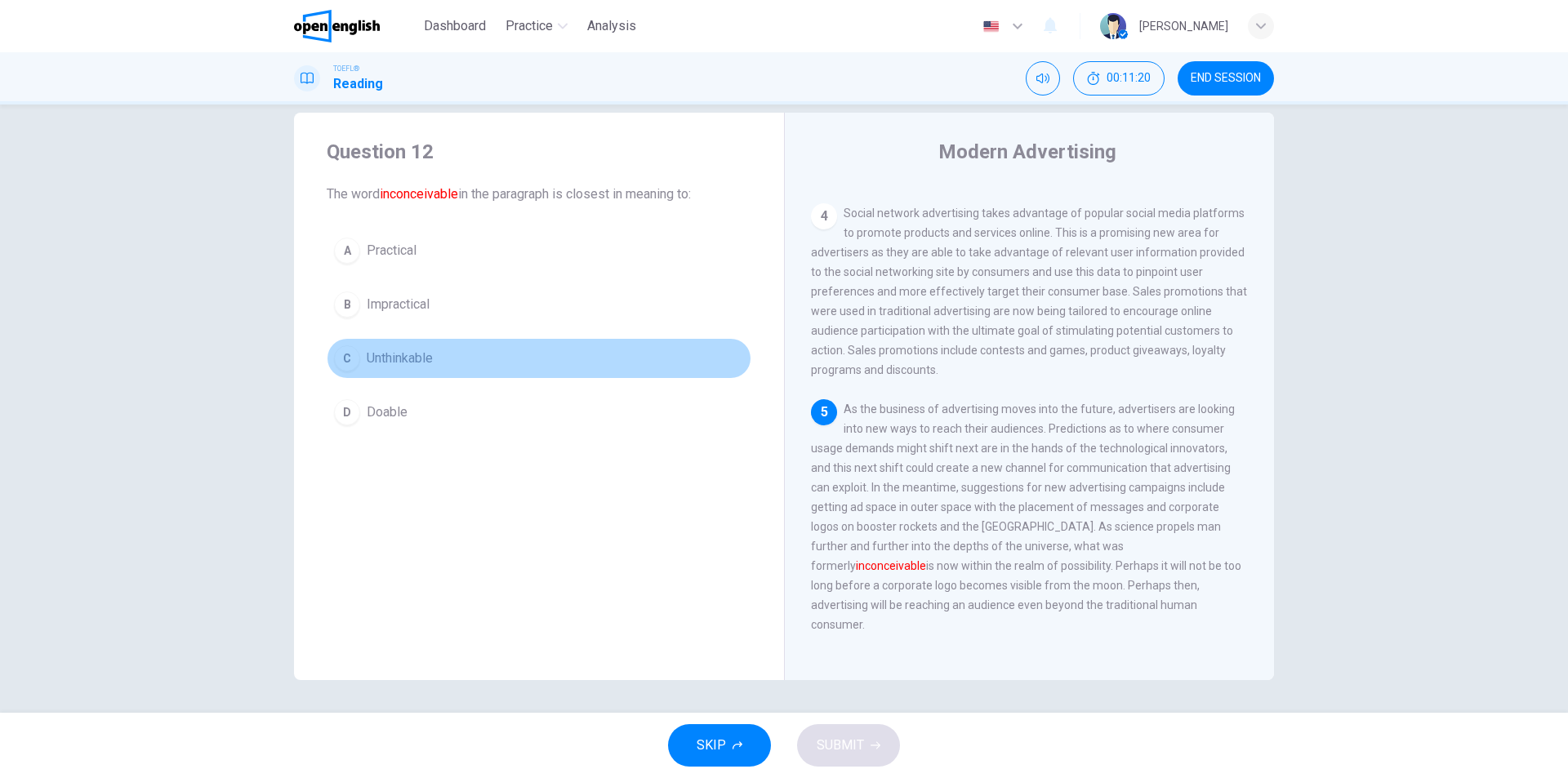
click at [433, 341] on button "C Unthinkable" at bounding box center [539, 359] width 424 height 41
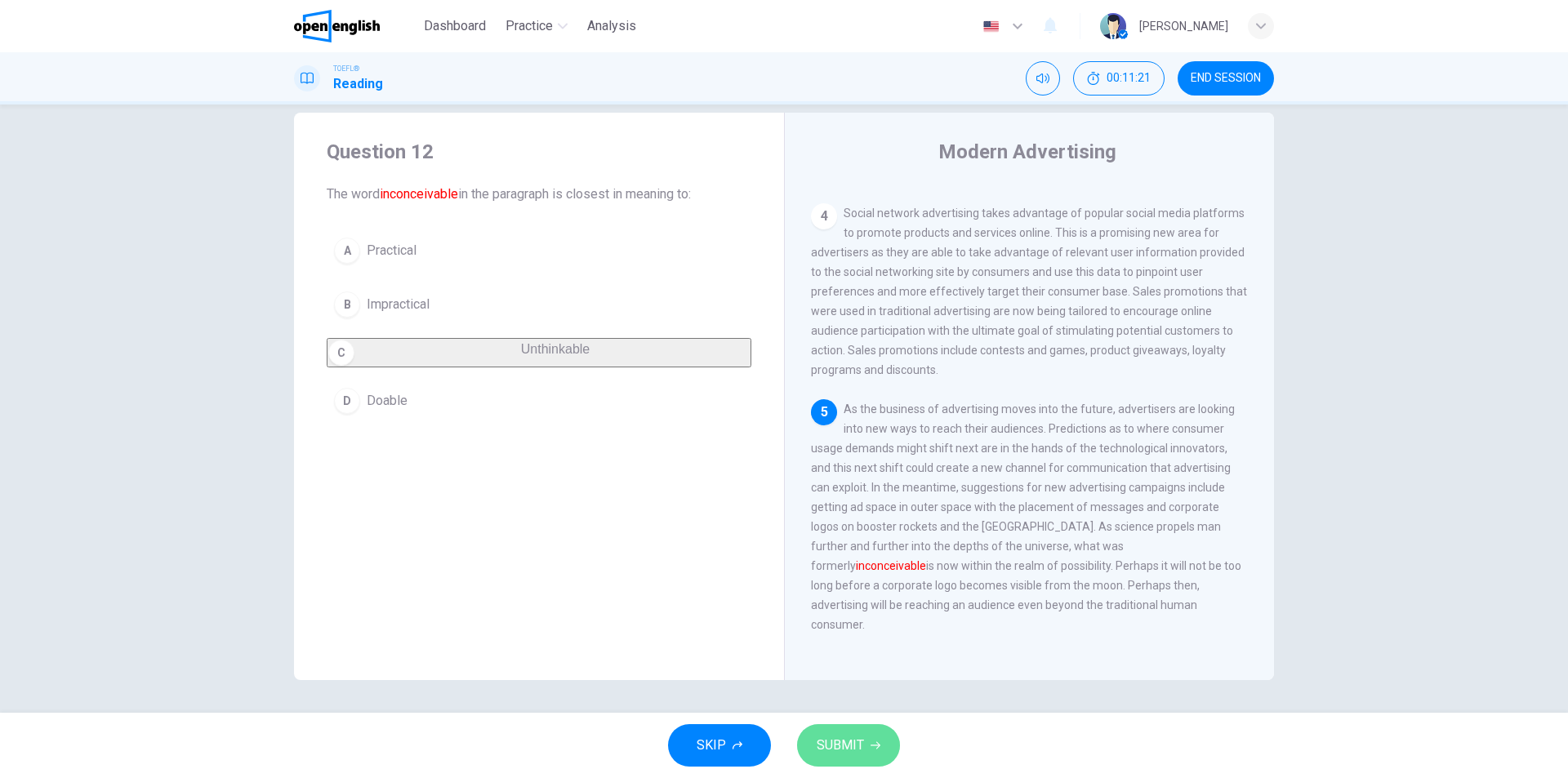
click at [852, 730] on button "SUBMIT" at bounding box center [848, 745] width 103 height 42
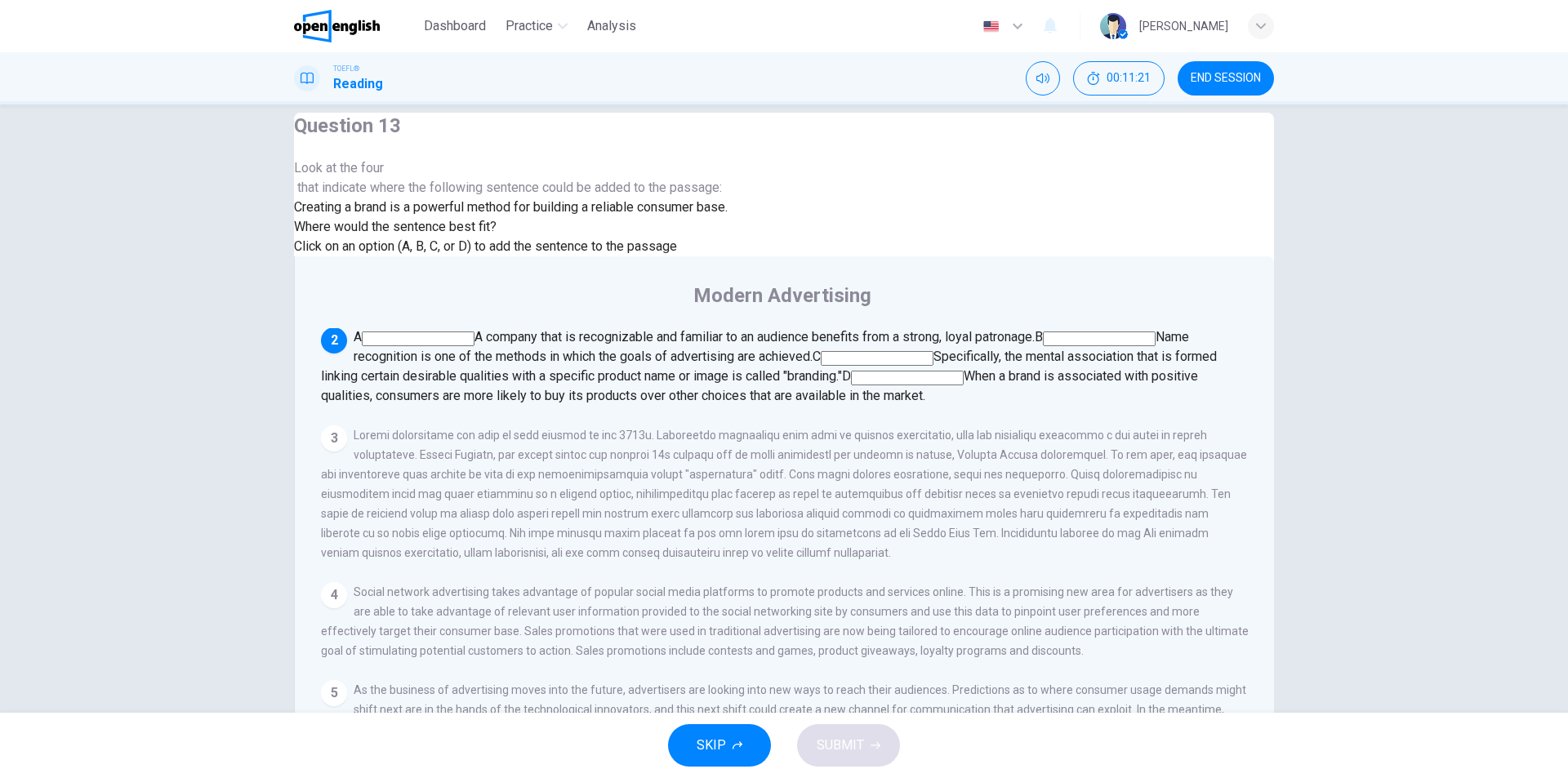
scroll to position [203, 0]
click at [964, 385] on input at bounding box center [907, 378] width 113 height 14
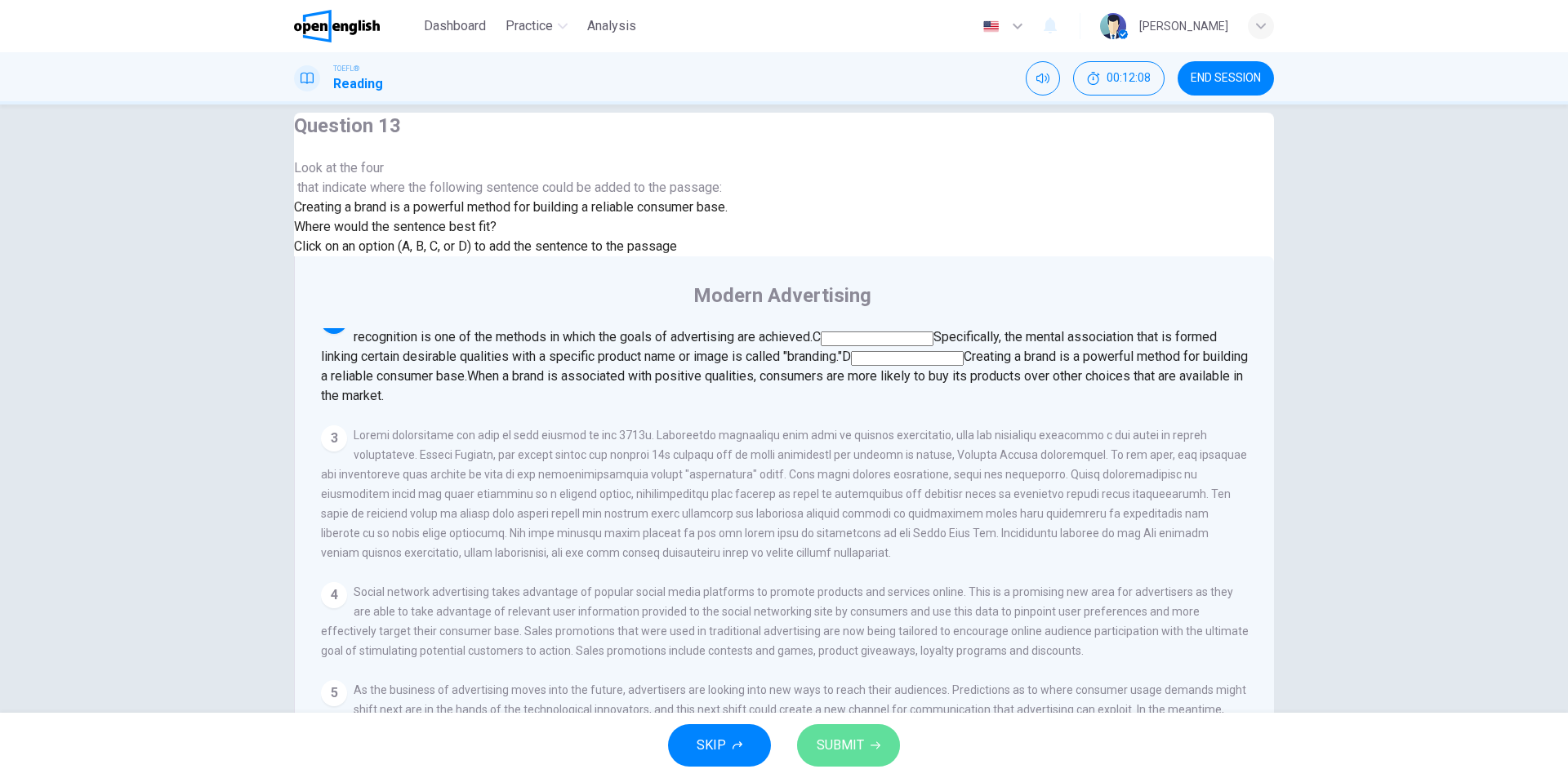
click at [819, 749] on span "SUBMIT" at bounding box center [840, 746] width 47 height 23
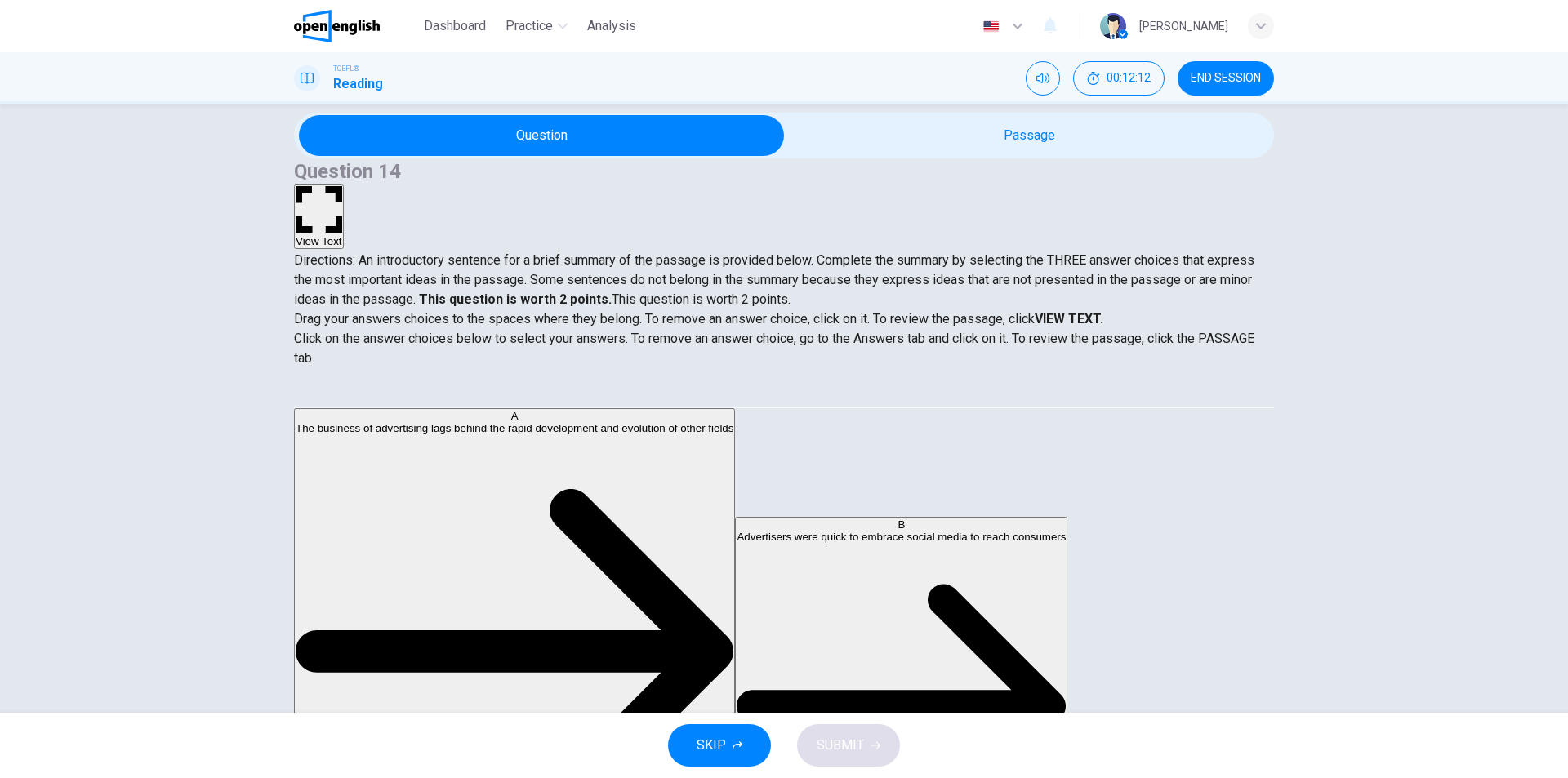
click at [526, 252] on span "Directions: An introductory sentence for a brief summary of the passage is prov…" at bounding box center [774, 279] width 960 height 55
drag, startPoint x: 636, startPoint y: 220, endPoint x: 721, endPoint y: 218, distance: 85.0
click at [721, 252] on span "Directions: An introductory sentence for a brief summary of the passage is prov…" at bounding box center [774, 279] width 960 height 55
drag, startPoint x: 624, startPoint y: 388, endPoint x: 654, endPoint y: 392, distance: 30.3
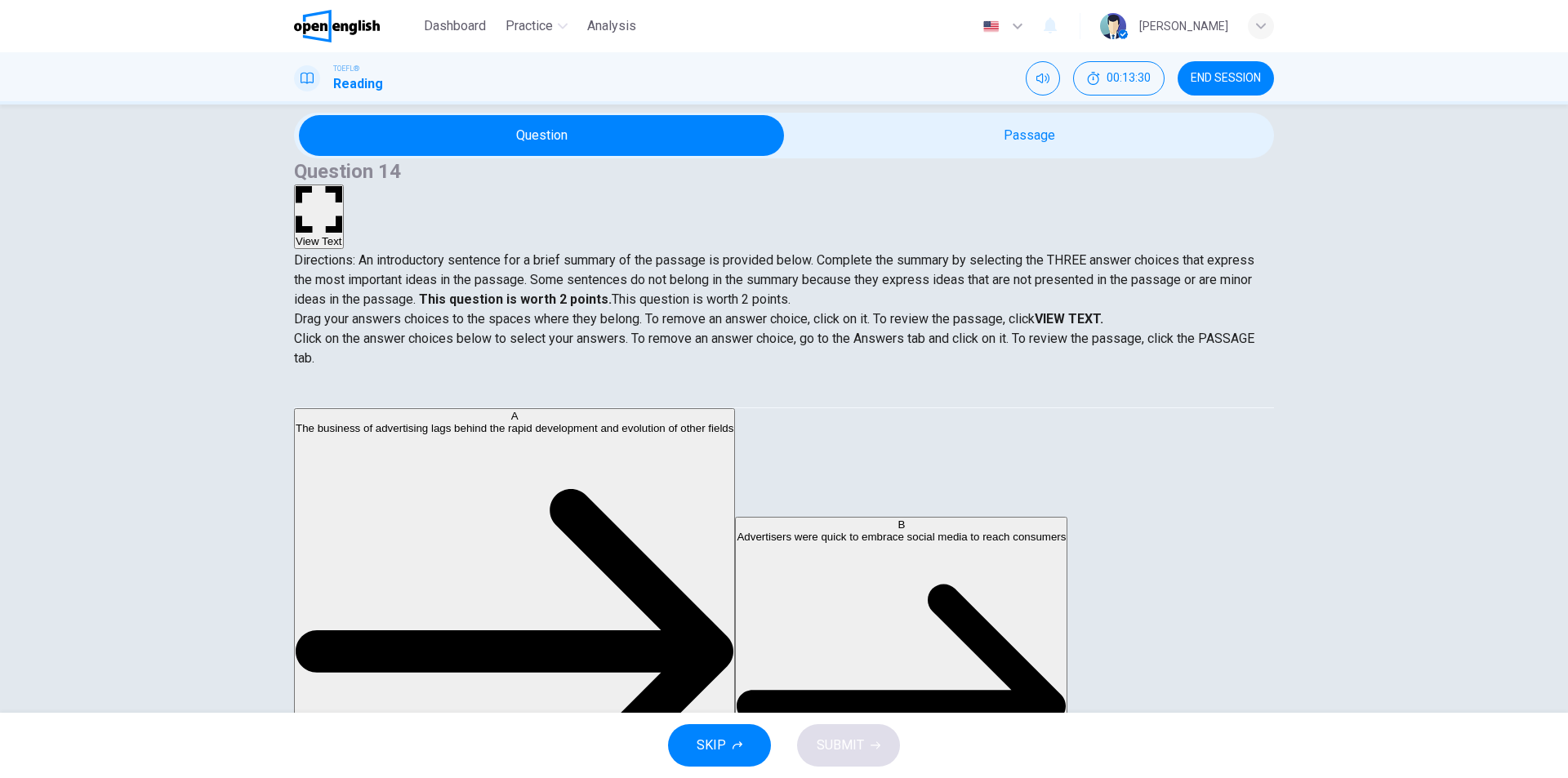
scroll to position [343, 0]
drag, startPoint x: 398, startPoint y: 594, endPoint x: 734, endPoint y: 468, distance: 358.8
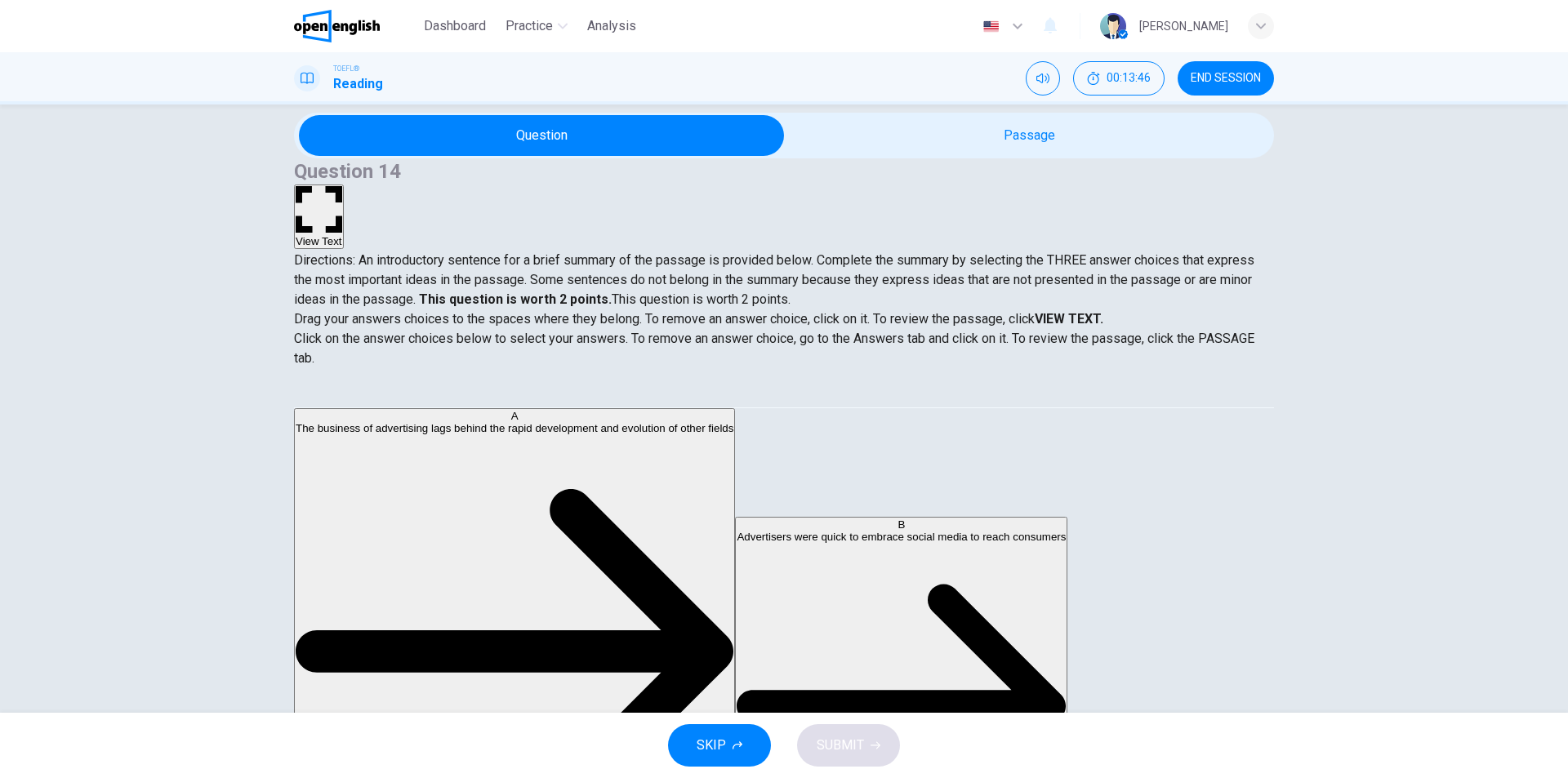
scroll to position [0, 0]
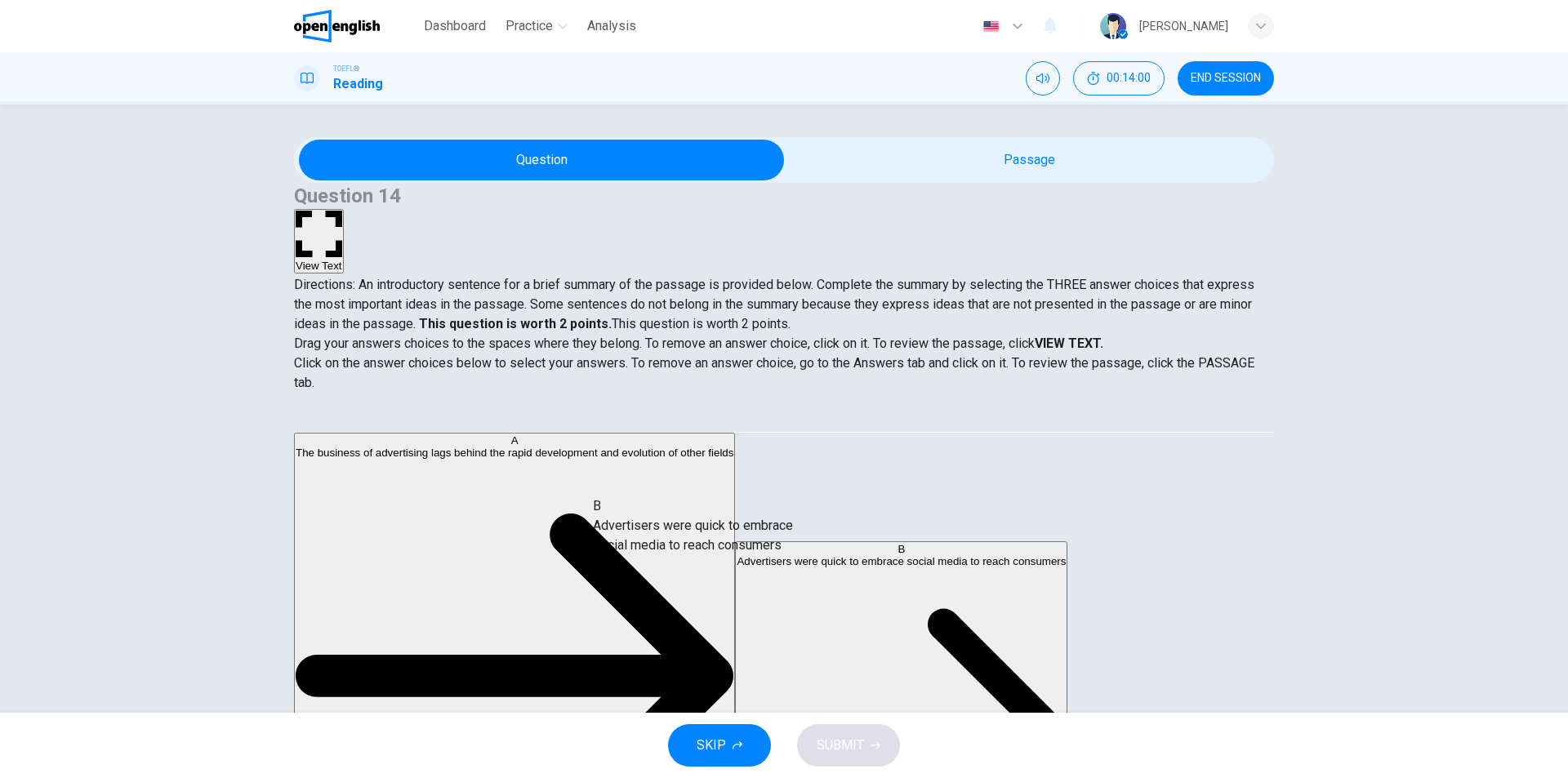
drag, startPoint x: 459, startPoint y: 601, endPoint x: 733, endPoint y: 561, distance: 276.9
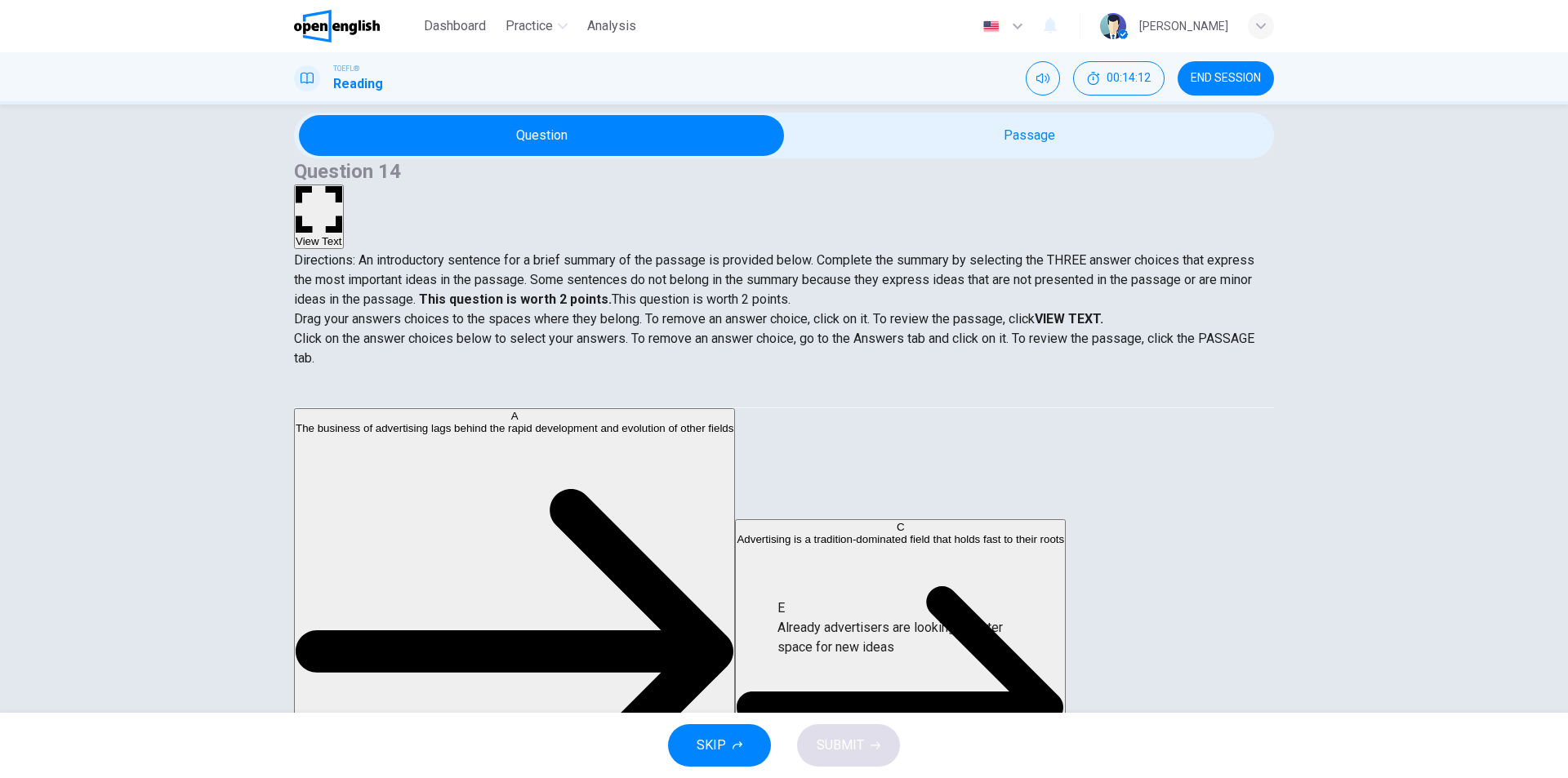
drag, startPoint x: 514, startPoint y: 645, endPoint x: 837, endPoint y: 581, distance: 329.3
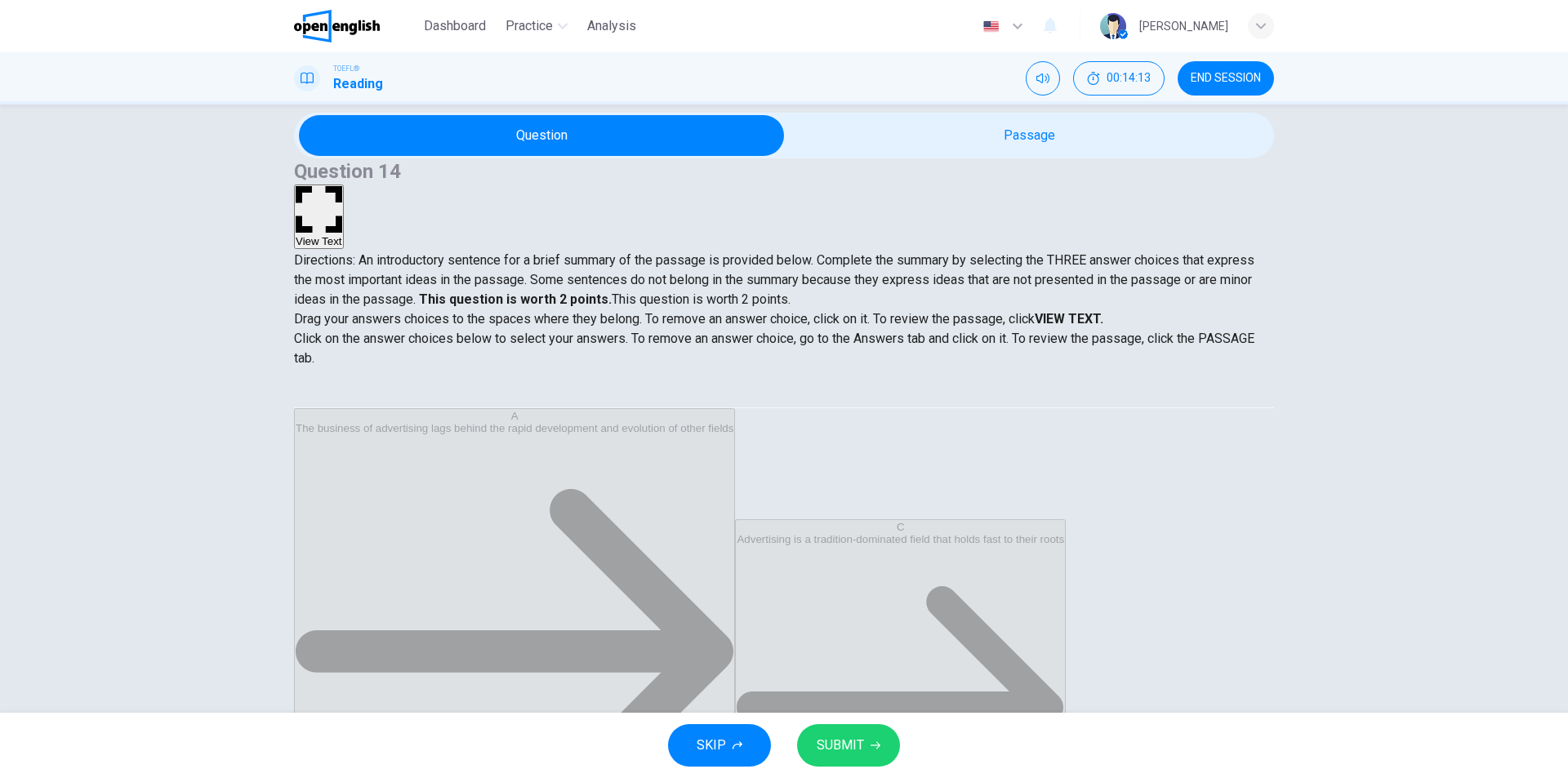
scroll to position [49, 0]
click at [871, 747] on icon "button" at bounding box center [875, 745] width 10 height 10
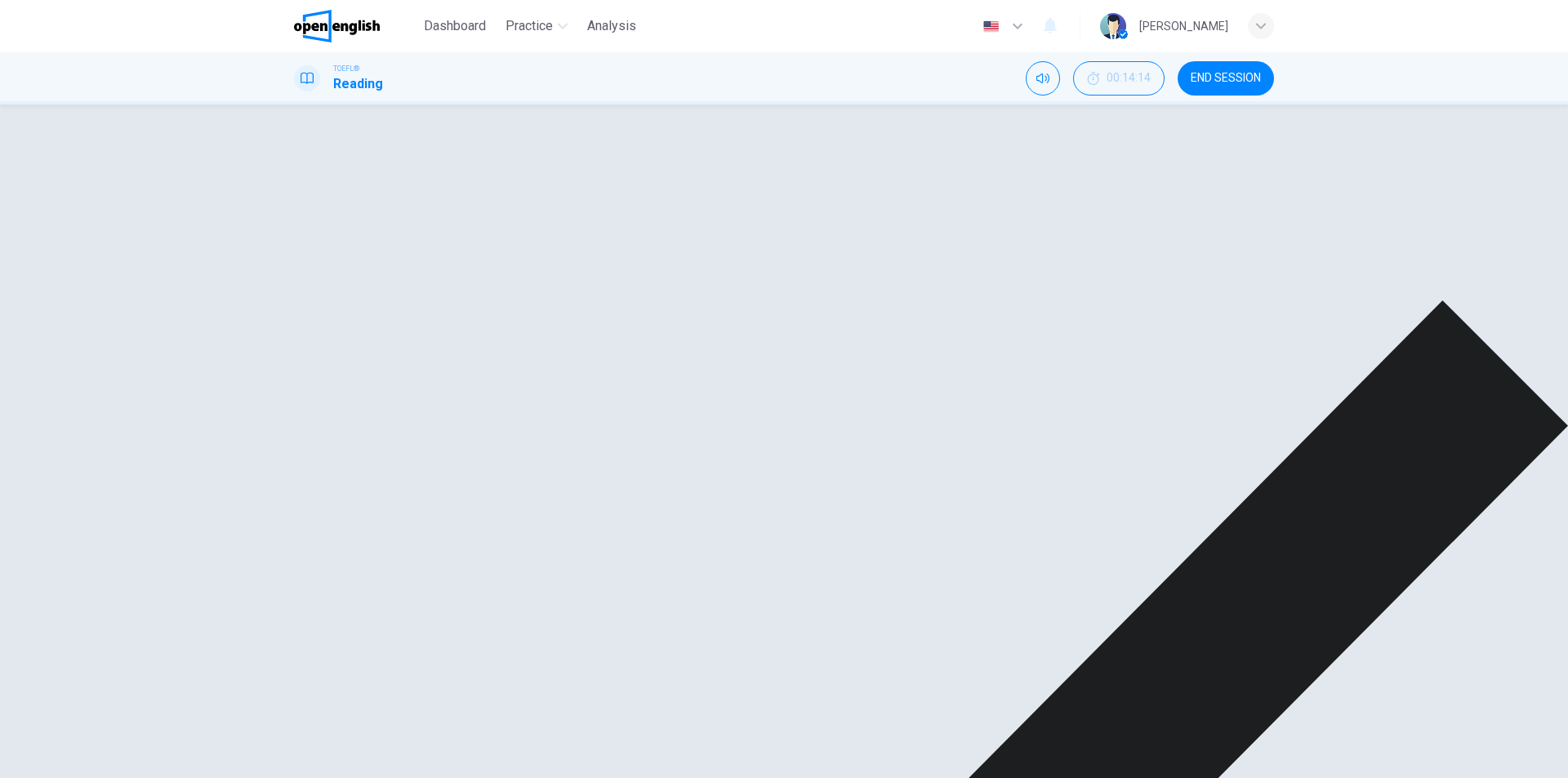
scroll to position [0, 0]
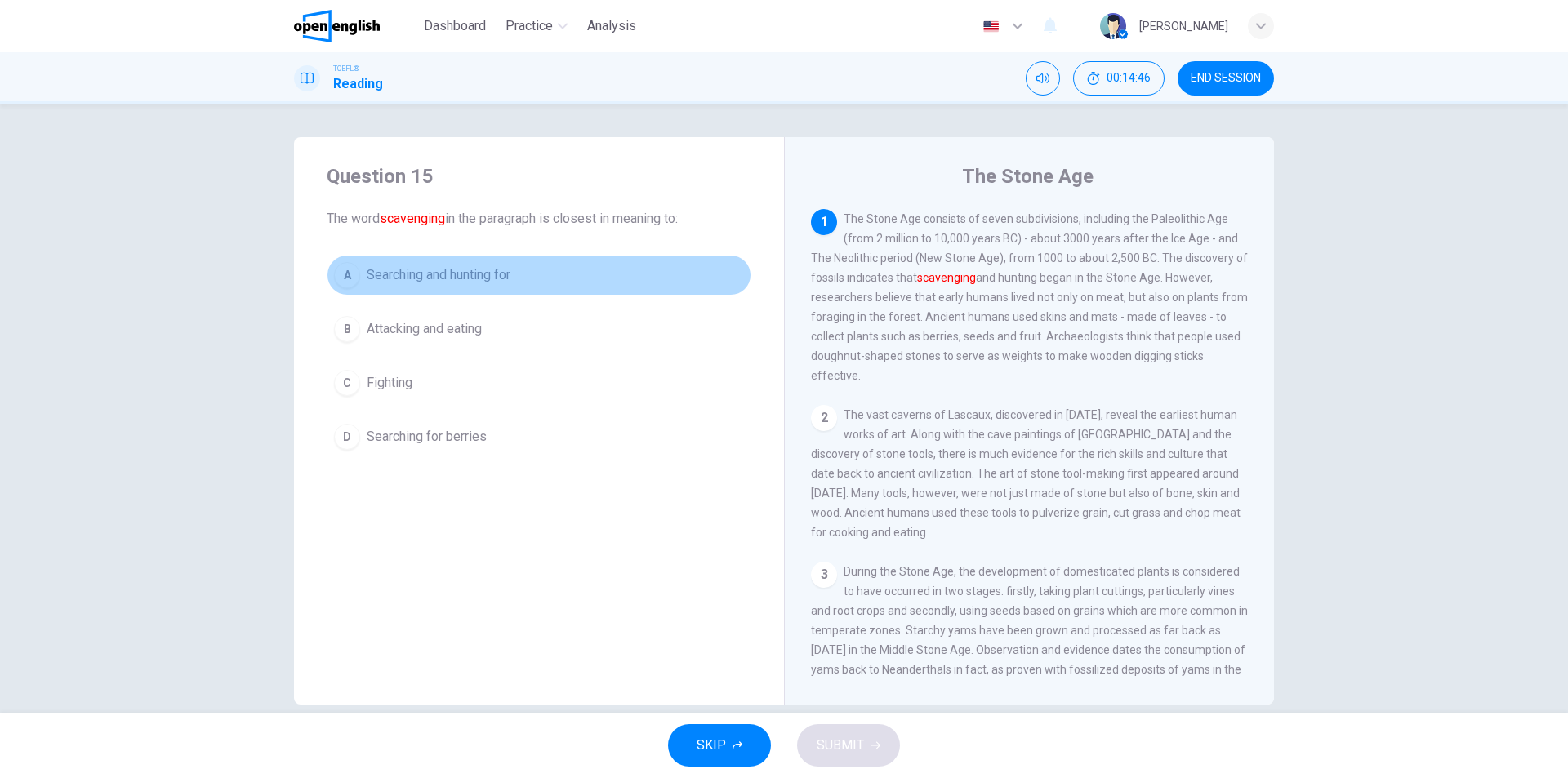
click at [441, 274] on span "Searching and hunting for" at bounding box center [438, 275] width 144 height 20
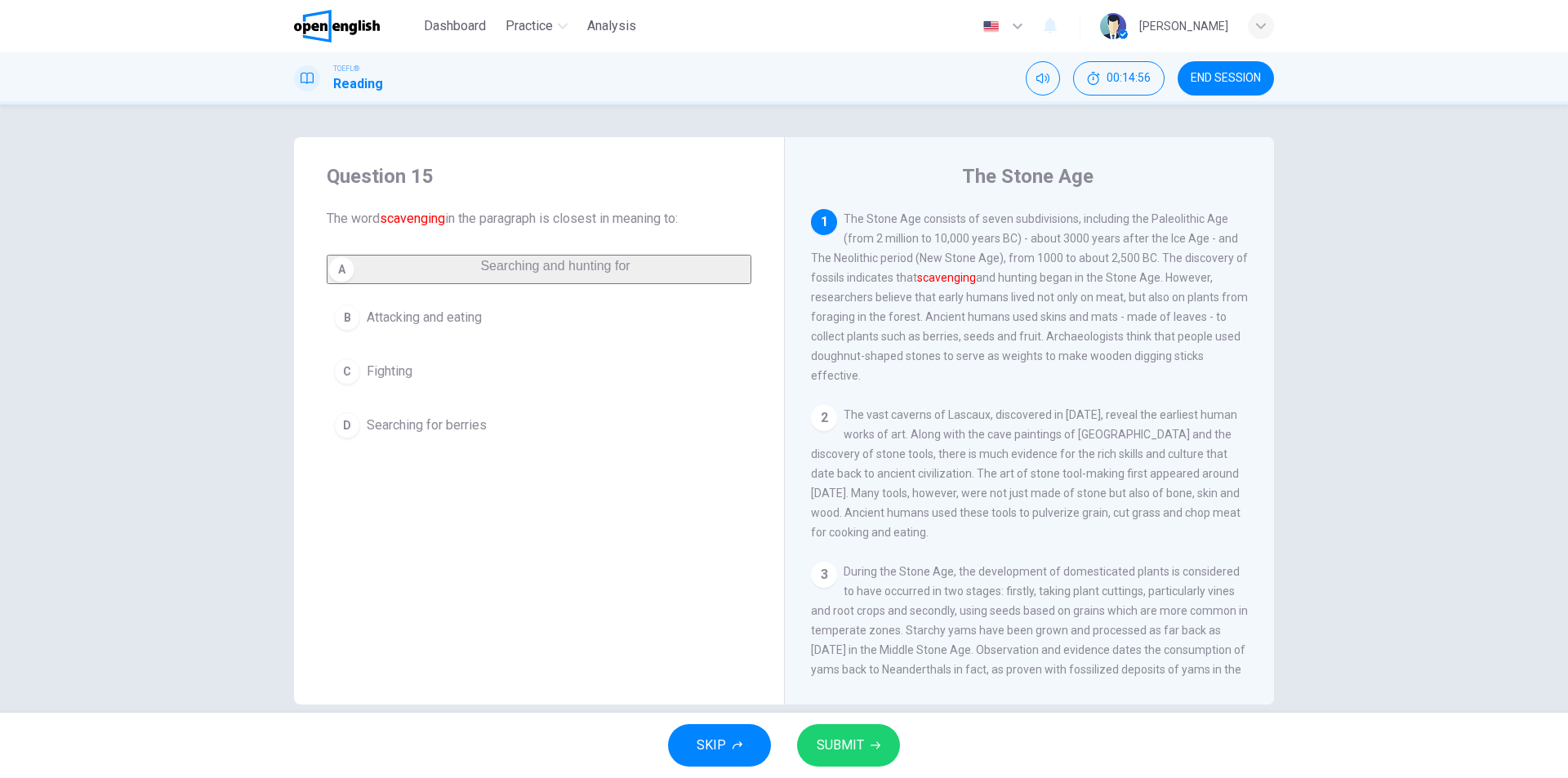
click at [834, 746] on span "SUBMIT" at bounding box center [840, 746] width 47 height 23
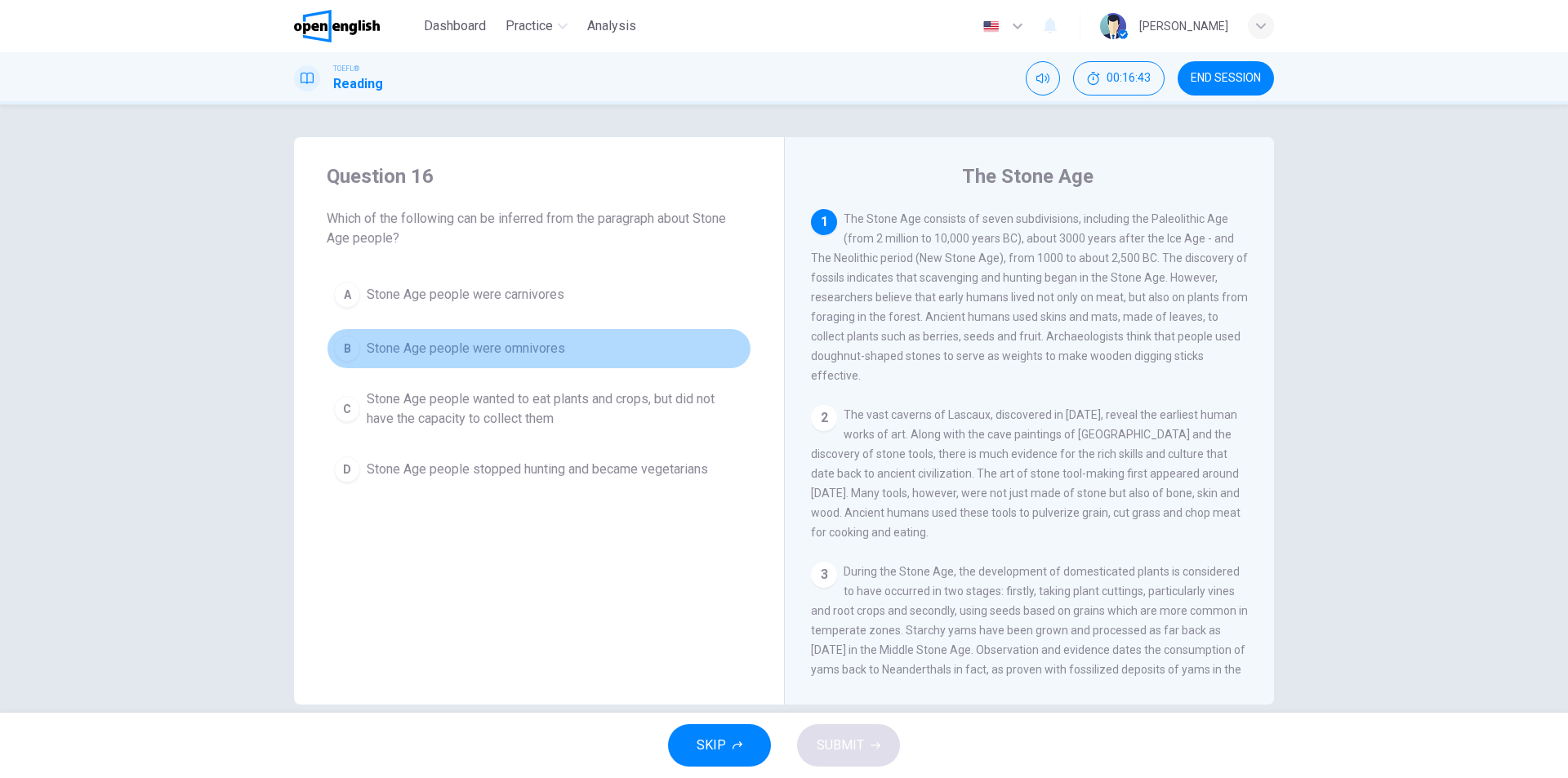
click at [452, 341] on span "Stone Age people were omnivores" at bounding box center [466, 348] width 199 height 20
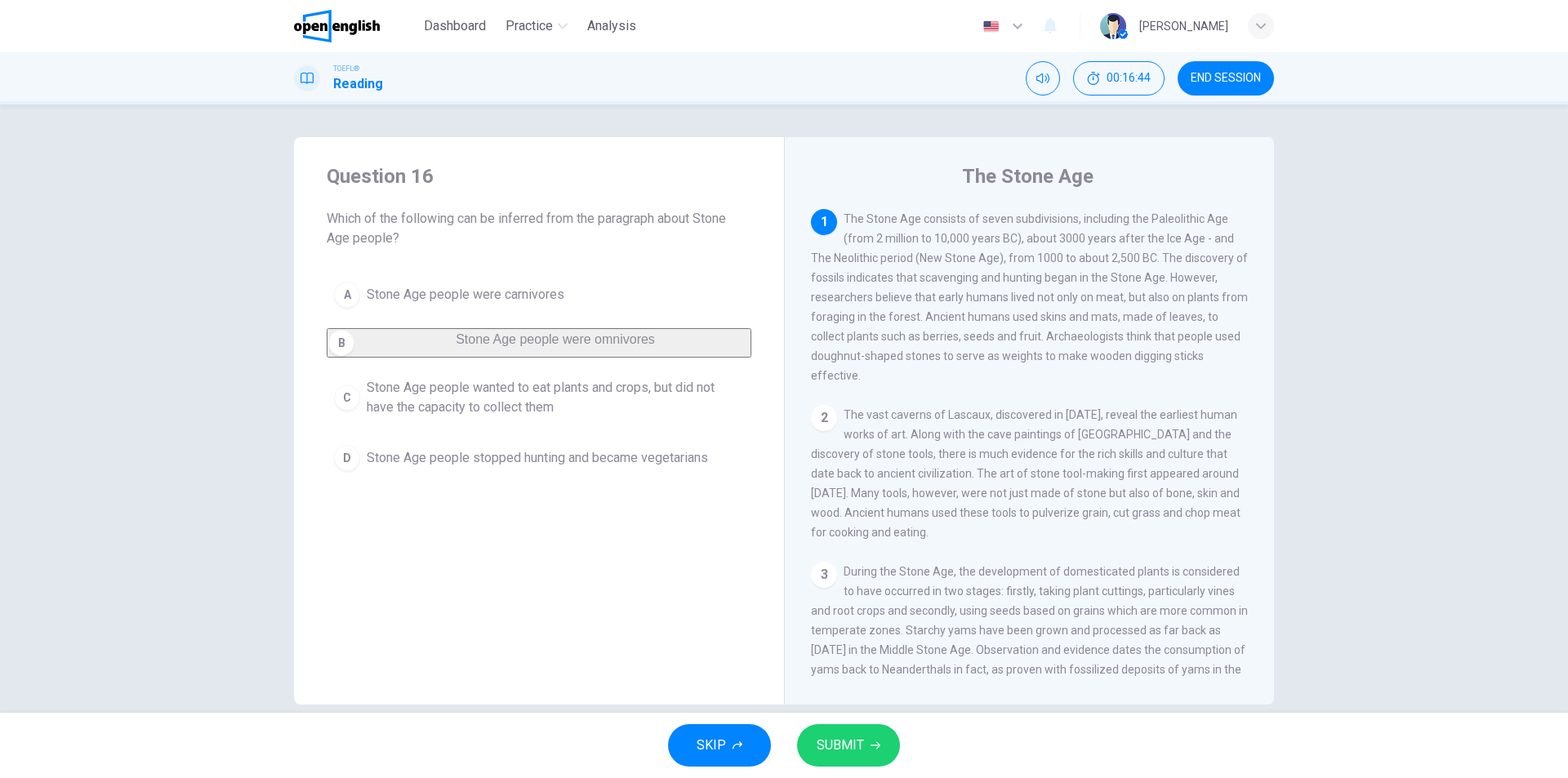
click at [864, 746] on button "SUBMIT" at bounding box center [848, 745] width 103 height 42
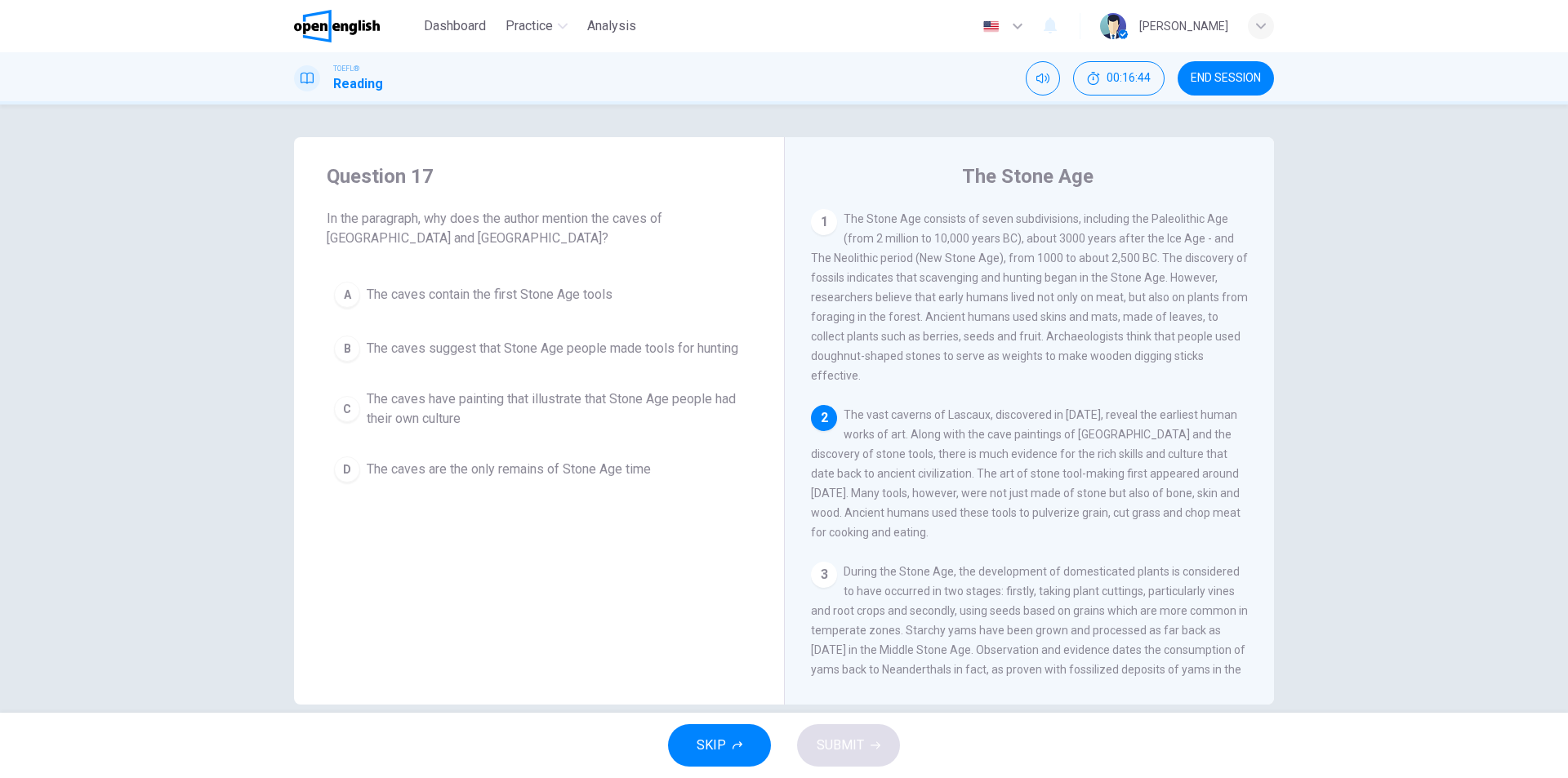
scroll to position [40, 0]
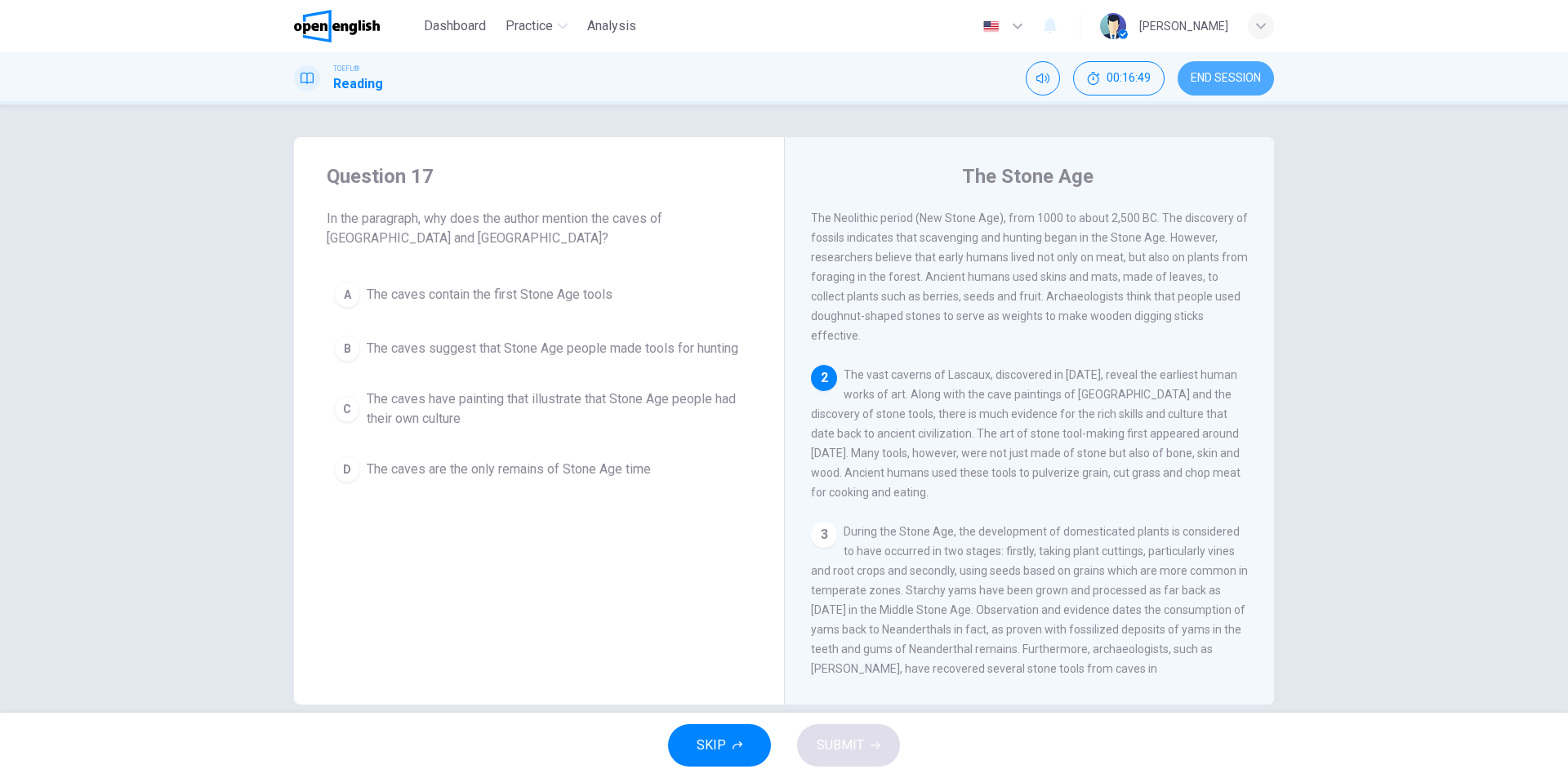
click at [1227, 86] on button "END SESSION" at bounding box center [1226, 78] width 97 height 34
click at [1206, 69] on button "END SESSION" at bounding box center [1226, 78] width 97 height 34
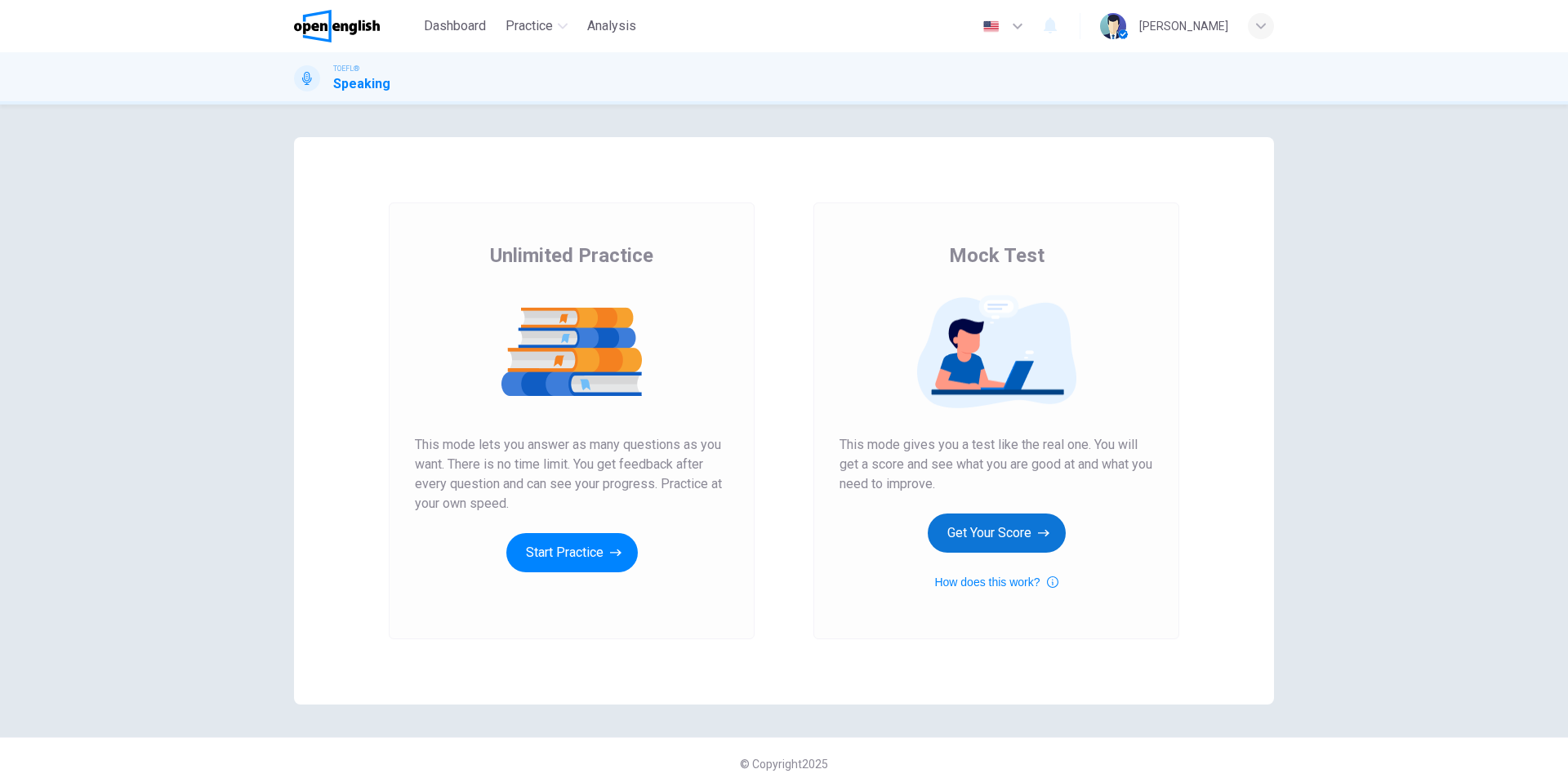
click at [961, 550] on button "Get Your Score" at bounding box center [997, 534] width 138 height 39
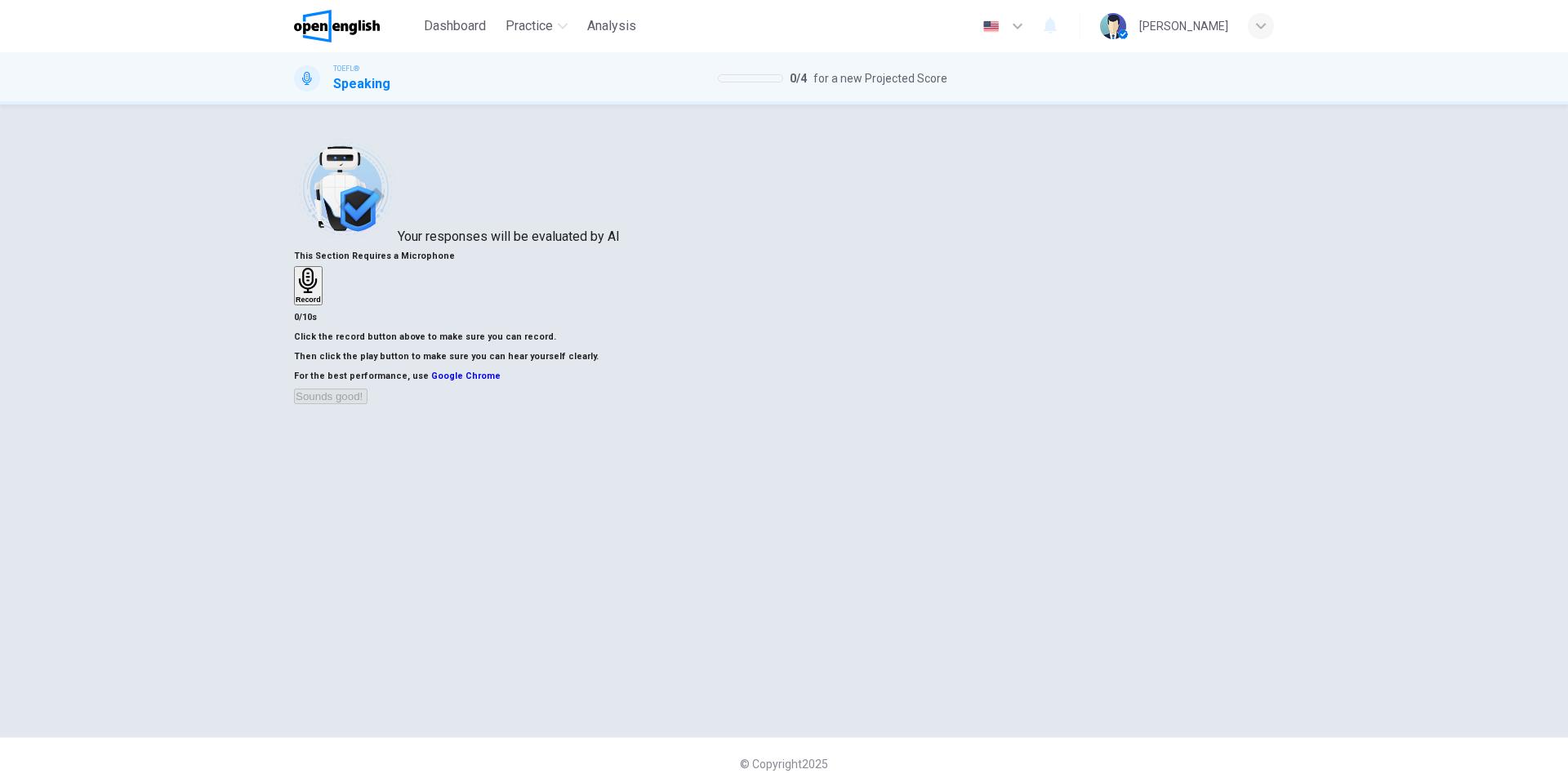
click at [321, 279] on div "Record" at bounding box center [308, 286] width 25 height 36
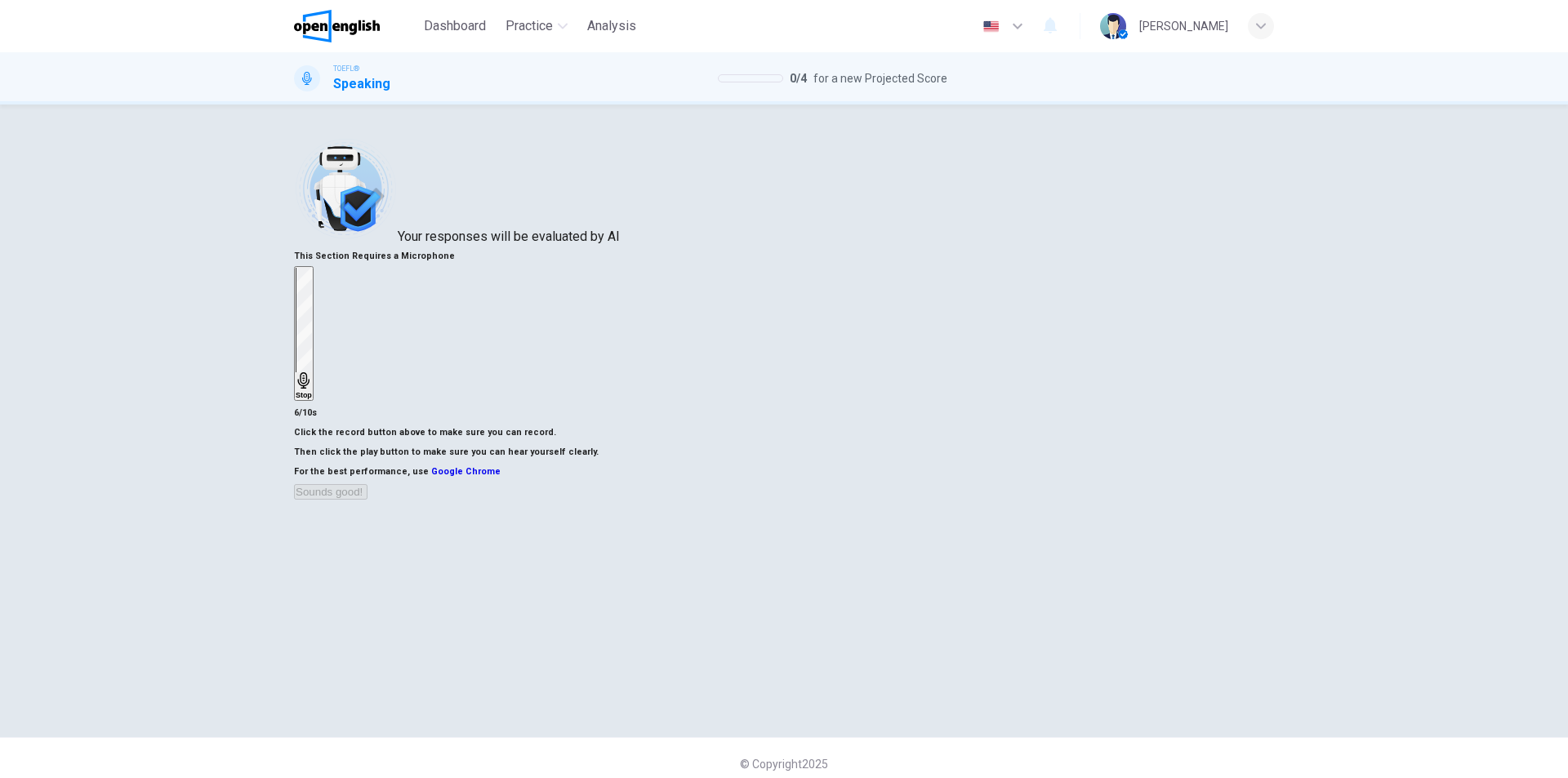
click at [312, 279] on div "Stop" at bounding box center [304, 333] width 16 height 132
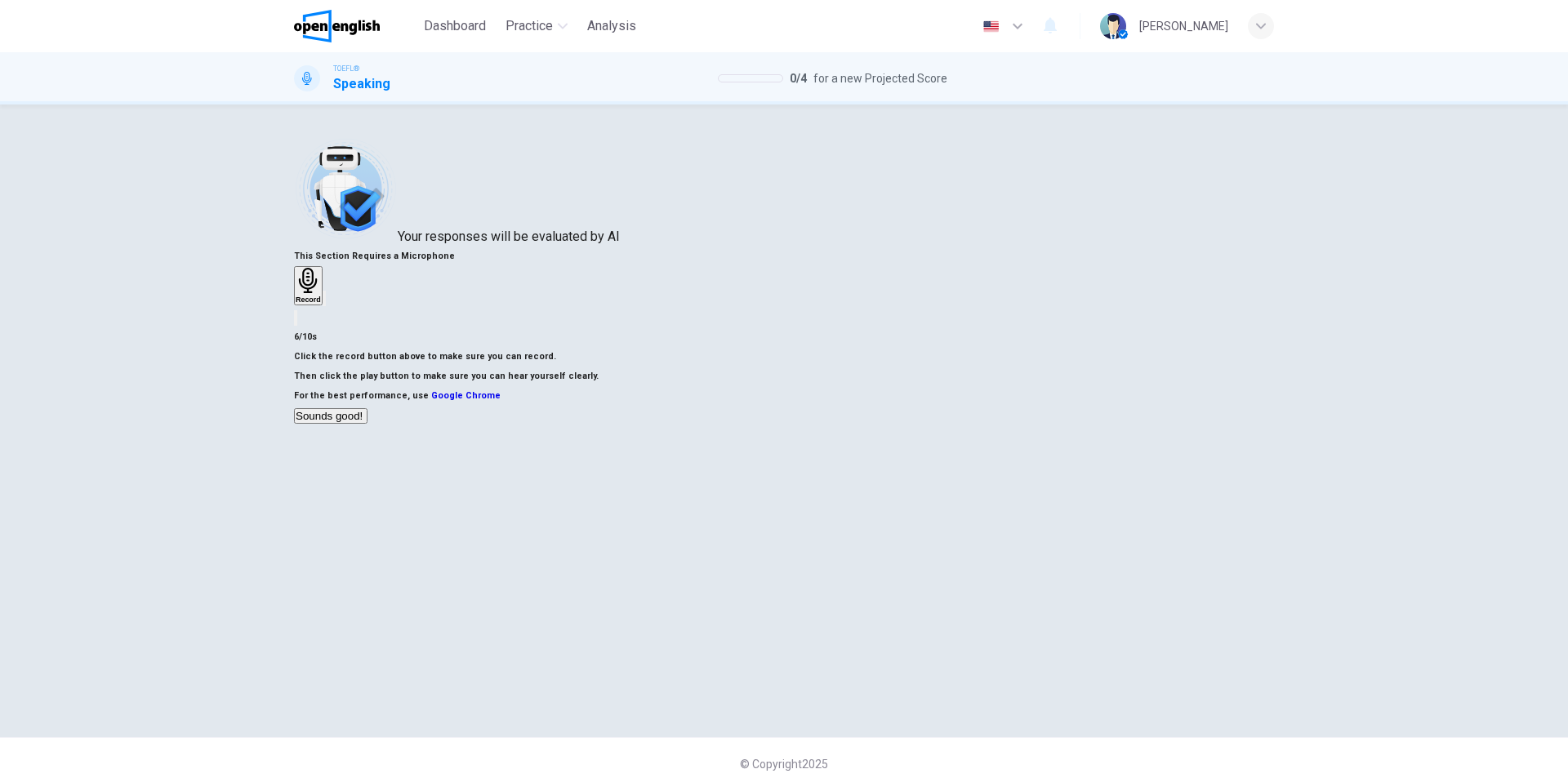
click at [339, 318] on icon "button" at bounding box center [335, 312] width 9 height 12
click at [324, 302] on icon "button" at bounding box center [324, 302] width 0 height 0
click at [367, 423] on button "Sounds good!" at bounding box center [330, 415] width 73 height 15
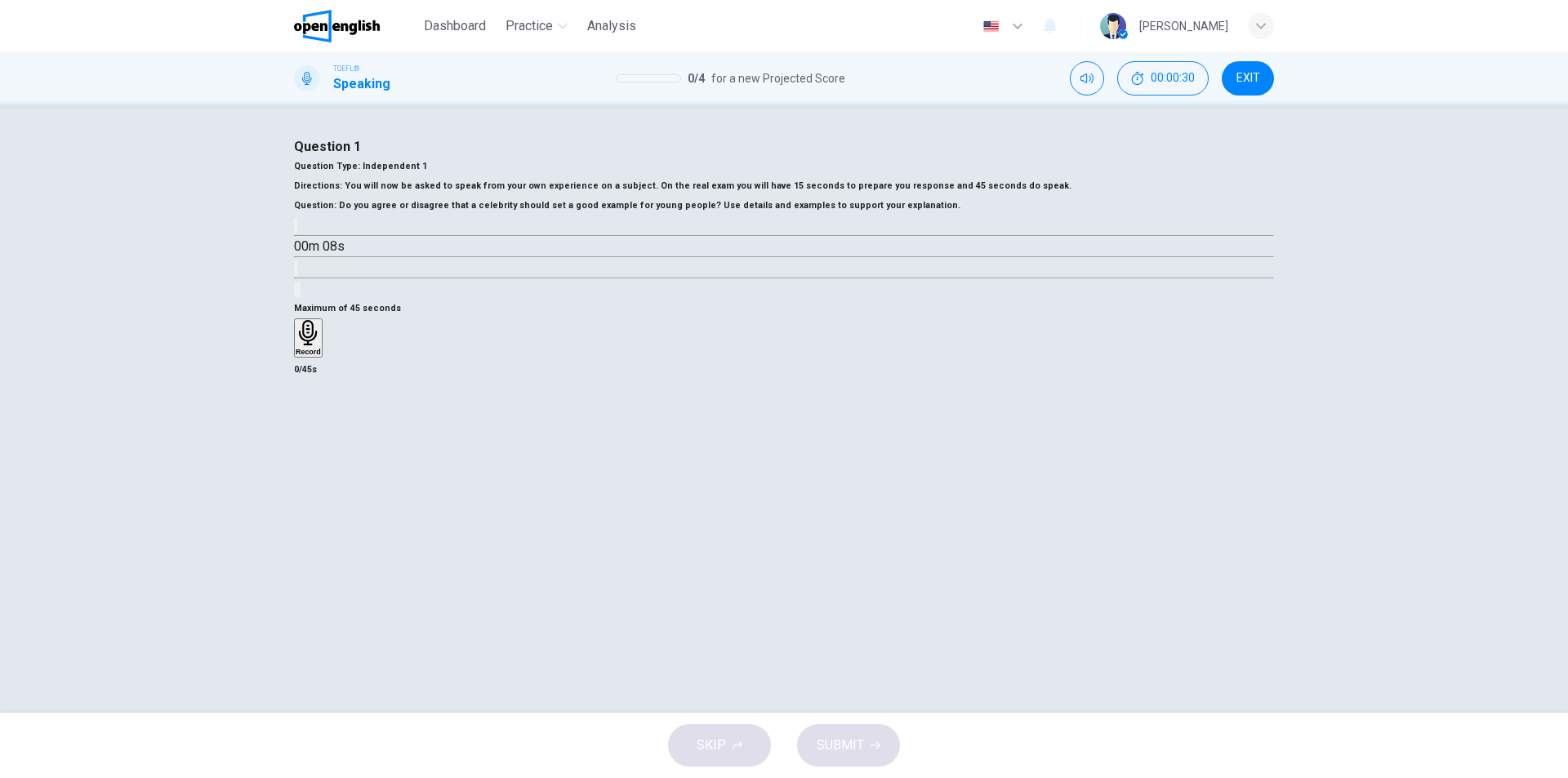
click at [296, 229] on icon "button" at bounding box center [296, 229] width 0 height 0
type input "*"
click at [321, 356] on h6 "Record" at bounding box center [308, 351] width 25 height 8
click at [312, 451] on div "Stop" at bounding box center [304, 385] width 16 height 132
click at [328, 355] on icon "button" at bounding box center [328, 355] width 0 height 0
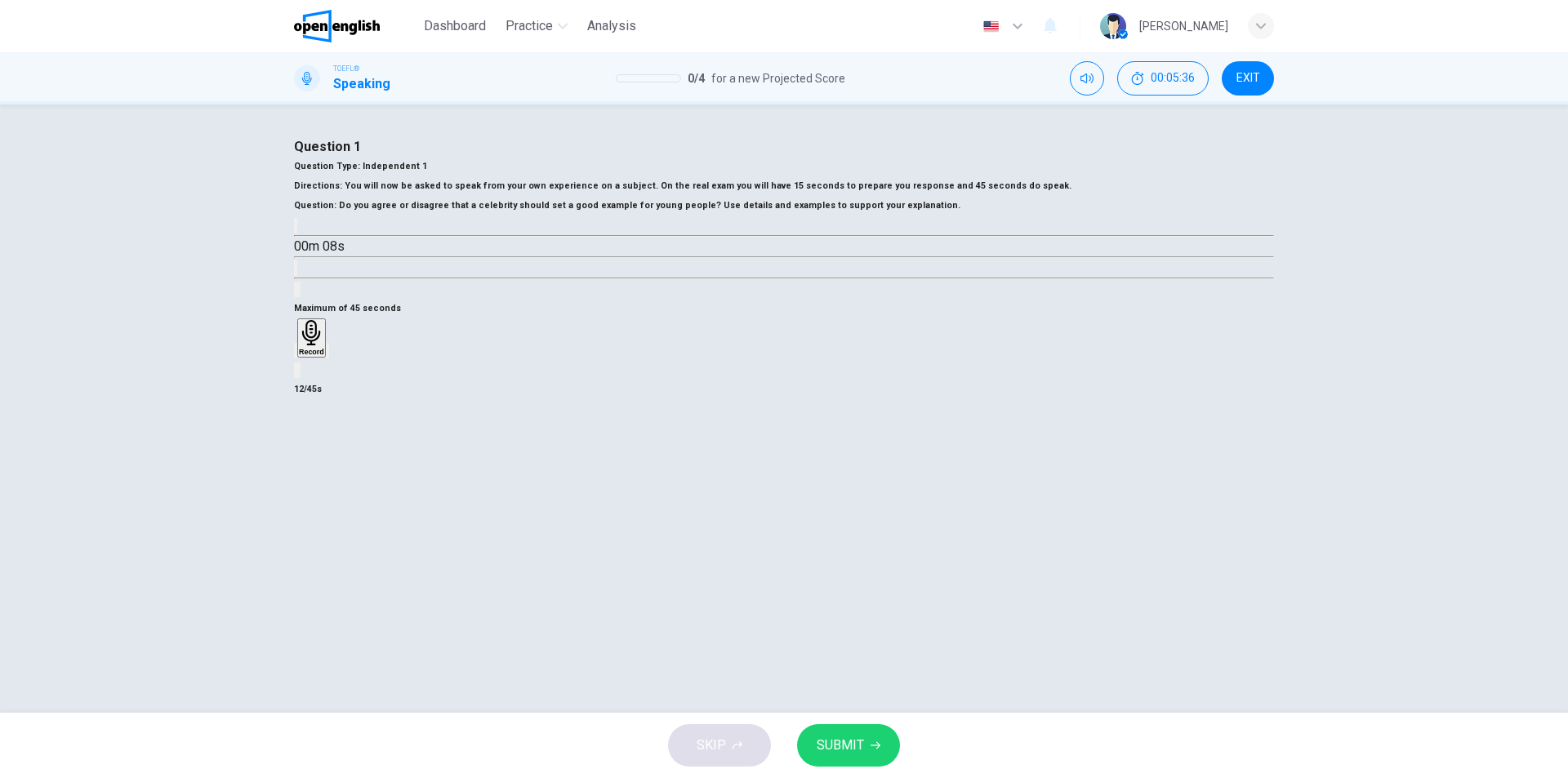
click at [296, 355] on icon "button" at bounding box center [296, 355] width 0 height 0
click at [321, 356] on div "Record" at bounding box center [308, 338] width 25 height 36
click at [312, 451] on h6 "Stop" at bounding box center [304, 447] width 16 height 8
click at [296, 355] on icon "button" at bounding box center [296, 355] width 0 height 0
click at [321, 356] on h6 "Record" at bounding box center [308, 351] width 25 height 8
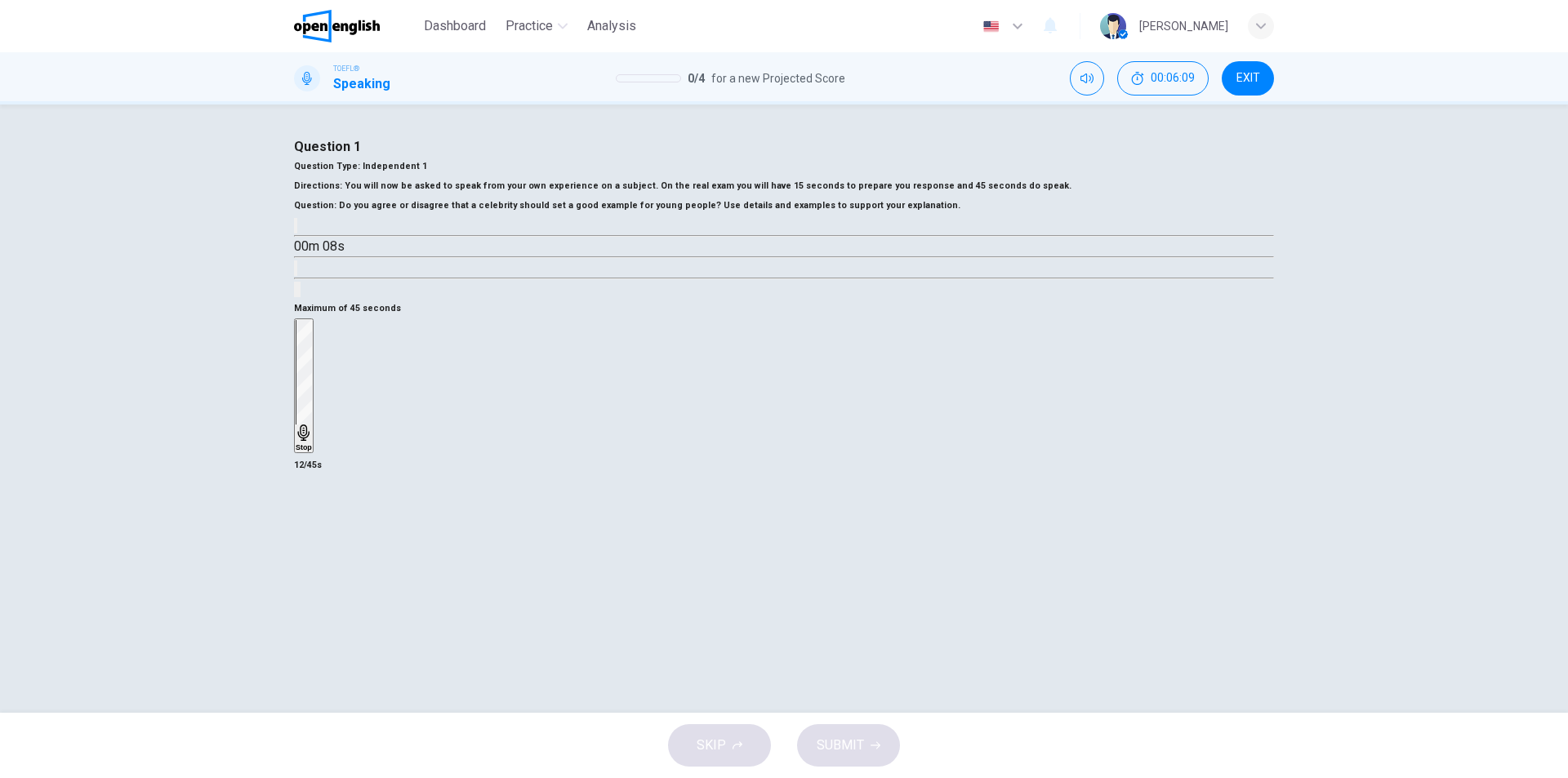
click at [312, 451] on h6 "Stop" at bounding box center [304, 447] width 16 height 8
click at [858, 756] on span "SUBMIT" at bounding box center [840, 746] width 47 height 23
click at [343, 370] on icon "button" at bounding box center [338, 363] width 9 height 12
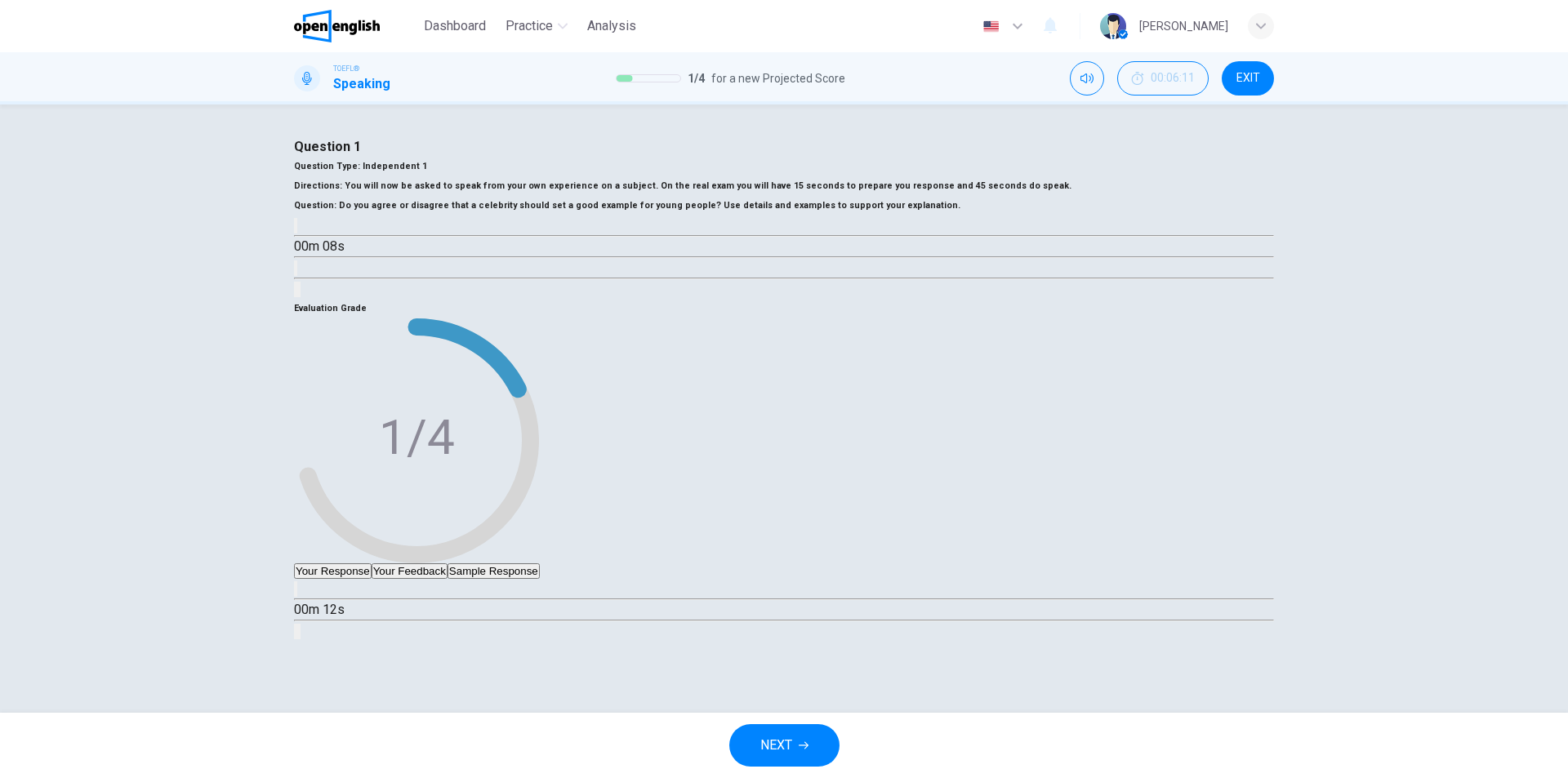
click at [297, 597] on button "button" at bounding box center [296, 588] width 4 height 15
type input "*"
click at [777, 737] on span "NEXT" at bounding box center [776, 746] width 32 height 23
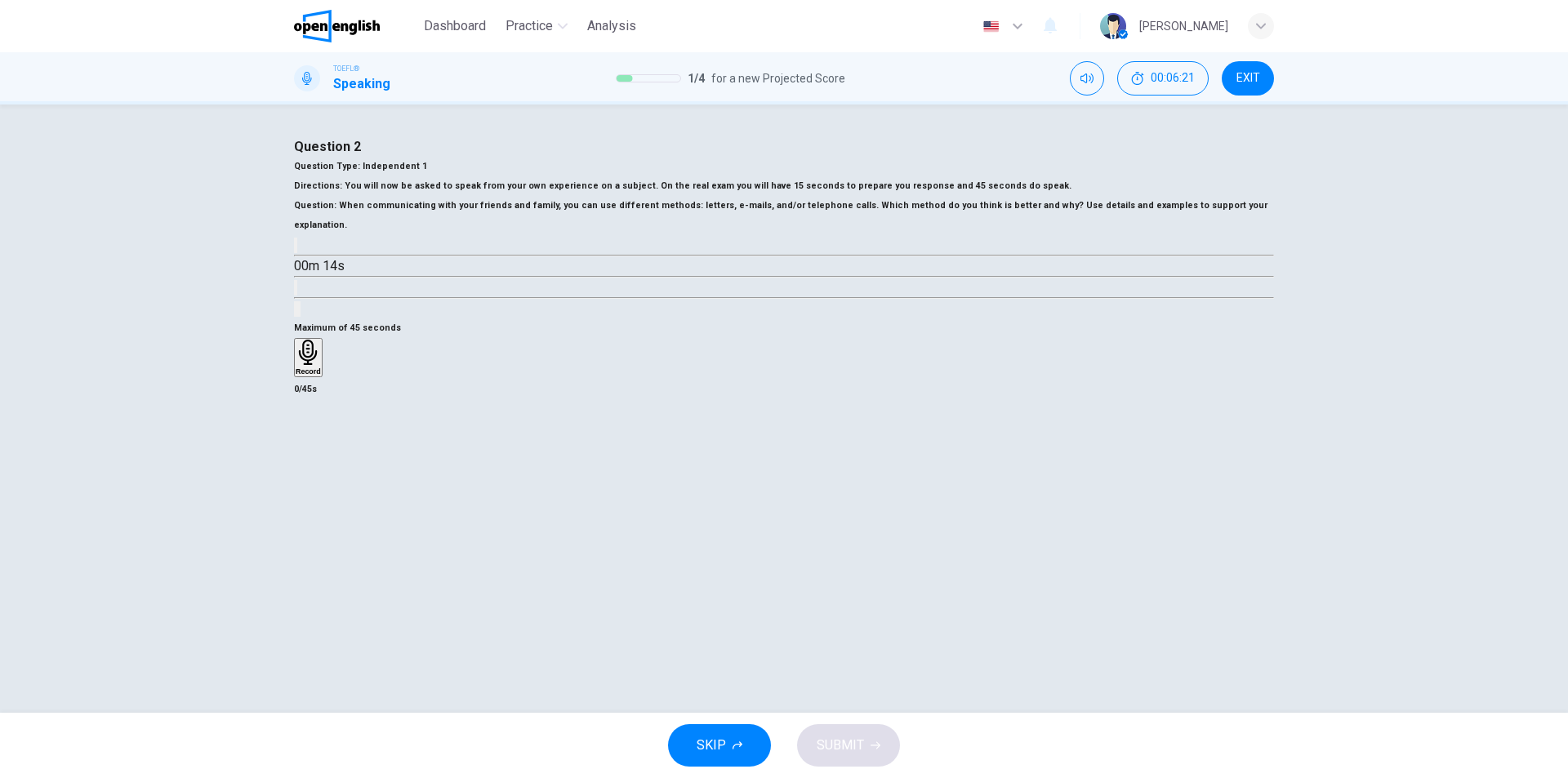
click at [321, 365] on icon "button" at bounding box center [308, 352] width 25 height 25
click at [309, 460] on icon "button" at bounding box center [303, 452] width 12 height 16
click at [296, 376] on div "button" at bounding box center [296, 371] width 0 height 13
click at [321, 365] on icon "button" at bounding box center [308, 352] width 25 height 25
click at [312, 460] on icon "button" at bounding box center [304, 452] width 16 height 16
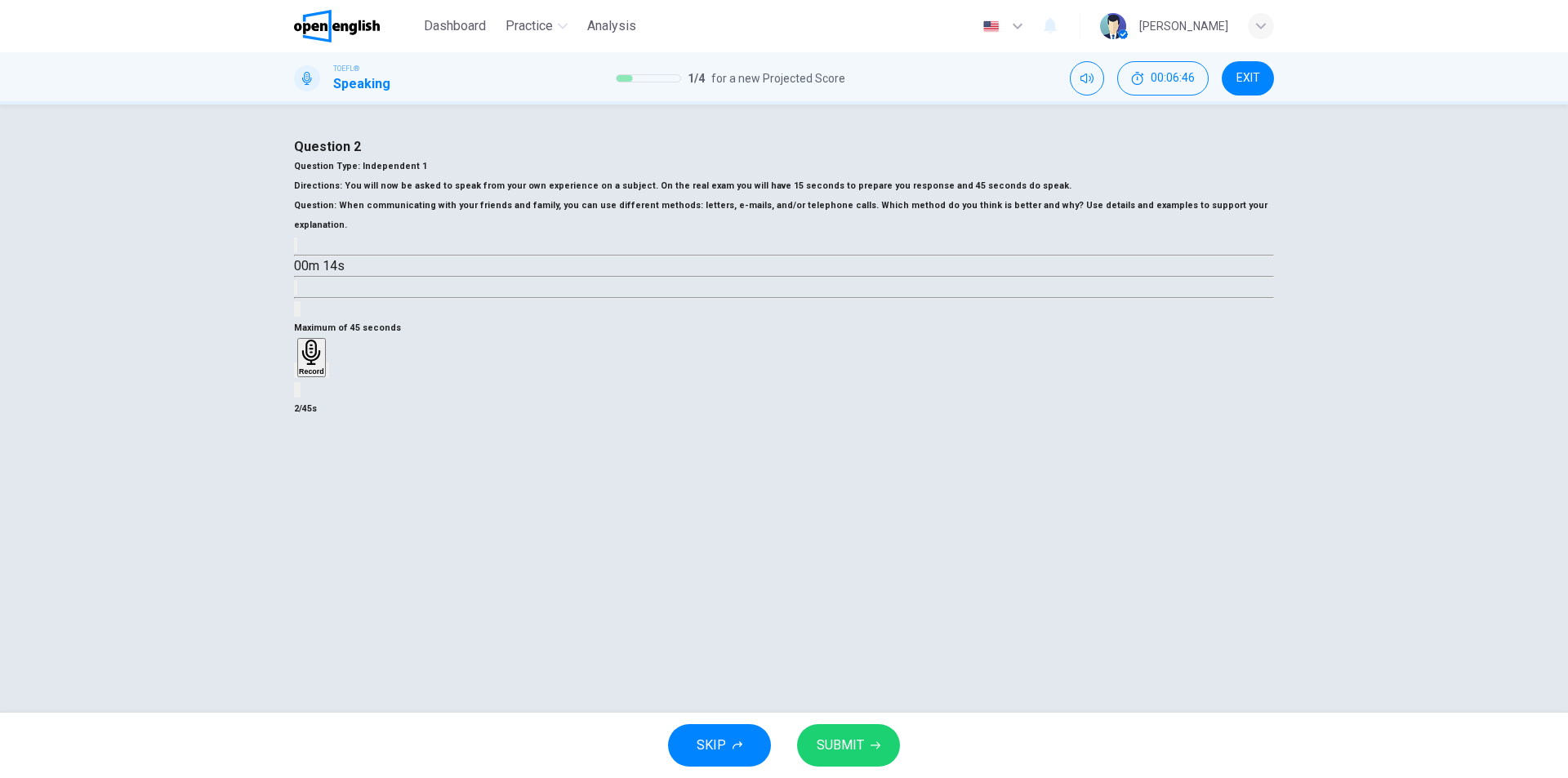
click at [296, 374] on icon "button" at bounding box center [296, 374] width 0 height 0
click at [321, 375] on h6 "Record" at bounding box center [308, 371] width 25 height 8
click at [312, 471] on div "Stop" at bounding box center [304, 405] width 16 height 132
click at [312, 390] on icon "button" at bounding box center [305, 383] width 13 height 13
click at [321, 375] on h6 "Record" at bounding box center [308, 371] width 25 height 8
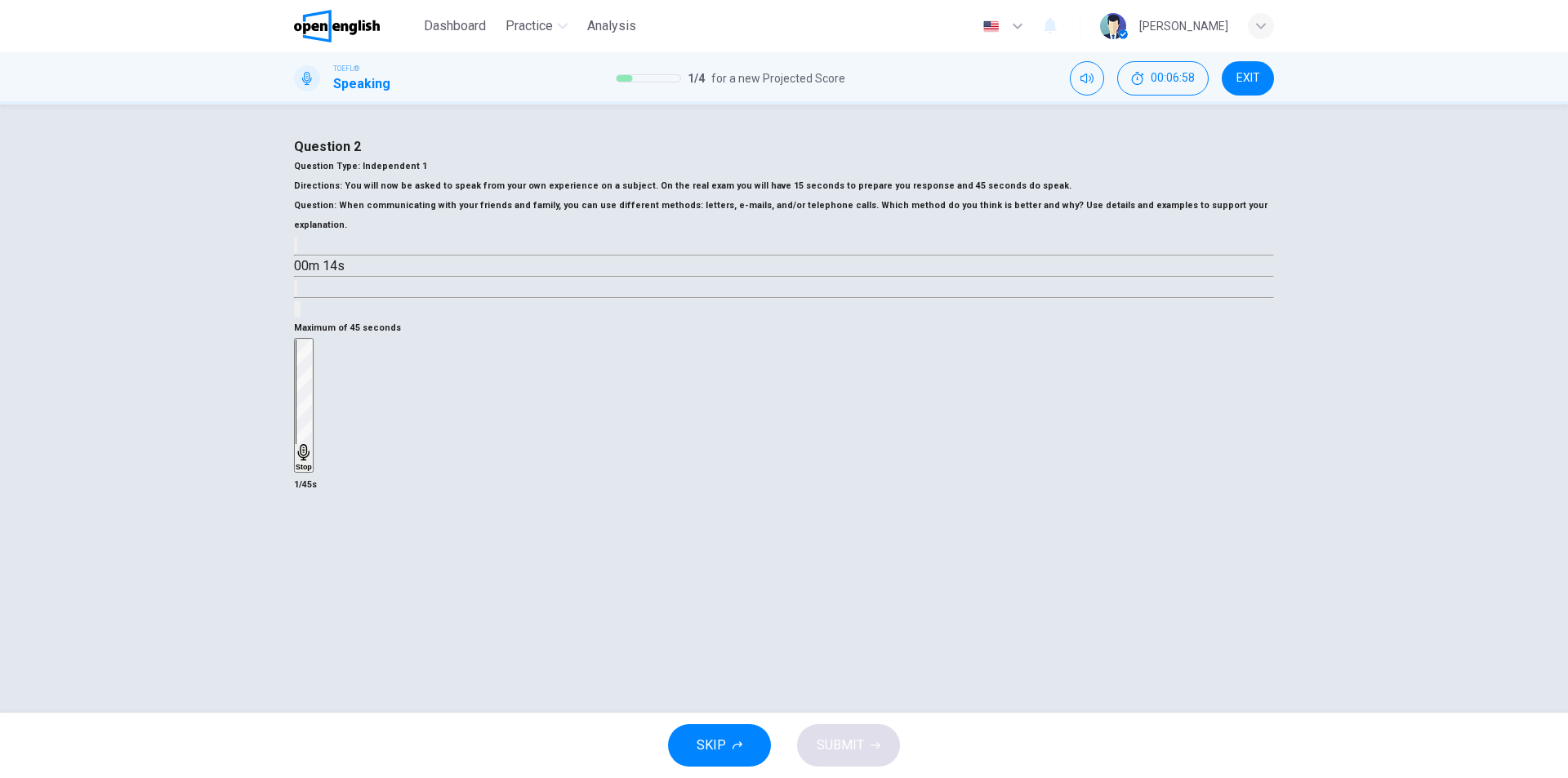
click at [312, 471] on div "Stop" at bounding box center [304, 405] width 16 height 132
click at [296, 374] on icon "button" at bounding box center [296, 374] width 0 height 0
click at [321, 375] on div "Record" at bounding box center [308, 357] width 25 height 36
drag, startPoint x: 729, startPoint y: 598, endPoint x: 747, endPoint y: 591, distance: 19.3
click at [735, 475] on div "Stop" at bounding box center [784, 406] width 980 height 137
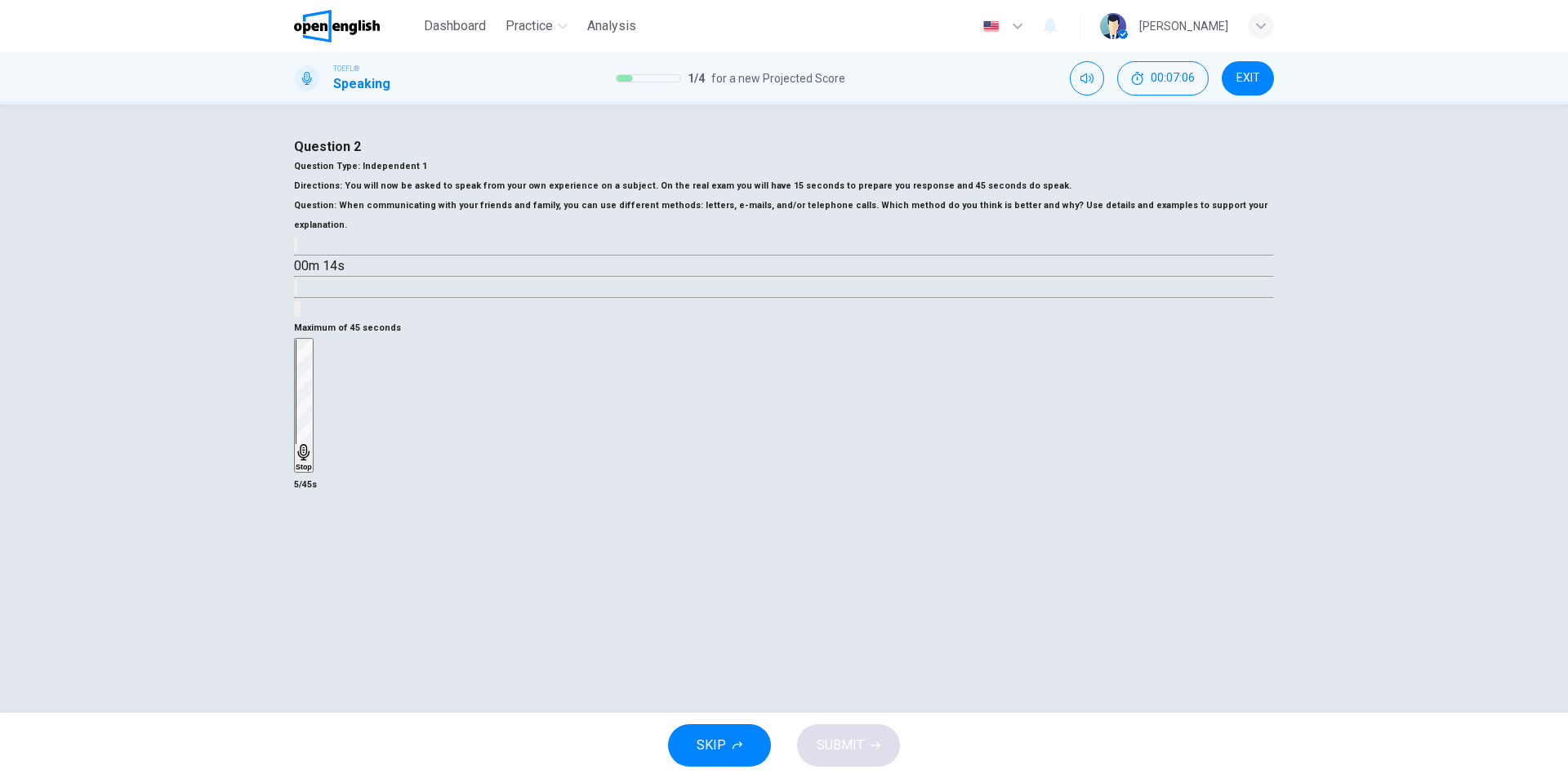
click at [312, 471] on div "Stop" at bounding box center [304, 405] width 16 height 132
click at [296, 376] on div "button" at bounding box center [296, 371] width 0 height 13
click at [321, 375] on div "Record" at bounding box center [308, 357] width 25 height 36
click at [312, 471] on div "Stop" at bounding box center [304, 405] width 16 height 132
click at [296, 374] on icon "button" at bounding box center [296, 374] width 0 height 0
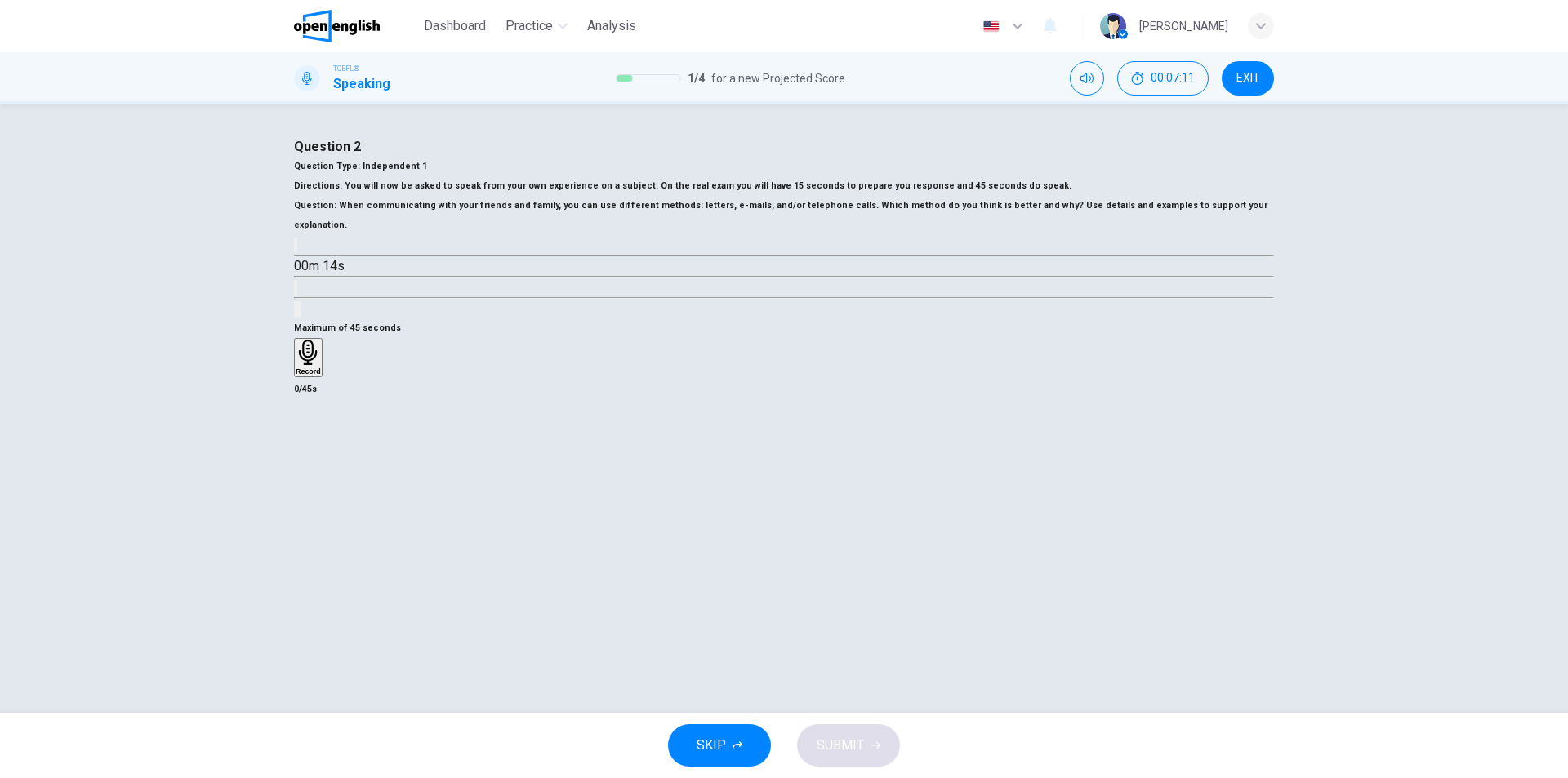
click at [321, 375] on div "Record" at bounding box center [308, 357] width 25 height 36
click at [312, 471] on div "Stop" at bounding box center [304, 405] width 16 height 132
click at [296, 374] on icon "button" at bounding box center [296, 374] width 0 height 0
click at [321, 375] on h6 "Record" at bounding box center [308, 371] width 25 height 8
click at [312, 460] on icon "button" at bounding box center [304, 452] width 16 height 16
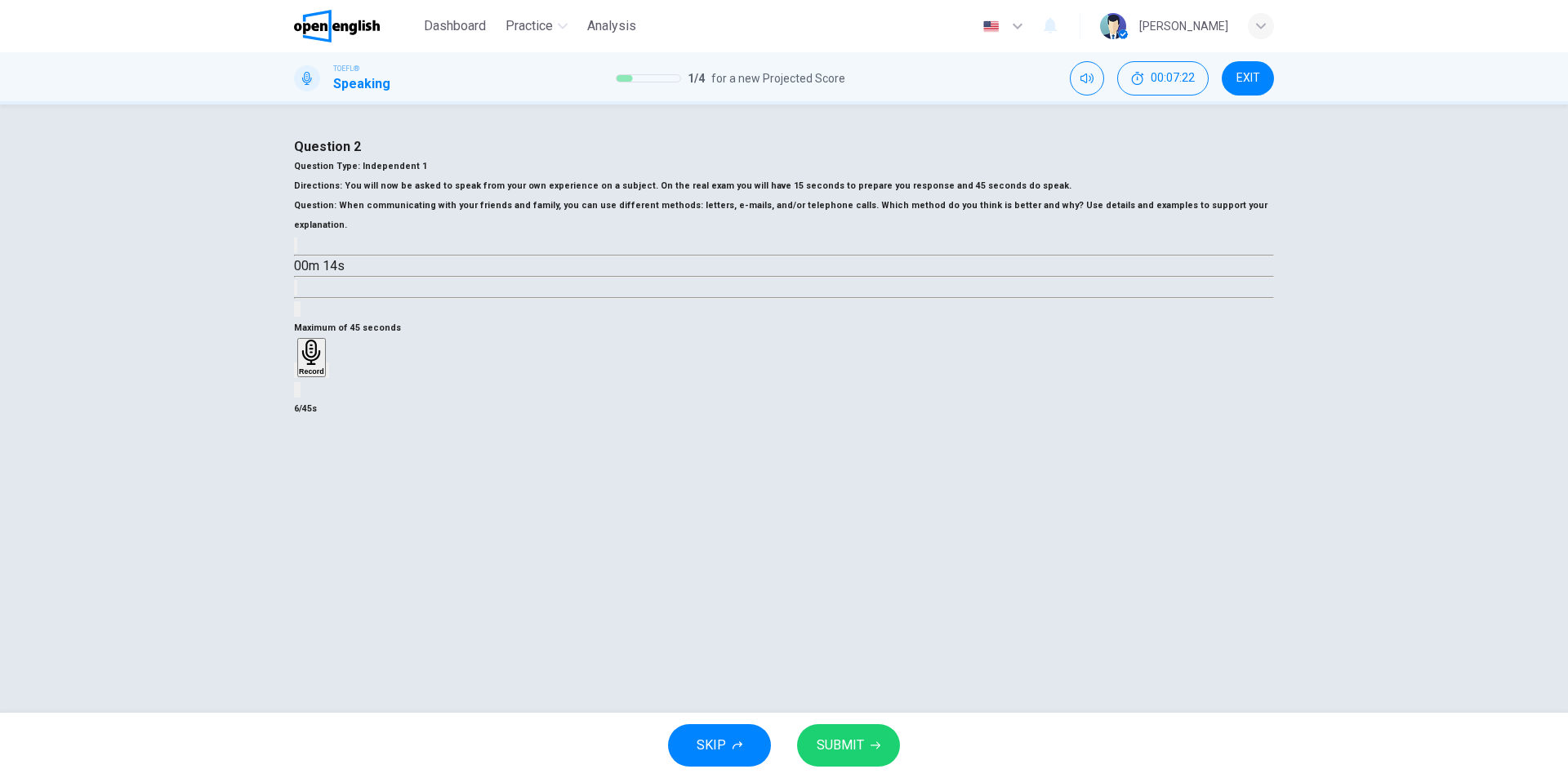
click at [296, 374] on icon "button" at bounding box center [296, 374] width 0 height 0
click at [321, 375] on div "Record" at bounding box center [308, 357] width 25 height 36
drag, startPoint x: 802, startPoint y: 551, endPoint x: 780, endPoint y: 583, distance: 38.8
click at [312, 471] on div "Stop" at bounding box center [304, 405] width 16 height 132
click at [312, 390] on icon "button" at bounding box center [305, 383] width 13 height 13
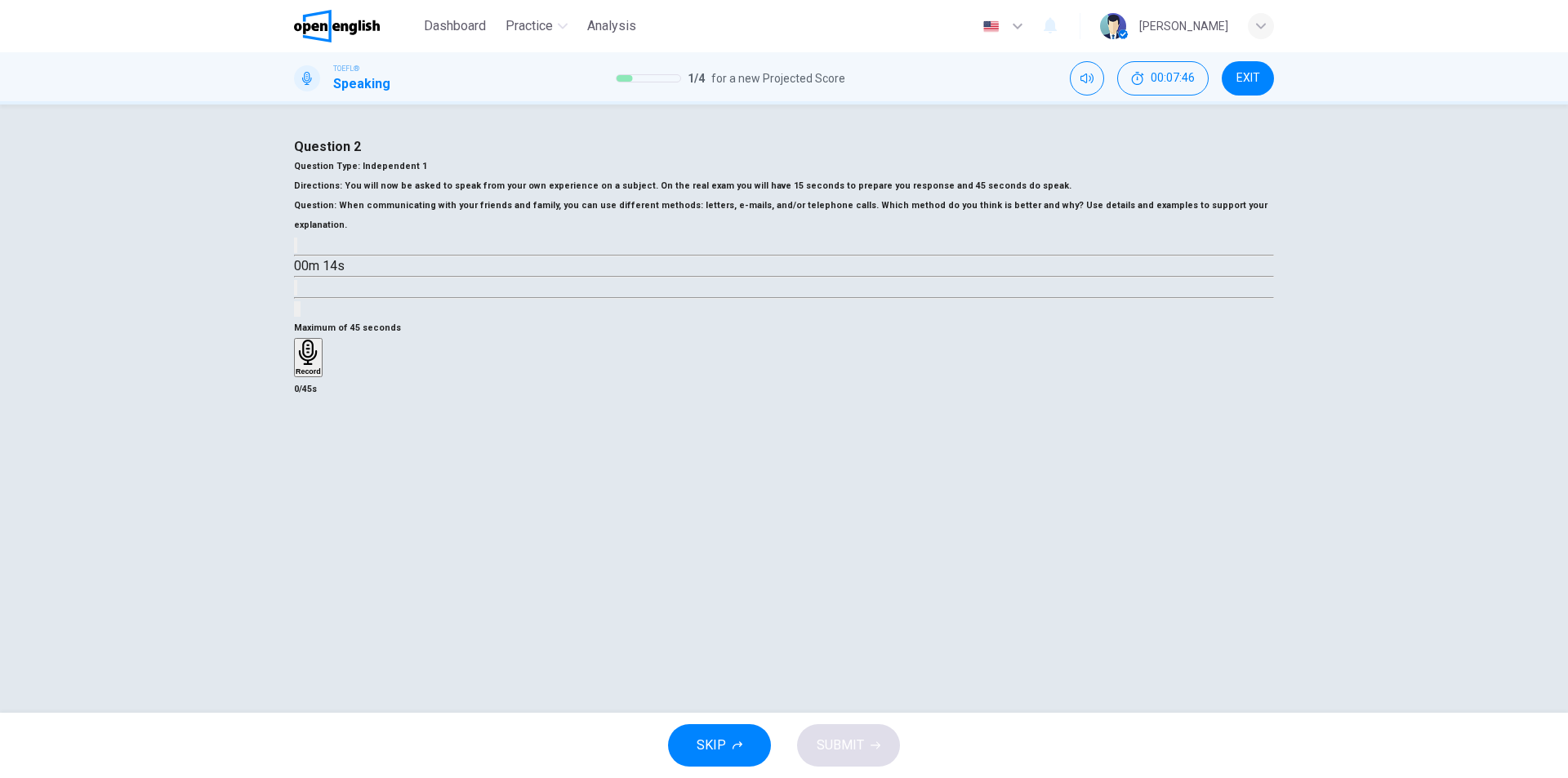
click at [321, 375] on div "Record" at bounding box center [308, 357] width 25 height 36
click at [312, 471] on div "Stop" at bounding box center [304, 405] width 16 height 132
click at [296, 376] on div "button" at bounding box center [296, 371] width 0 height 13
click at [321, 375] on h6 "Record" at bounding box center [308, 371] width 25 height 8
click at [312, 471] on div "Stop" at bounding box center [304, 405] width 16 height 132
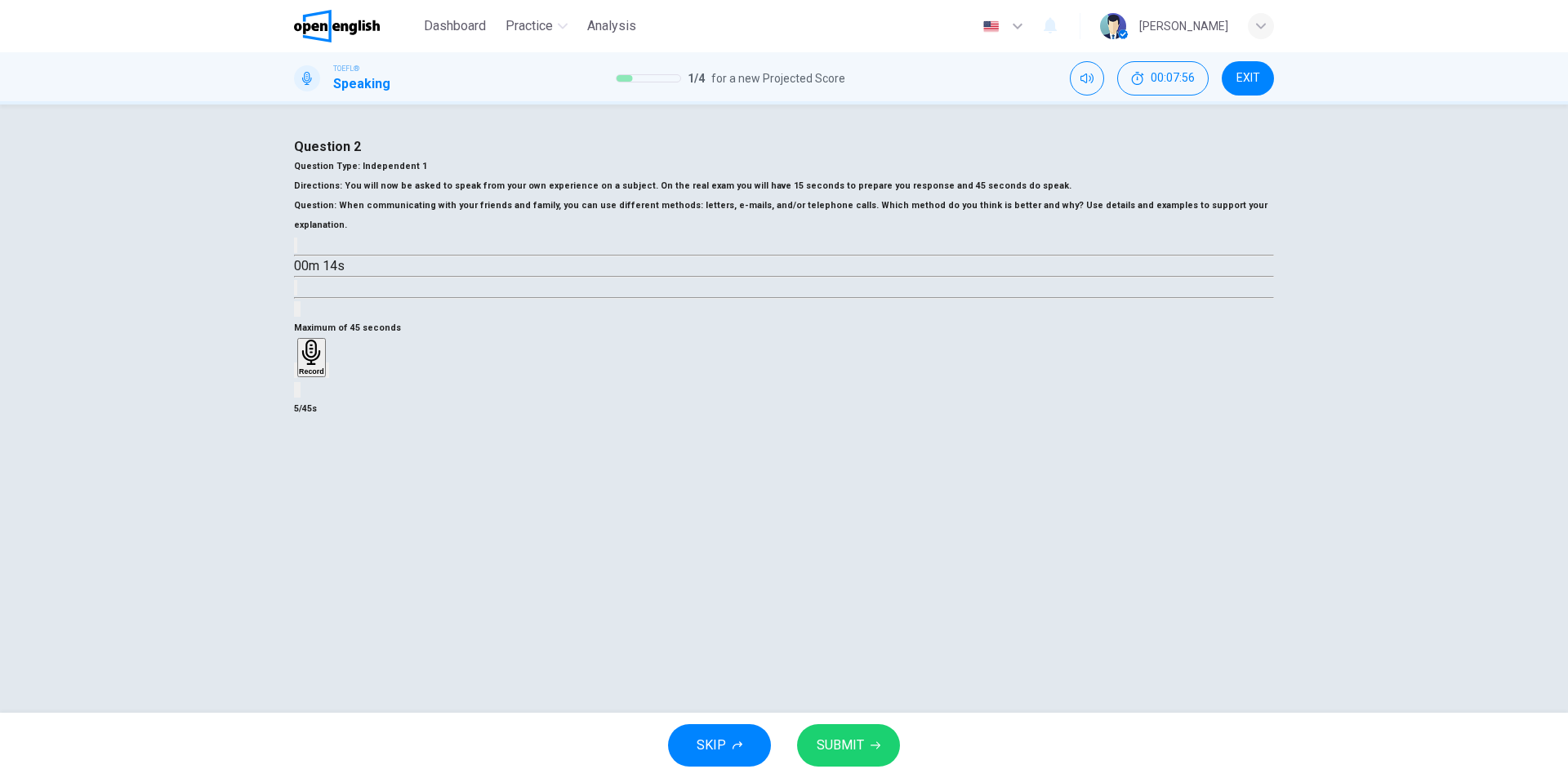
click at [296, 376] on div "button" at bounding box center [296, 371] width 0 height 13
click at [321, 375] on div "Record" at bounding box center [308, 357] width 25 height 36
click at [312, 471] on div "Stop" at bounding box center [304, 405] width 16 height 132
click at [296, 374] on icon "button" at bounding box center [296, 374] width 0 height 0
click at [321, 375] on h6 "Record" at bounding box center [308, 371] width 25 height 8
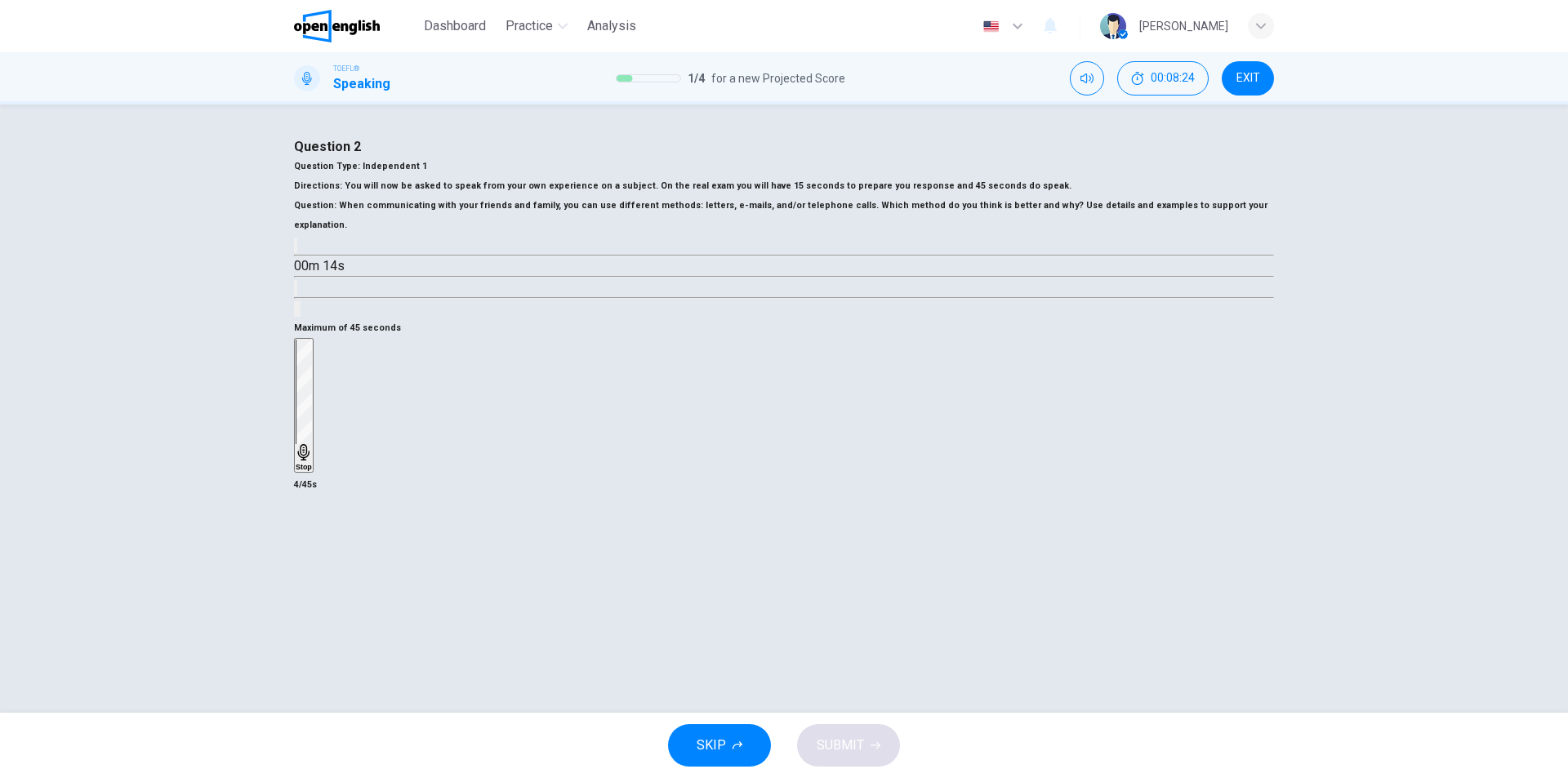
click at [312, 471] on h6 "Stop" at bounding box center [304, 466] width 16 height 8
click at [296, 374] on icon "button" at bounding box center [296, 374] width 0 height 0
click at [321, 375] on h6 "Record" at bounding box center [308, 371] width 25 height 8
click at [312, 471] on div "Stop" at bounding box center [304, 405] width 16 height 132
click at [296, 374] on icon "button" at bounding box center [296, 374] width 0 height 0
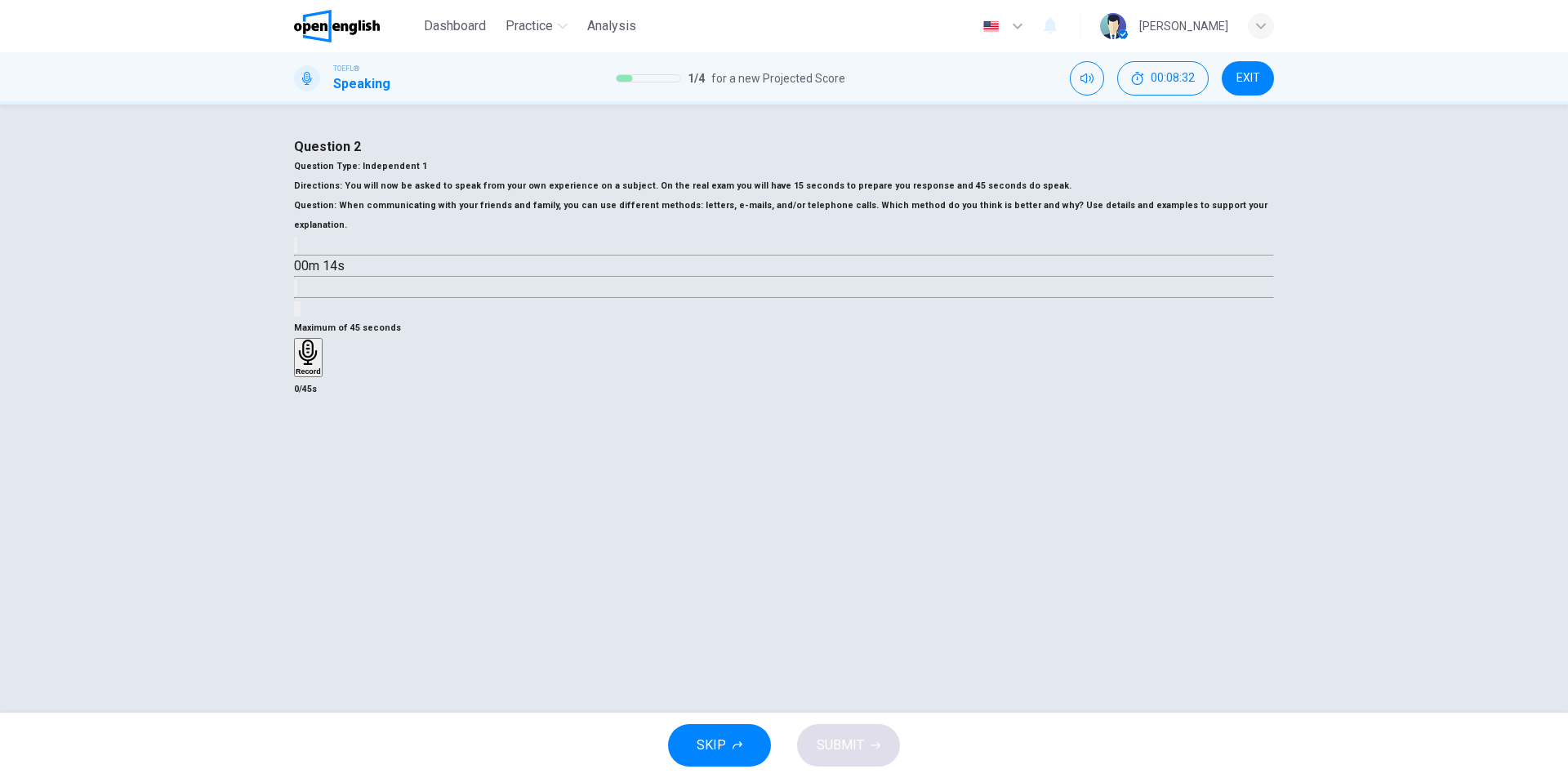
click at [317, 365] on icon "button" at bounding box center [308, 352] width 18 height 25
click at [309, 460] on icon "button" at bounding box center [303, 452] width 12 height 16
click at [711, 399] on div "Record" at bounding box center [784, 369] width 980 height 61
click at [296, 374] on icon "button" at bounding box center [296, 374] width 0 height 0
click at [321, 375] on h6 "Record" at bounding box center [308, 371] width 25 height 8
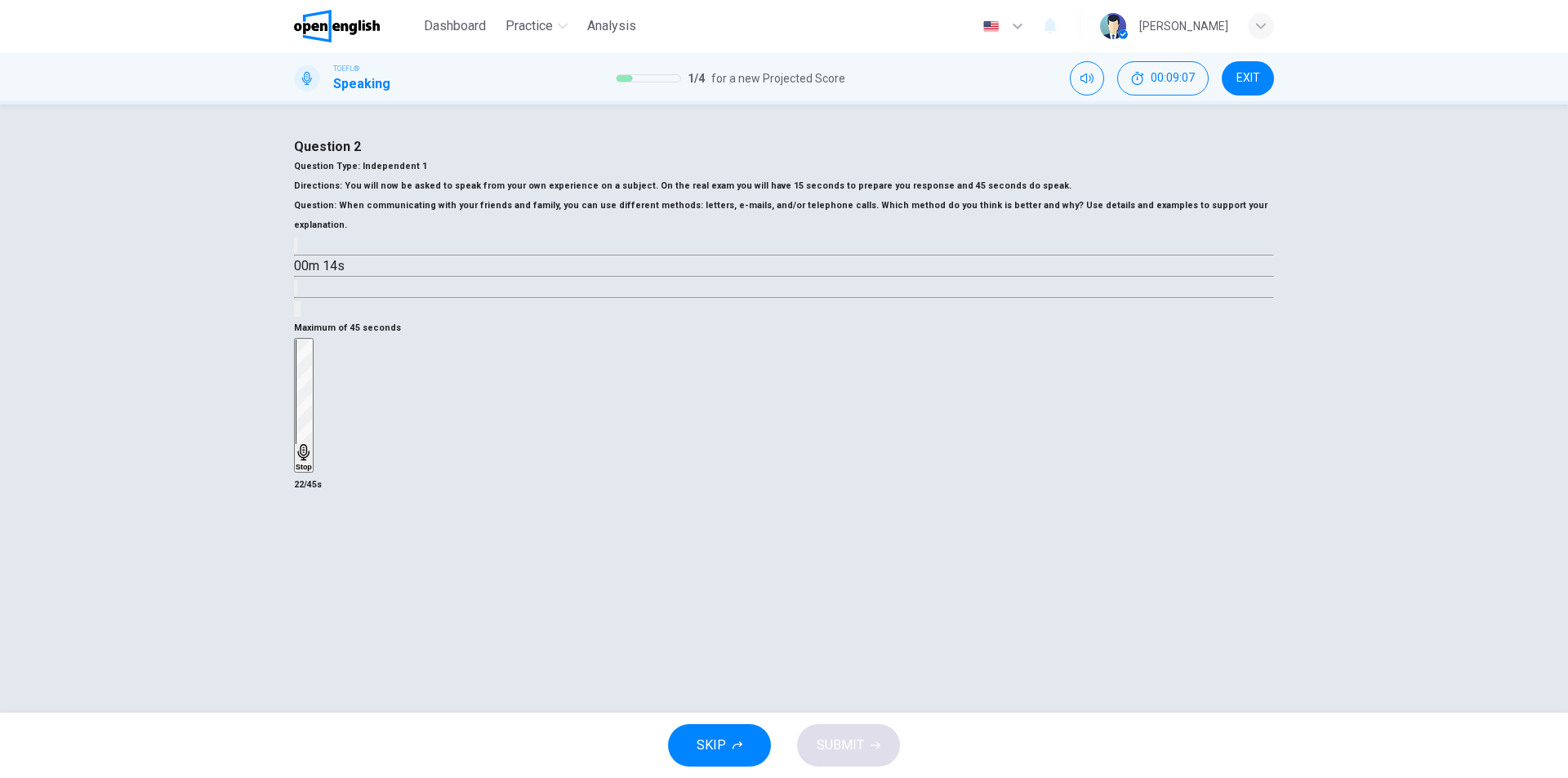
click at [312, 471] on div "Stop" at bounding box center [304, 405] width 16 height 132
click at [296, 374] on icon "button" at bounding box center [296, 374] width 0 height 0
click at [321, 375] on div "Record" at bounding box center [308, 357] width 25 height 36
click at [312, 471] on div "Stop" at bounding box center [304, 405] width 16 height 132
click at [328, 376] on div "button" at bounding box center [328, 371] width 0 height 13
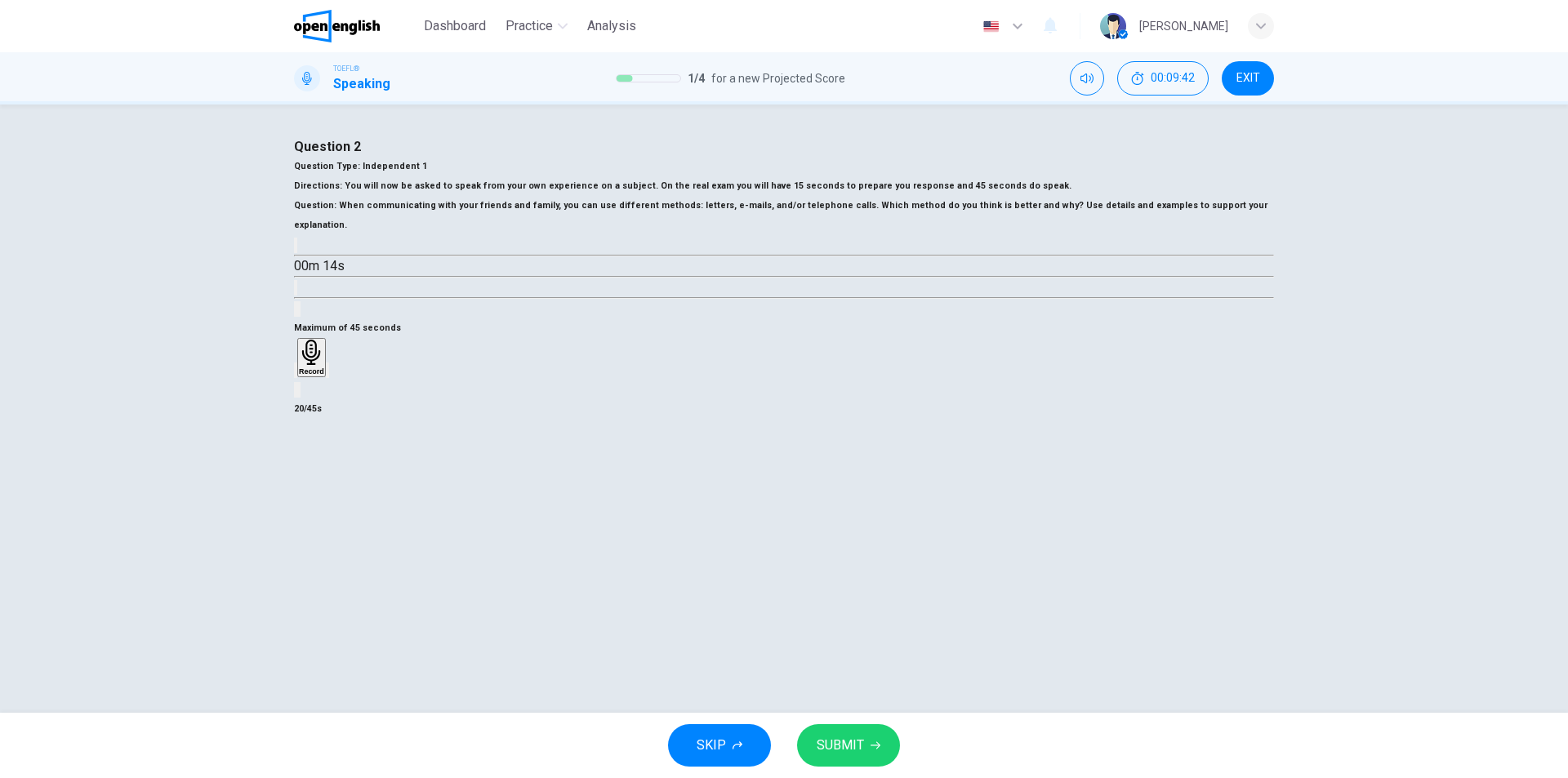
click at [296, 376] on div "button" at bounding box center [296, 371] width 0 height 13
click at [321, 375] on h6 "Record" at bounding box center [308, 371] width 25 height 8
click at [312, 471] on div "Stop" at bounding box center [304, 405] width 16 height 132
drag, startPoint x: 690, startPoint y: 605, endPoint x: 697, endPoint y: 595, distance: 12.2
click at [689, 419] on div "Maximum of 45 seconds Record 4/45s" at bounding box center [784, 369] width 980 height 100
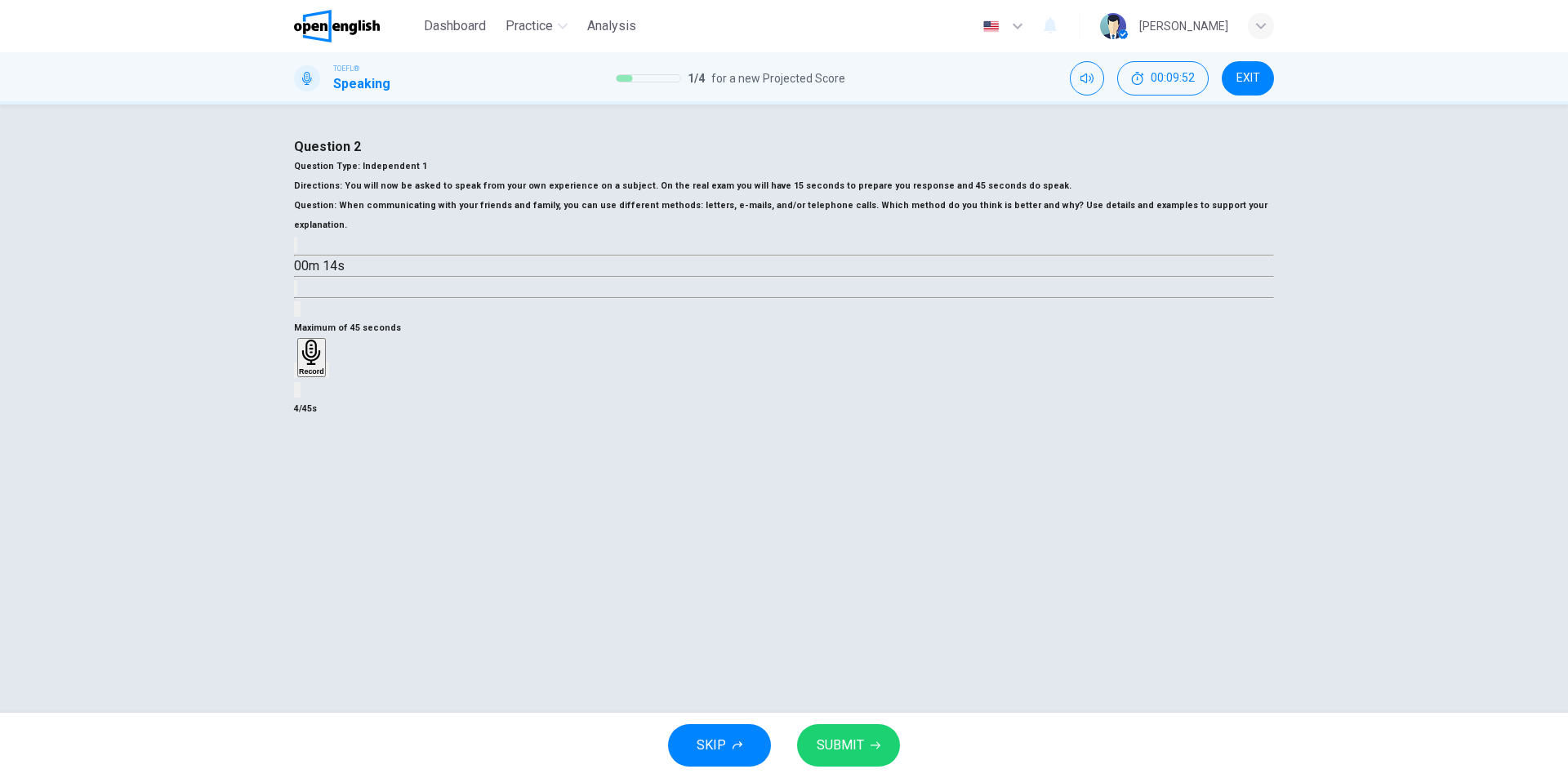
click at [296, 376] on div "button" at bounding box center [296, 371] width 0 height 13
click at [321, 365] on icon "button" at bounding box center [308, 352] width 25 height 25
click at [312, 460] on icon "button" at bounding box center [304, 452] width 16 height 16
click at [872, 756] on button "SUBMIT" at bounding box center [848, 745] width 103 height 42
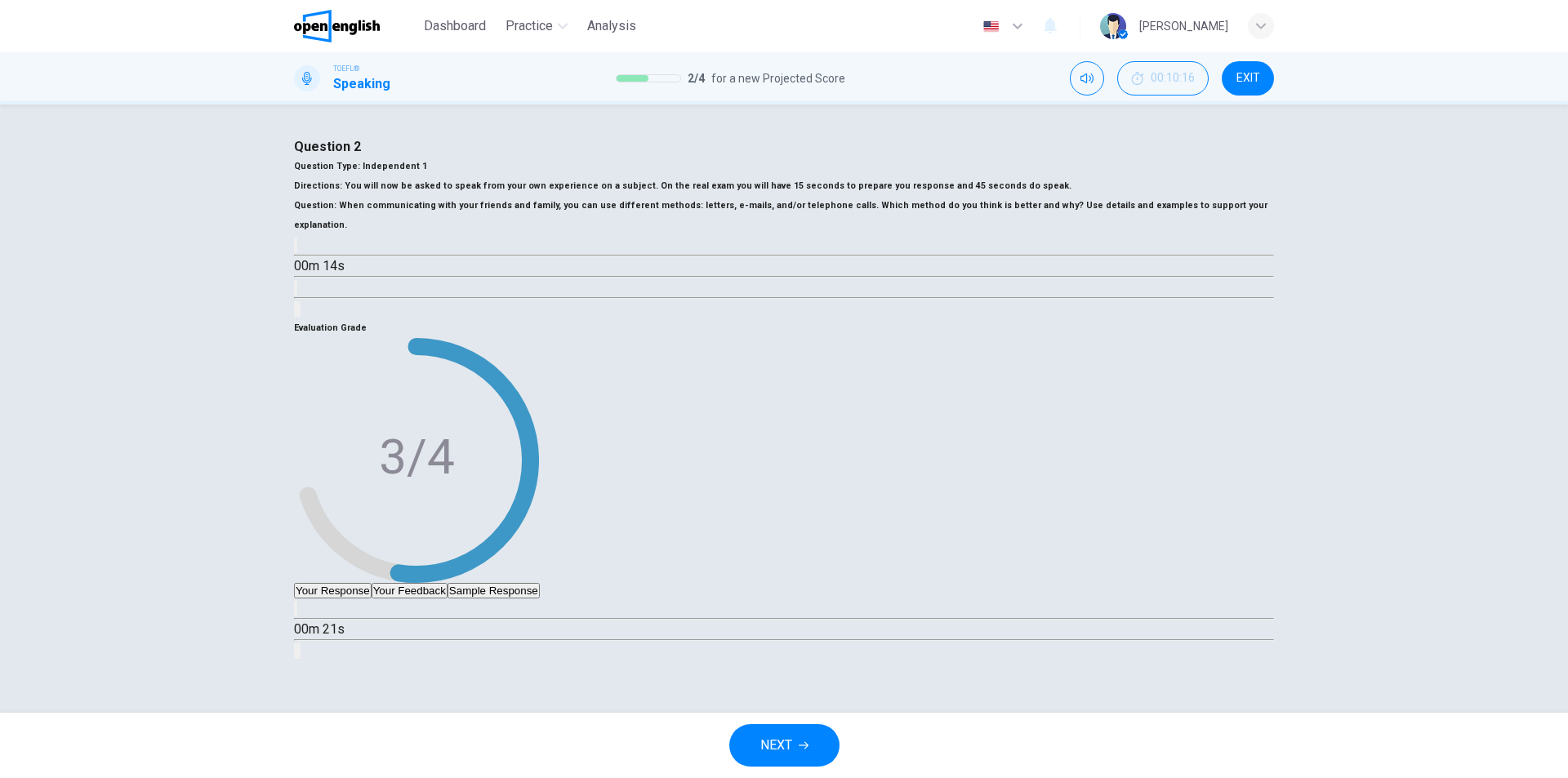
click at [808, 751] on button "NEXT" at bounding box center [784, 745] width 110 height 42
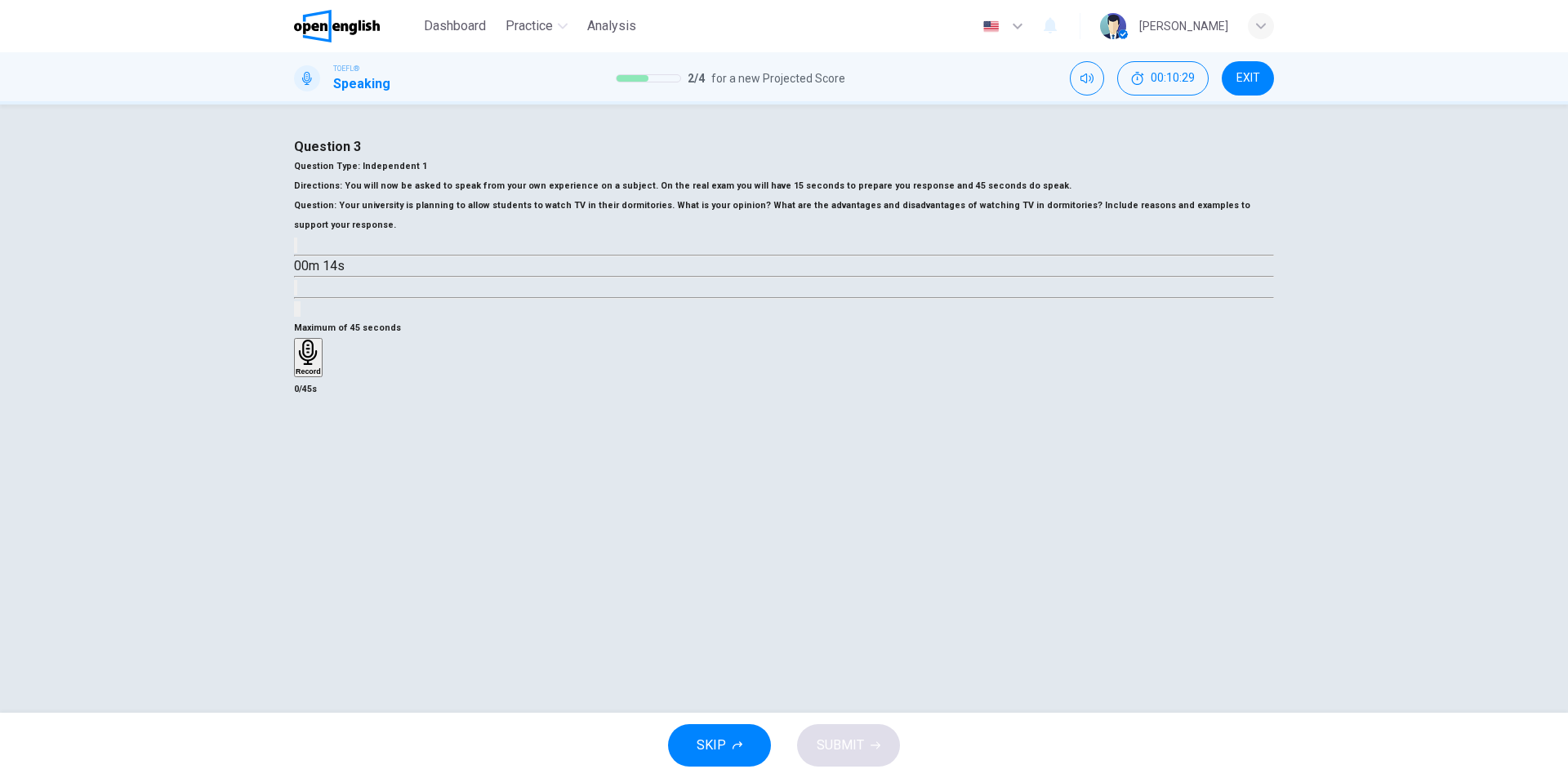
click at [319, 319] on div "00m 14s" at bounding box center [784, 277] width 980 height 83
click at [296, 249] on icon "button" at bounding box center [296, 249] width 0 height 0
click at [317, 365] on icon "button" at bounding box center [308, 352] width 18 height 25
click at [309, 460] on icon "button" at bounding box center [303, 452] width 12 height 16
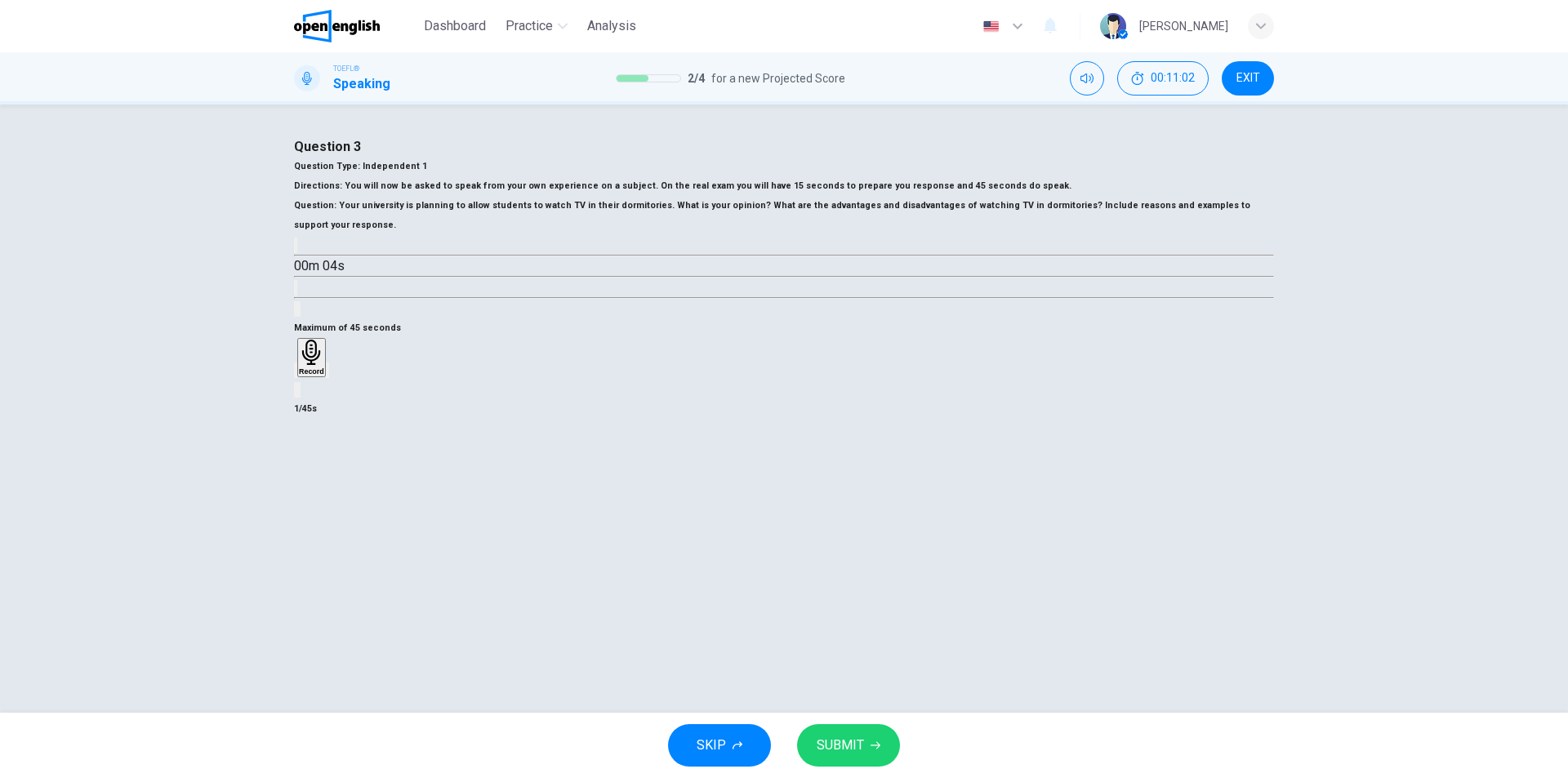
click at [296, 374] on icon "button" at bounding box center [296, 374] width 0 height 0
click at [294, 256] on span at bounding box center [294, 256] width 0 height 0
click at [296, 249] on icon "button" at bounding box center [296, 249] width 0 height 0
click at [294, 256] on span at bounding box center [294, 256] width 0 height 0
click at [297, 253] on button "button" at bounding box center [296, 244] width 4 height 15
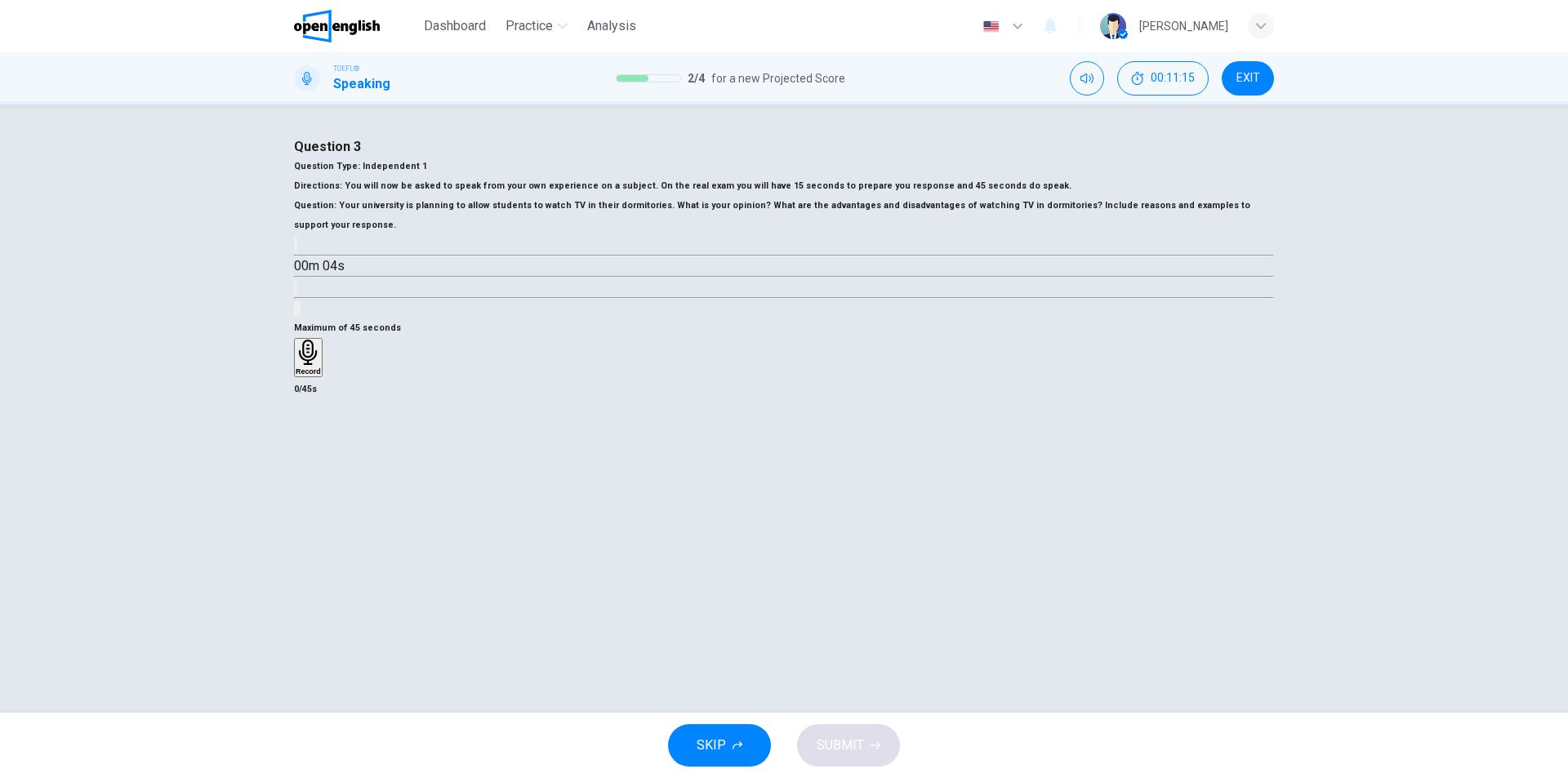
click at [321, 375] on h6 "Record" at bounding box center [308, 371] width 25 height 8
click at [312, 471] on div "Stop" at bounding box center [304, 405] width 16 height 132
click at [296, 376] on div "button" at bounding box center [296, 371] width 0 height 13
click at [321, 375] on div "Record" at bounding box center [308, 357] width 25 height 36
click at [312, 471] on div "Stop" at bounding box center [304, 405] width 16 height 132
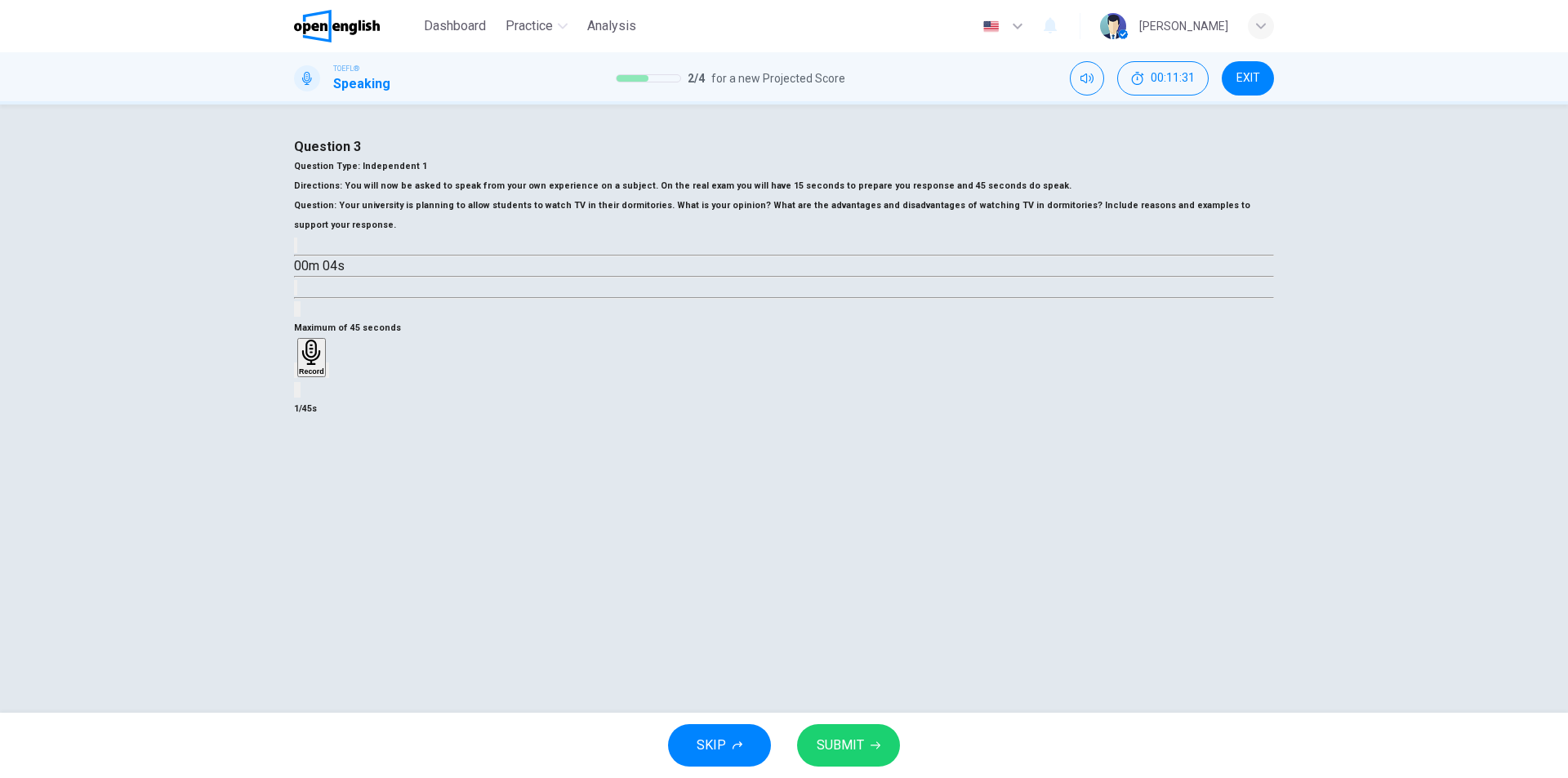
click at [296, 376] on div "button" at bounding box center [296, 371] width 0 height 13
click at [321, 375] on div "Record" at bounding box center [308, 357] width 25 height 36
click at [312, 471] on div "Stop" at bounding box center [304, 405] width 16 height 132
click at [296, 374] on icon "button" at bounding box center [296, 374] width 0 height 0
click at [321, 375] on div "Record" at bounding box center [308, 357] width 25 height 36
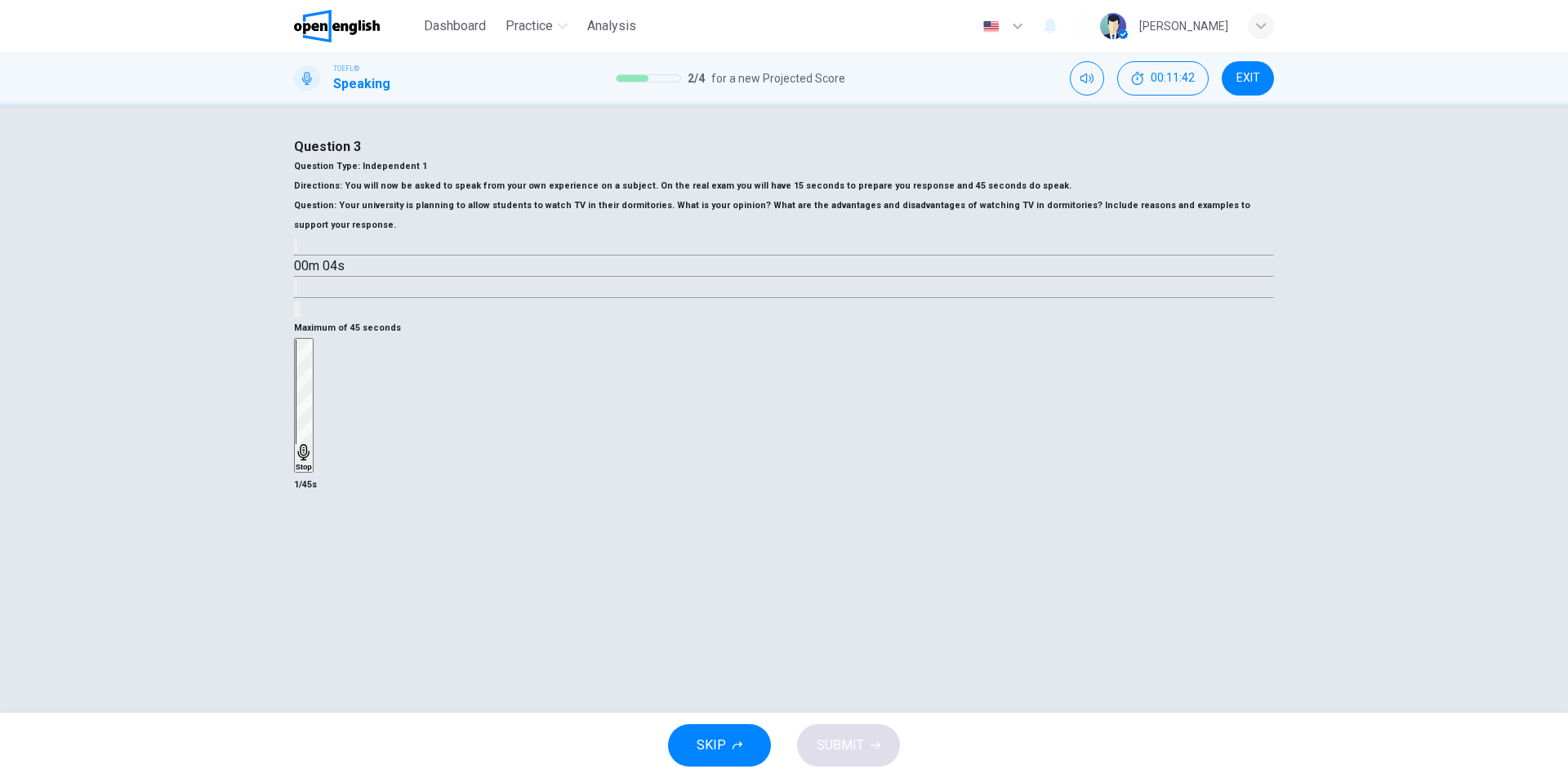
click at [312, 471] on div "Stop" at bounding box center [304, 405] width 16 height 132
click at [296, 374] on icon "button" at bounding box center [296, 374] width 0 height 0
click at [321, 375] on h6 "Record" at bounding box center [308, 371] width 25 height 8
click at [312, 471] on h6 "Stop" at bounding box center [304, 466] width 16 height 8
click at [296, 376] on div "button" at bounding box center [296, 371] width 0 height 13
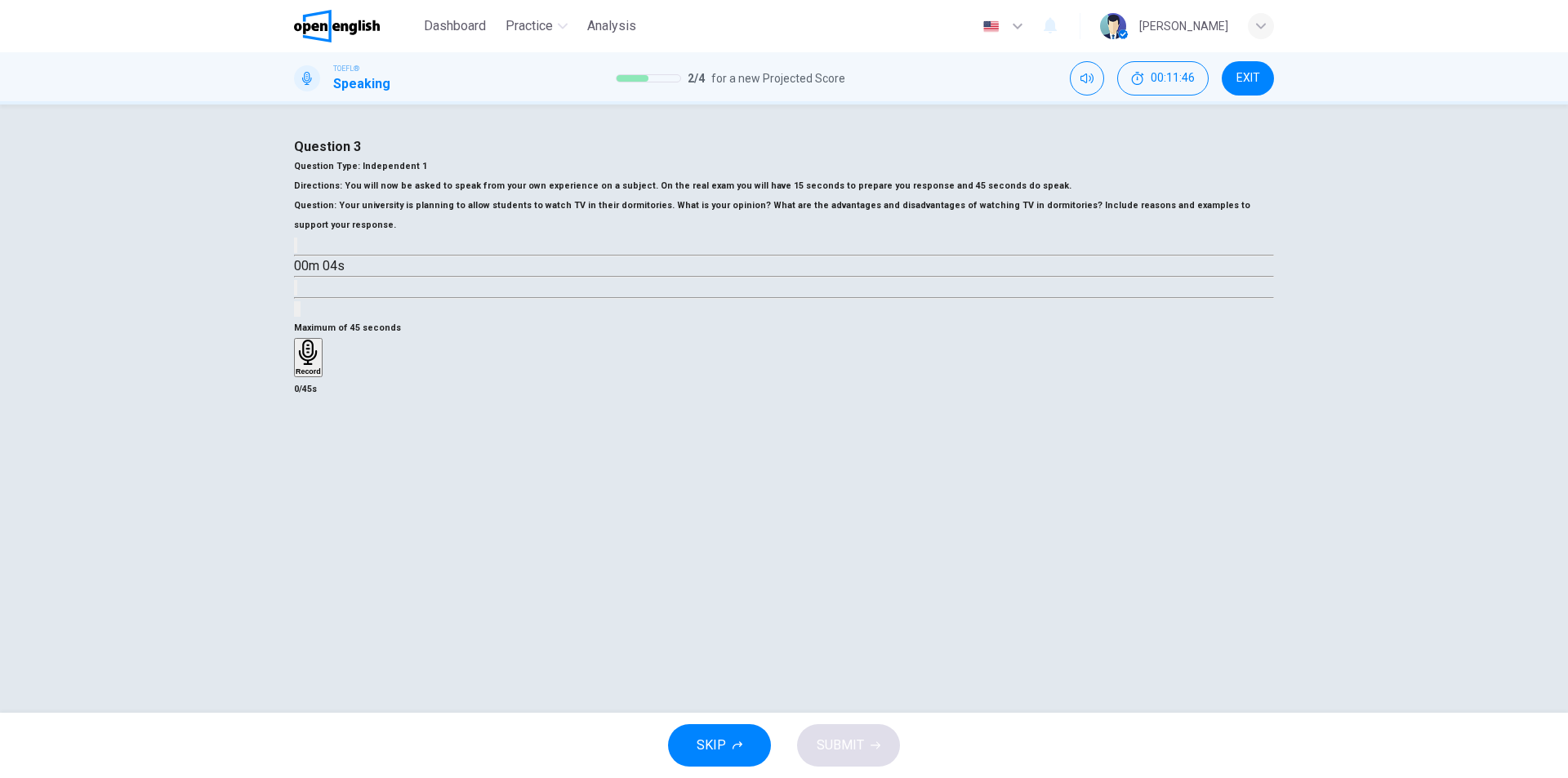
click at [321, 375] on div "Record" at bounding box center [308, 357] width 25 height 36
click at [312, 471] on div "Stop" at bounding box center [304, 405] width 16 height 132
click at [296, 376] on div "button" at bounding box center [296, 371] width 0 height 13
click at [321, 375] on h6 "Record" at bounding box center [308, 371] width 25 height 8
click at [839, 475] on div "Stop" at bounding box center [784, 406] width 980 height 137
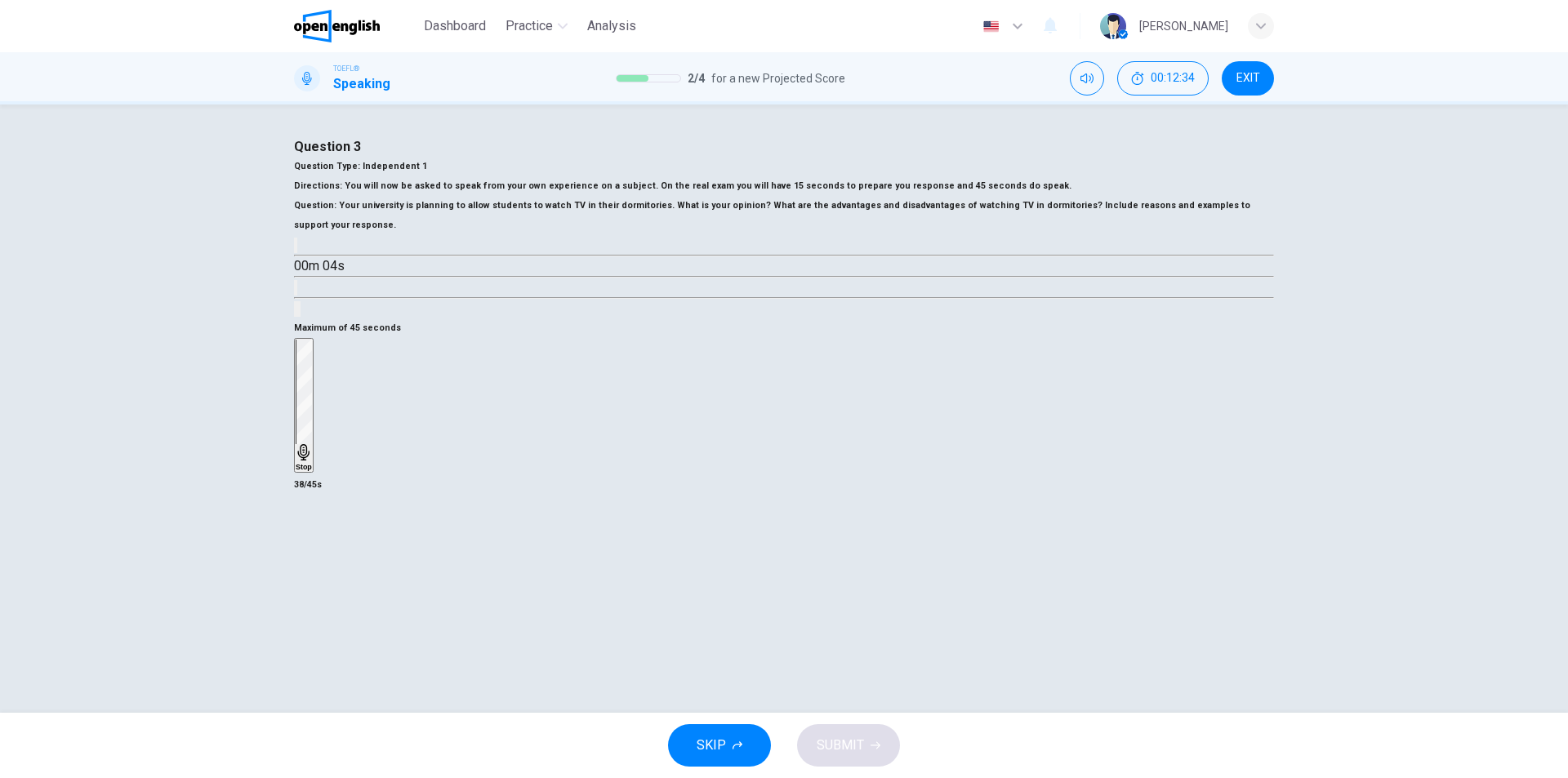
click at [312, 471] on div "Stop" at bounding box center [304, 405] width 16 height 132
click at [829, 757] on button "SUBMIT" at bounding box center [848, 745] width 103 height 42
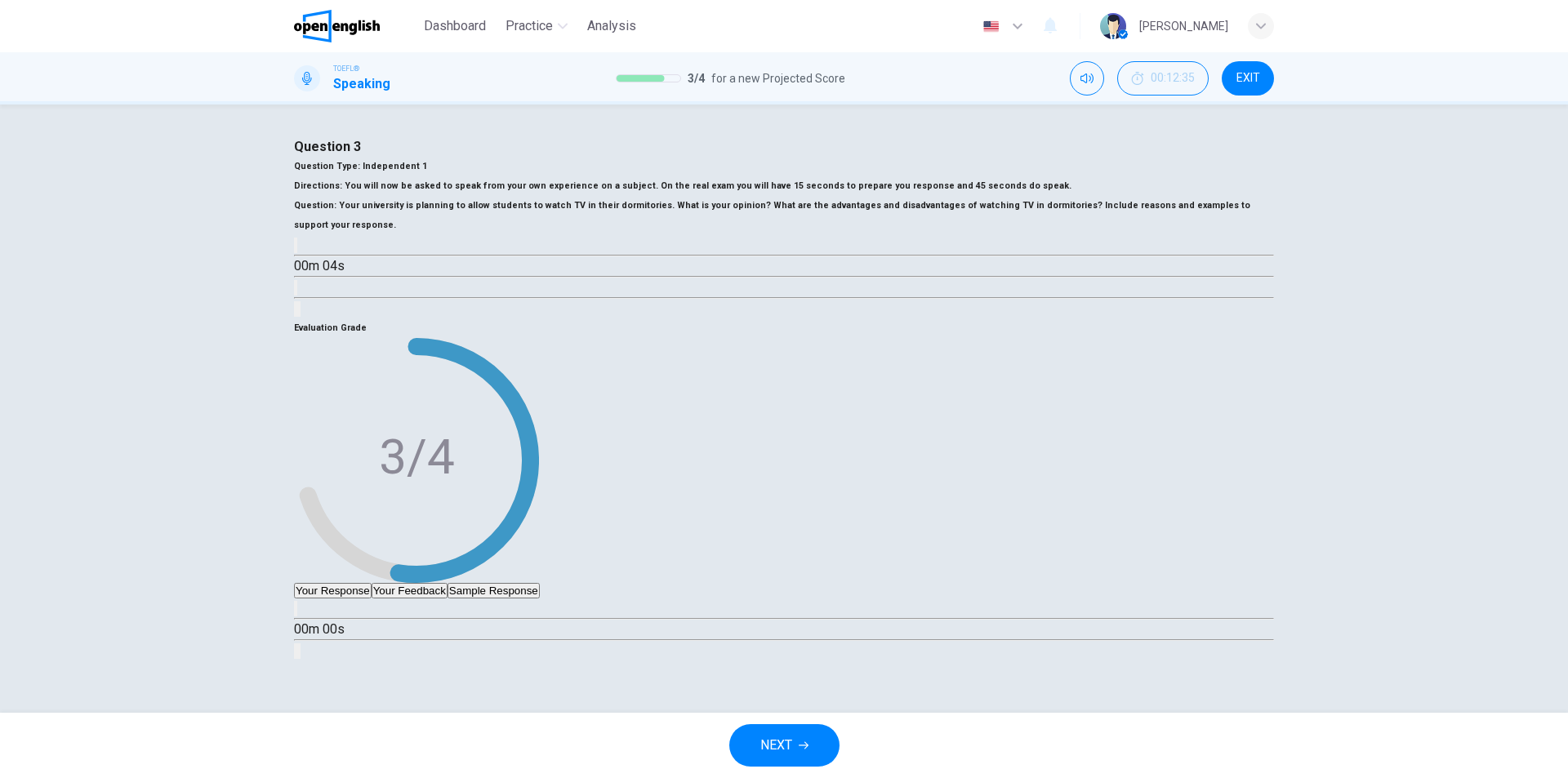
type input "*"
click at [829, 757] on button "NEXT" at bounding box center [784, 745] width 110 height 42
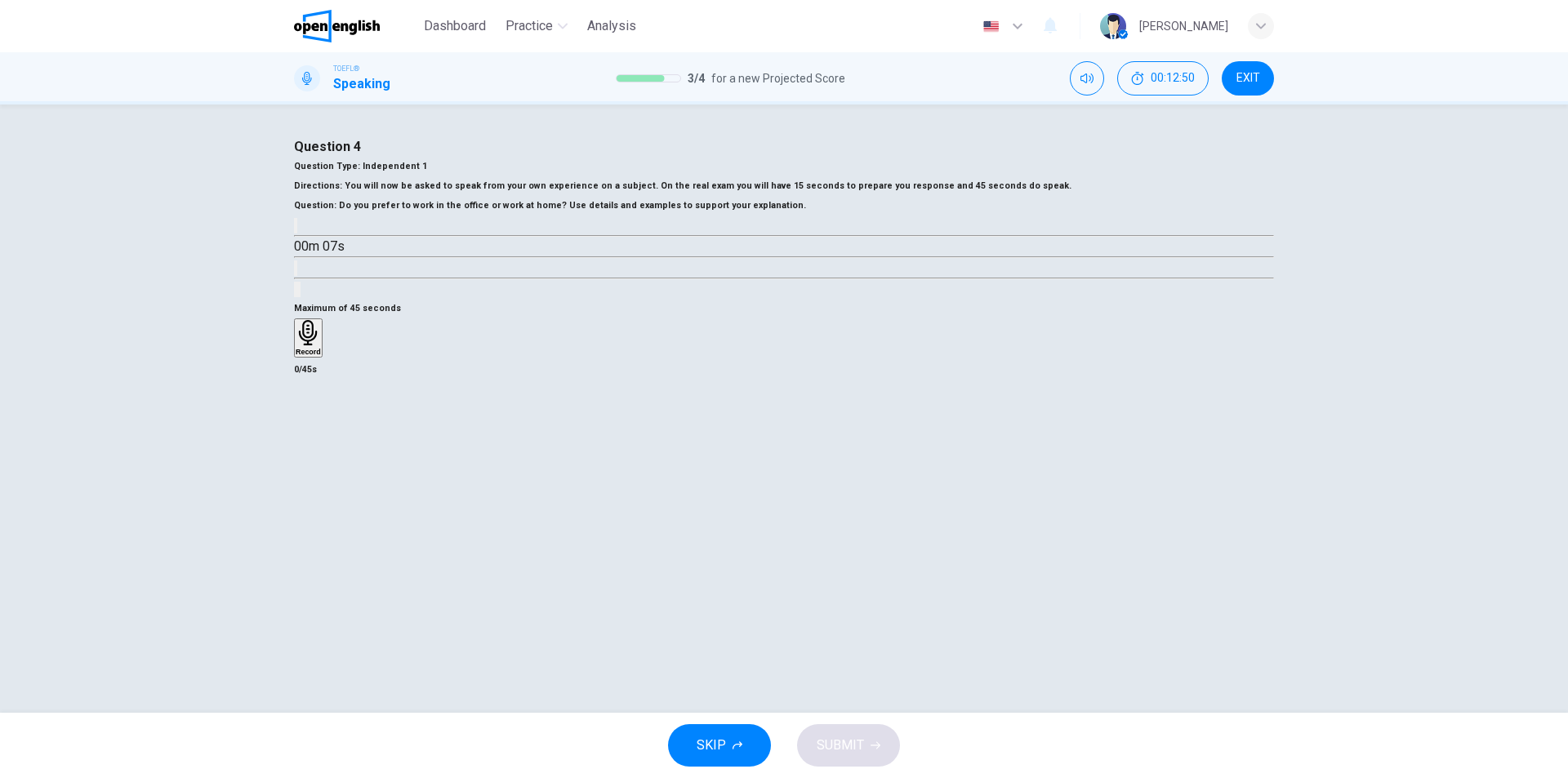
click at [321, 356] on div "Record" at bounding box center [308, 338] width 25 height 36
click at [312, 440] on icon "button" at bounding box center [304, 432] width 16 height 16
click at [691, 399] on div "Maximum of 45 seconds Record 1/45s" at bounding box center [784, 349] width 980 height 100
click at [296, 355] on icon "button" at bounding box center [296, 355] width 0 height 0
click at [321, 356] on div "Record" at bounding box center [308, 338] width 25 height 36
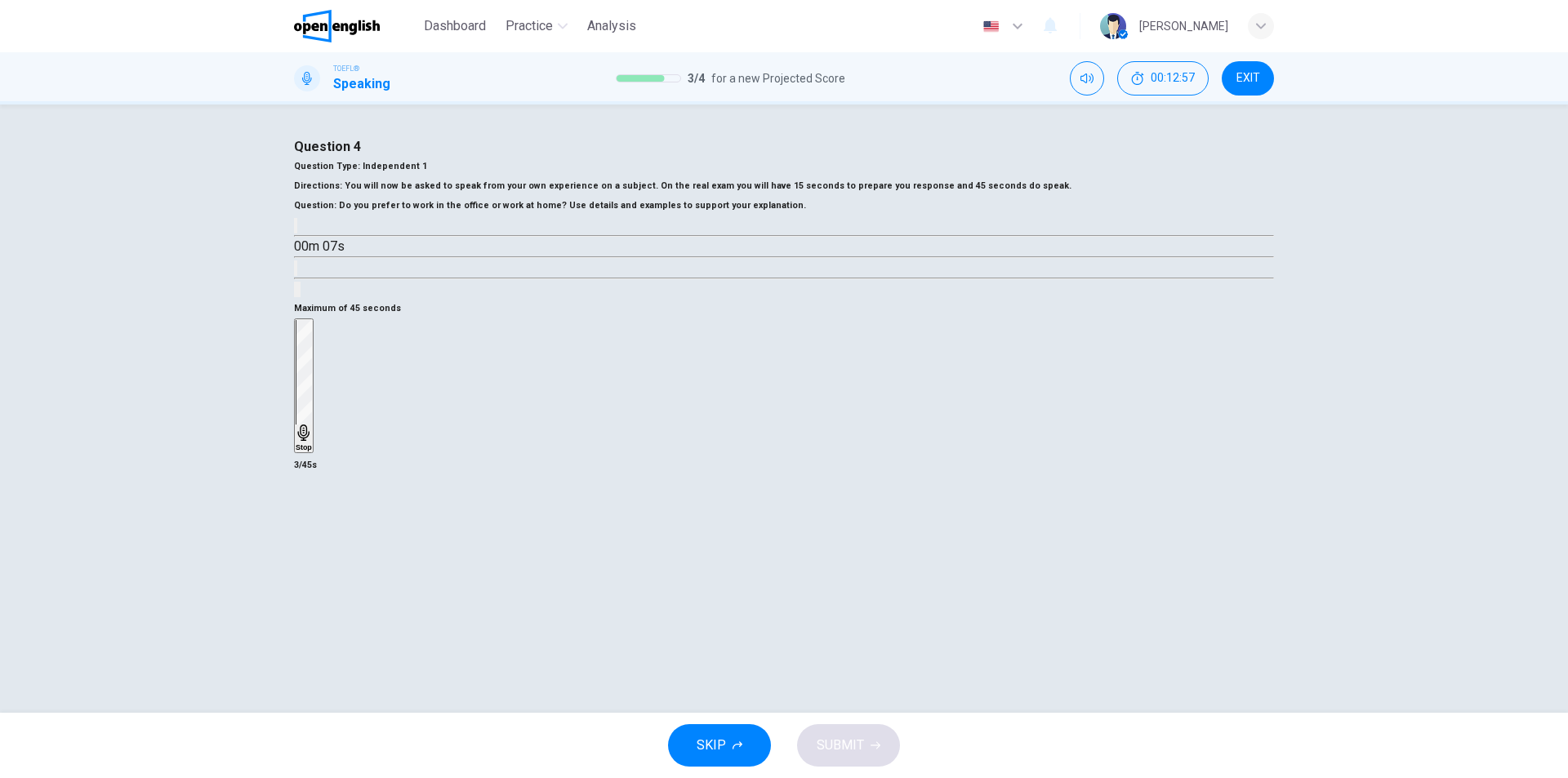
click at [312, 451] on div "Stop" at bounding box center [304, 385] width 16 height 132
click at [690, 399] on div "Maximum of 45 seconds Record 3/45s" at bounding box center [784, 349] width 980 height 100
click at [296, 355] on icon "button" at bounding box center [296, 355] width 0 height 0
click at [317, 346] on icon "button" at bounding box center [308, 332] width 18 height 25
click at [312, 451] on div "Stop" at bounding box center [304, 385] width 16 height 132
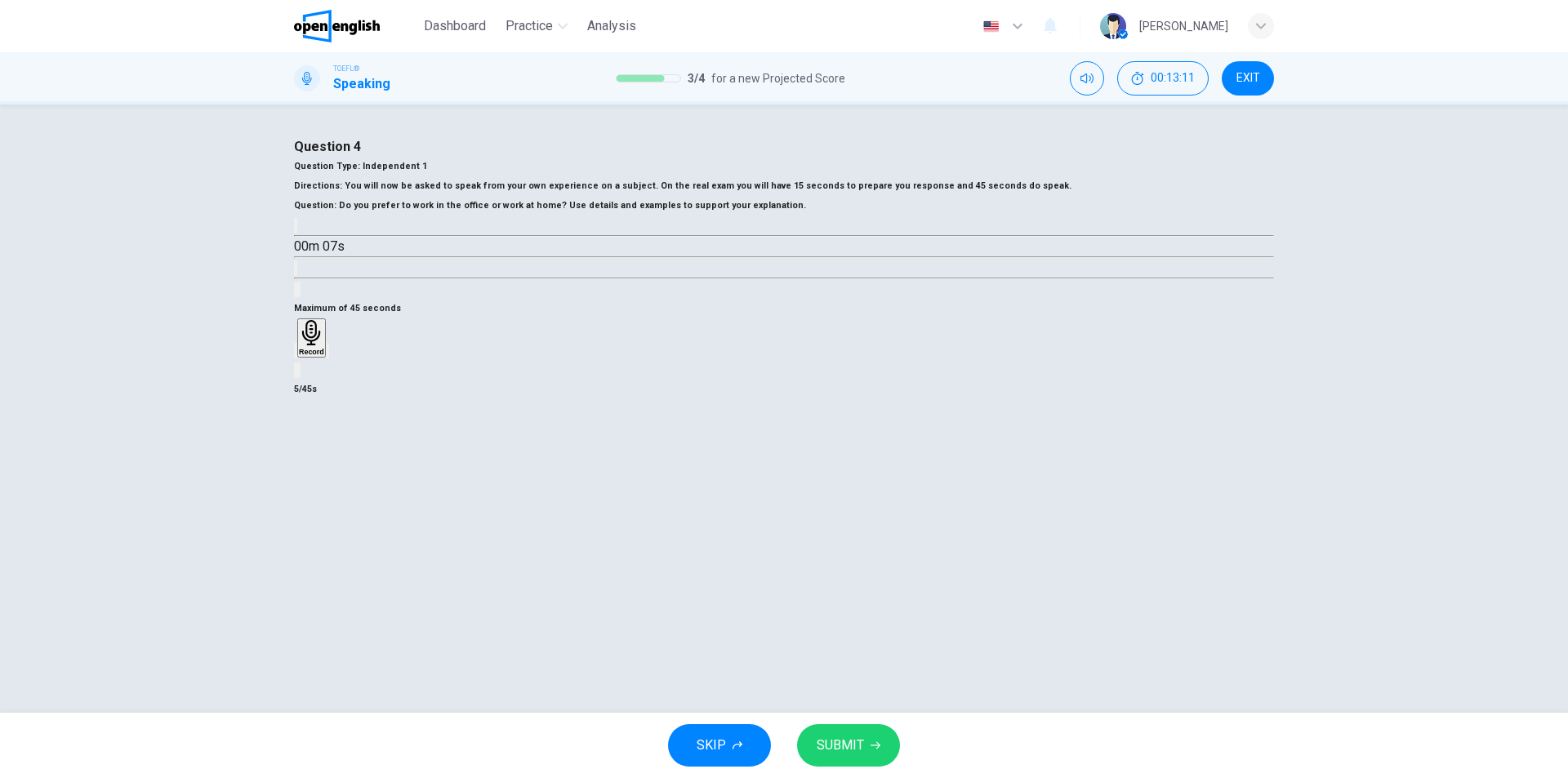
click at [312, 371] on icon "button" at bounding box center [305, 363] width 13 height 13
click at [321, 346] on icon "button" at bounding box center [308, 332] width 25 height 25
click at [312, 451] on h6 "Stop" at bounding box center [304, 447] width 16 height 8
click at [296, 355] on icon "button" at bounding box center [296, 355] width 0 height 0
click at [321, 356] on div "Record" at bounding box center [308, 338] width 25 height 36
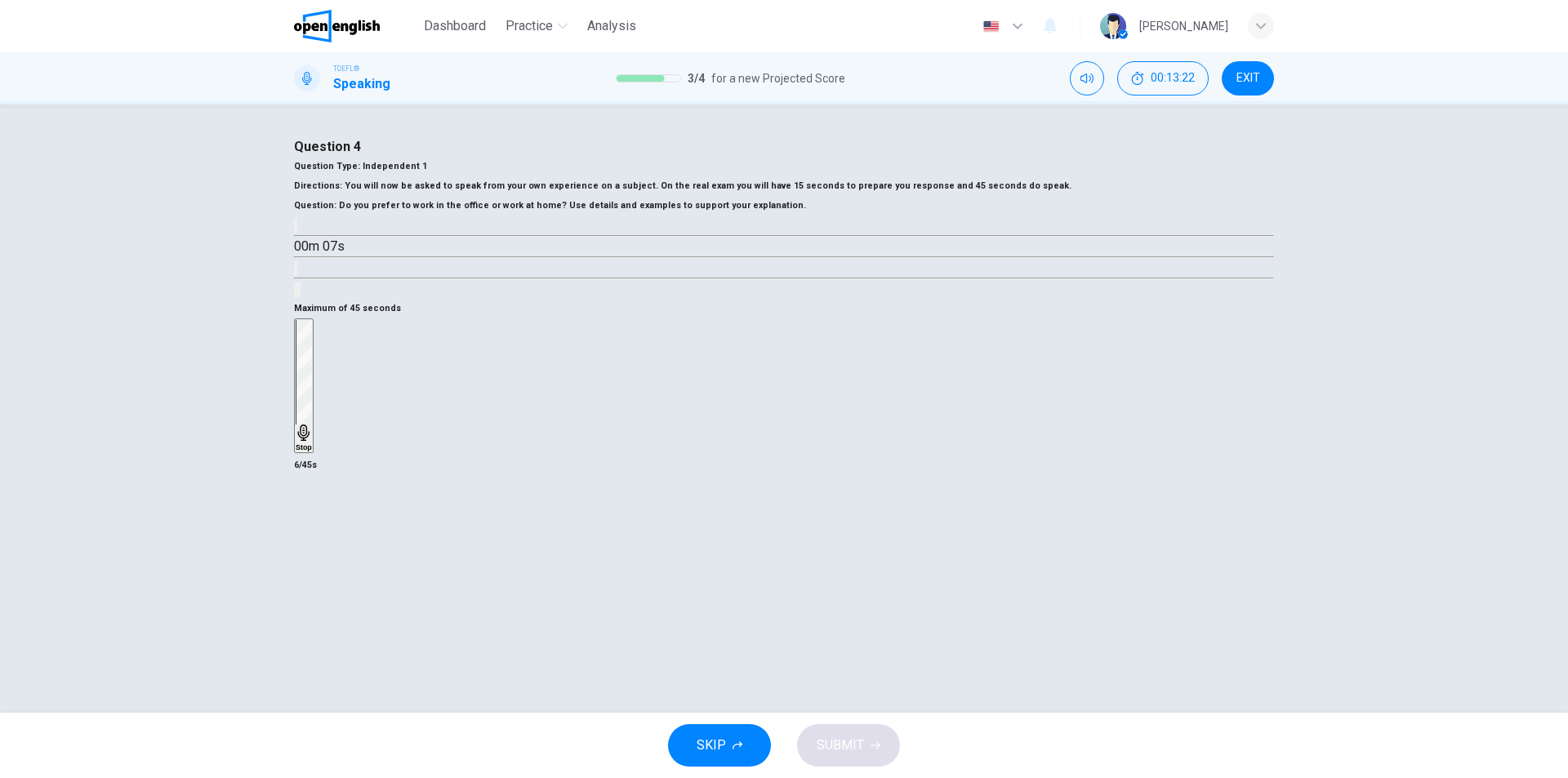
click at [312, 451] on div "Stop" at bounding box center [304, 385] width 16 height 132
click at [296, 357] on div "button" at bounding box center [296, 351] width 0 height 13
click at [321, 356] on h6 "Record" at bounding box center [308, 351] width 25 height 8
click at [312, 451] on h6 "Stop" at bounding box center [304, 447] width 16 height 8
drag, startPoint x: 869, startPoint y: 541, endPoint x: 923, endPoint y: 134, distance: 410.6
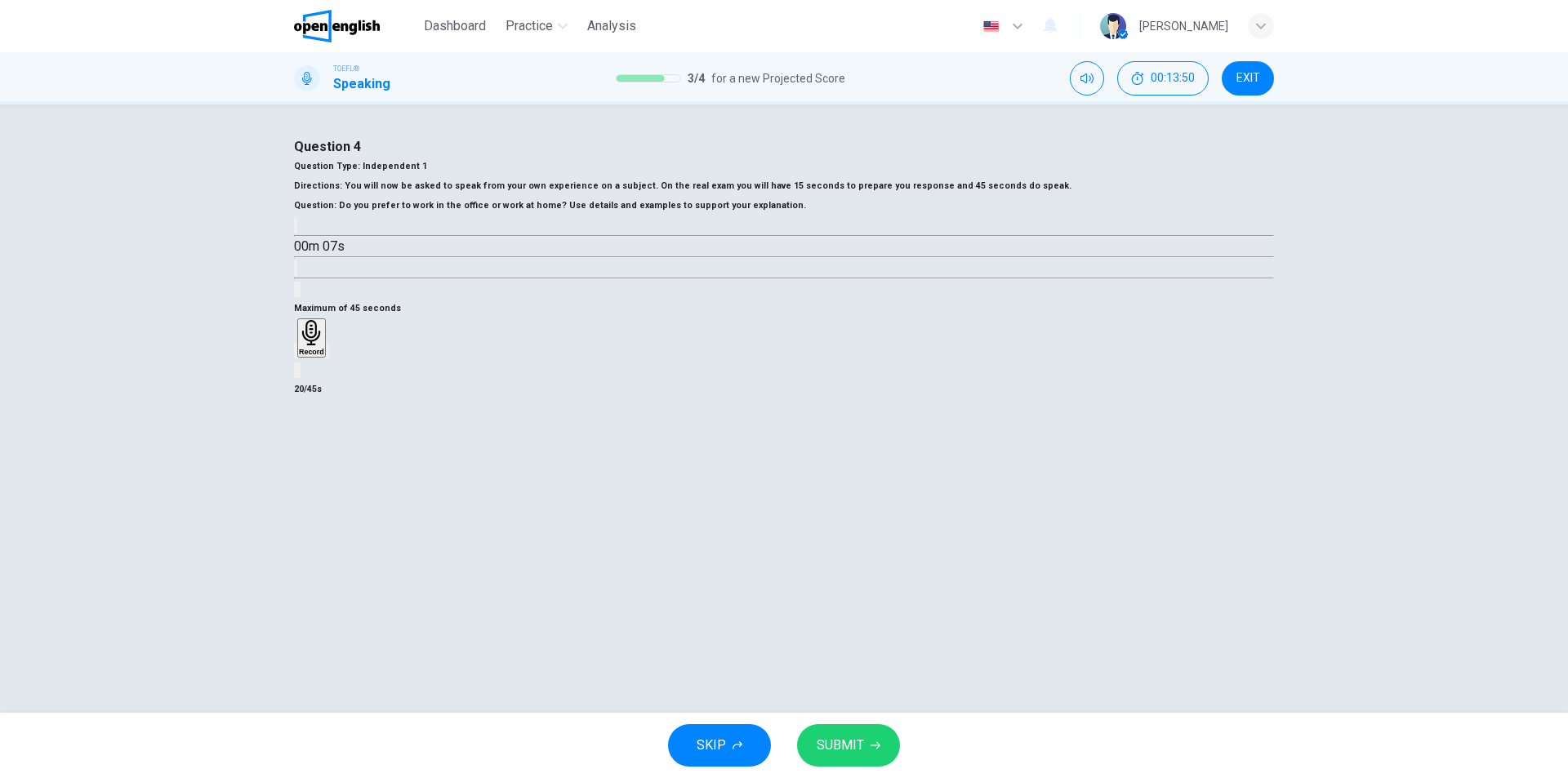
click at [328, 355] on icon "button" at bounding box center [328, 355] width 0 height 0
click at [862, 745] on span "SUBMIT" at bounding box center [840, 746] width 47 height 23
